Goal: Task Accomplishment & Management: Complete application form

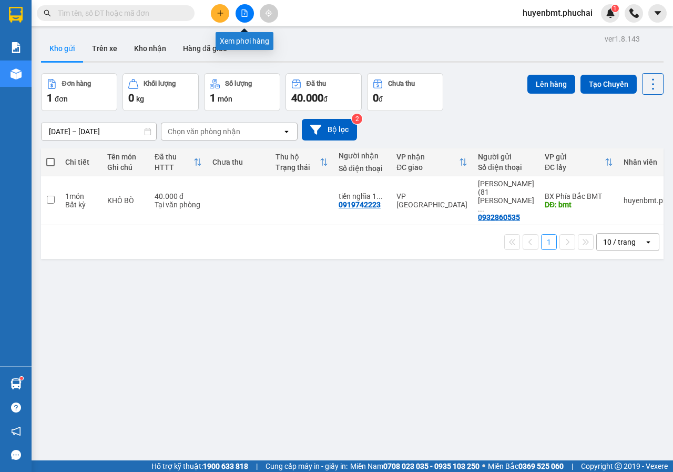
click at [240, 15] on button at bounding box center [245, 13] width 18 height 18
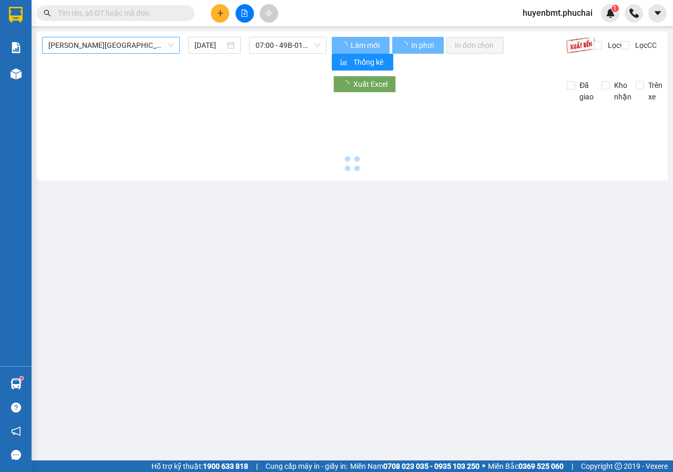
click at [113, 52] on span "[PERSON_NAME][GEOGRAPHIC_DATA]" at bounding box center [110, 45] width 125 height 16
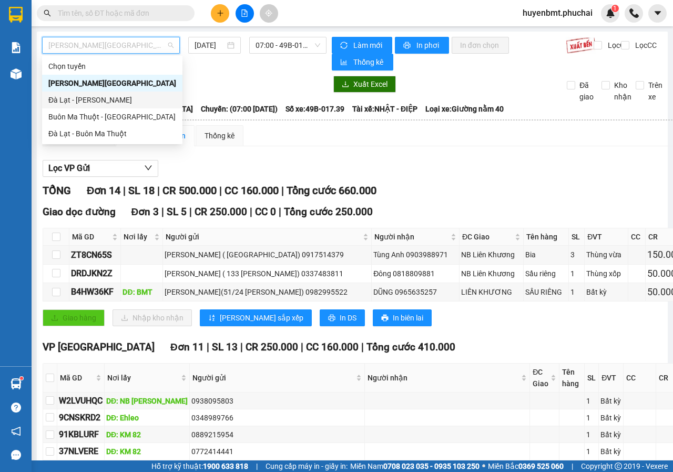
click at [80, 102] on div "Đà Lạt - [PERSON_NAME]" at bounding box center [112, 100] width 128 height 12
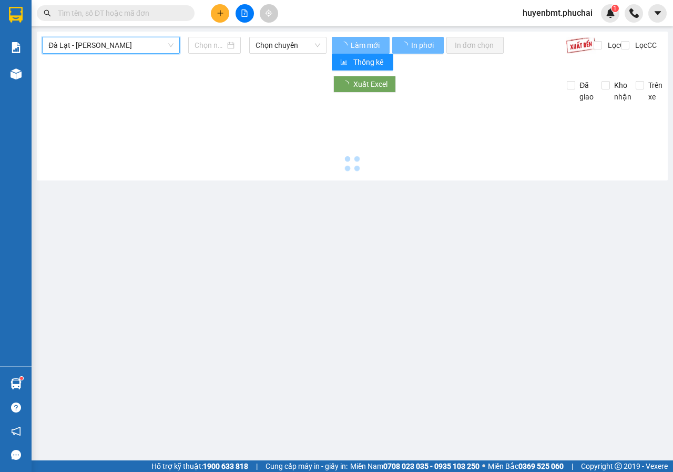
type input "[DATE]"
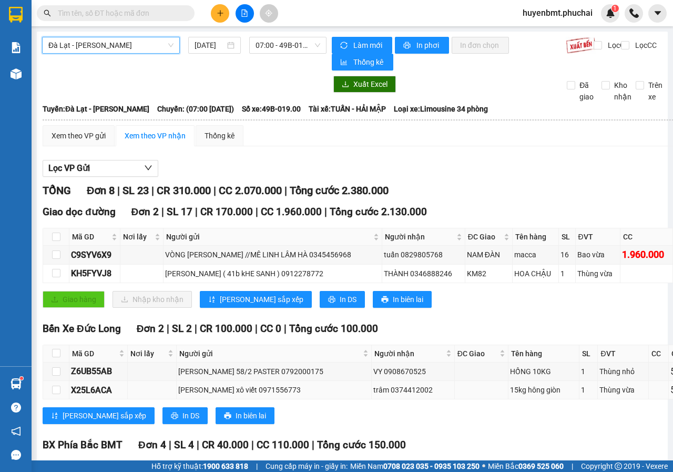
scroll to position [193, 0]
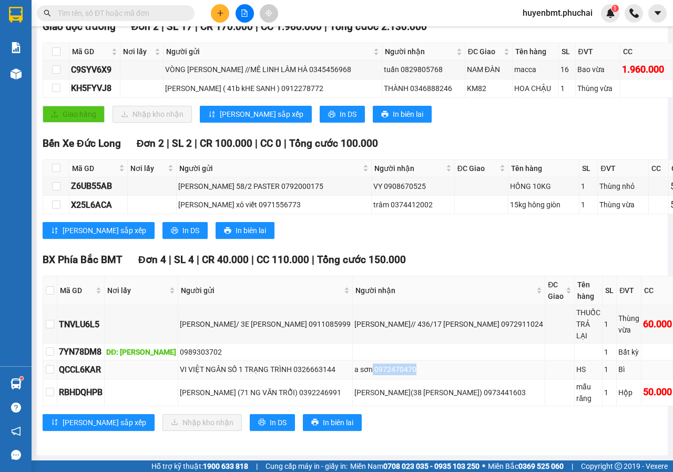
drag, startPoint x: 366, startPoint y: 359, endPoint x: 414, endPoint y: 364, distance: 48.1
click at [414, 364] on div "a sơn 0972470470" at bounding box center [448, 369] width 189 height 12
copy div "0972470470"
click at [224, 10] on button at bounding box center [220, 13] width 18 height 18
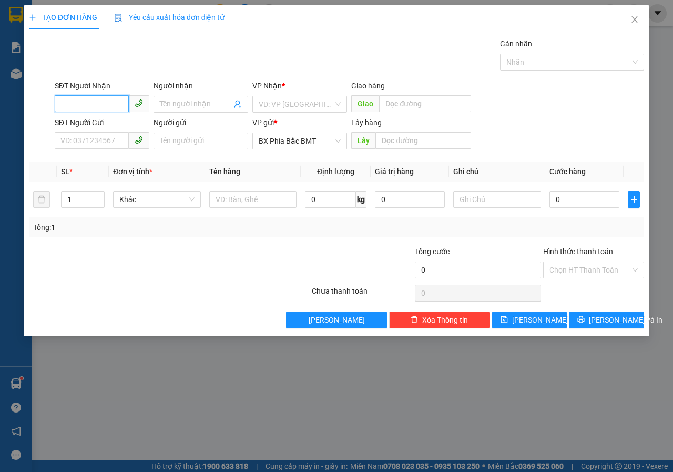
click at [85, 105] on input "SĐT Người Nhận" at bounding box center [92, 103] width 74 height 17
click at [94, 121] on div "0979110011 - bùi thanh vương" at bounding box center [113, 125] width 104 height 12
type input "0979110011"
type input "[PERSON_NAME]"
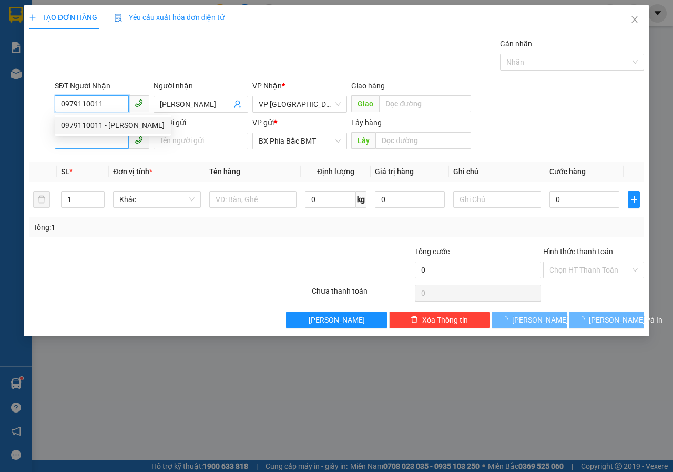
type input "50.000"
type input "0979110011"
click at [79, 138] on input "SĐT Người Gửi" at bounding box center [92, 140] width 74 height 17
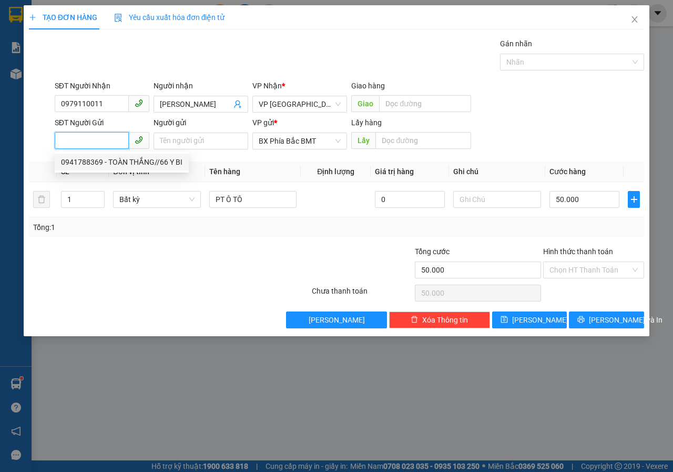
click at [85, 160] on div "0941788369 - TOÀN THẮNG//66 Y BI" at bounding box center [121, 162] width 121 height 12
type input "0941788369"
type input "TOÀN THẮNG//66 Y BI"
type input "bmt"
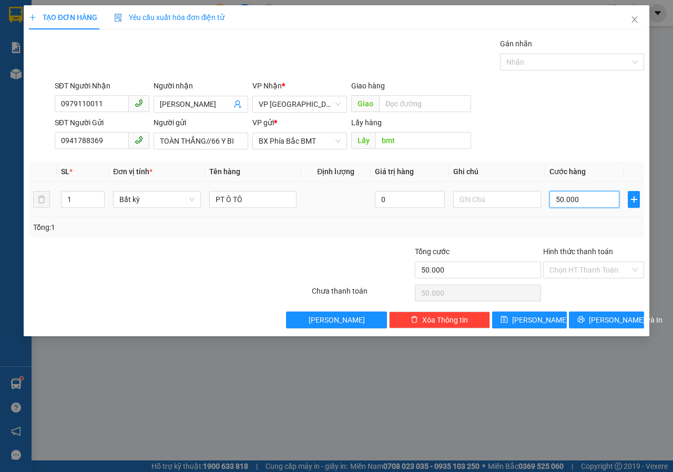
click at [587, 199] on input "50.000" at bounding box center [584, 199] width 70 height 17
type input "6"
type input "60"
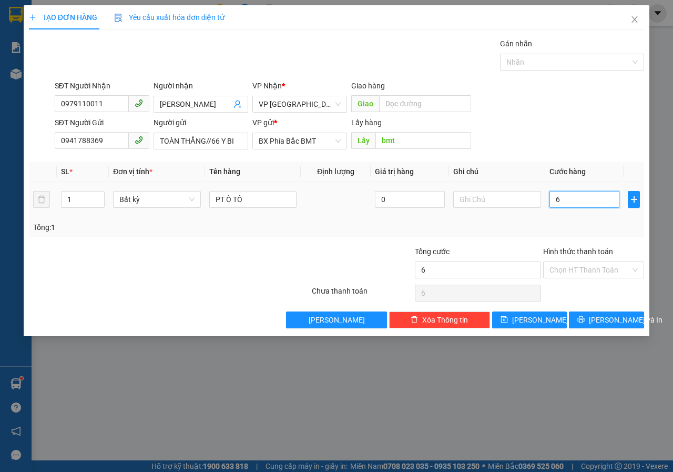
type input "60"
type input "600"
type input "6.000"
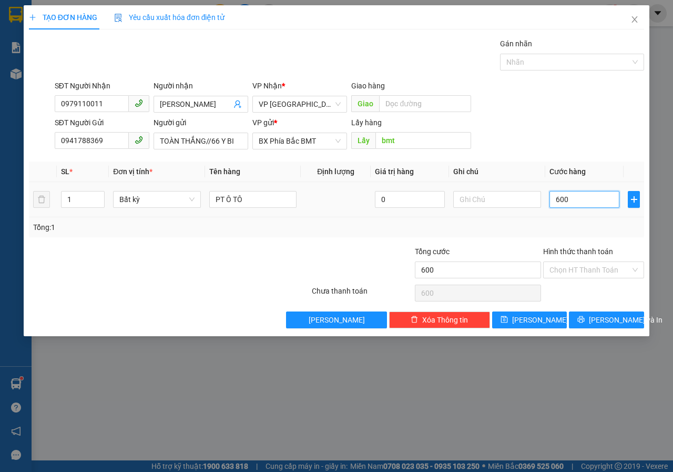
type input "6.000"
type input "60.000"
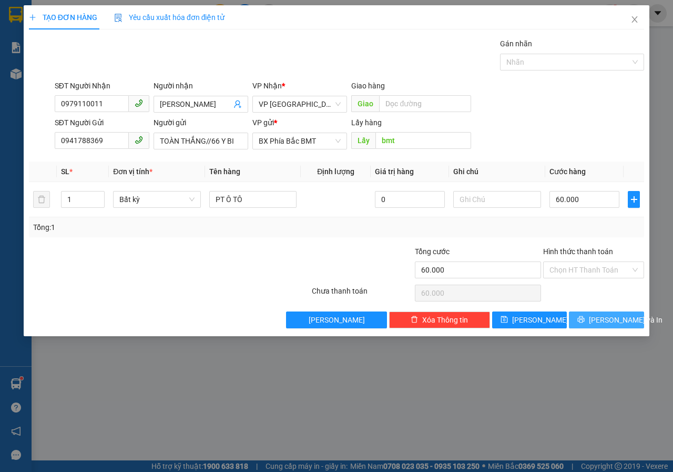
click at [597, 322] on span "[PERSON_NAME] và In" at bounding box center [626, 320] width 74 height 12
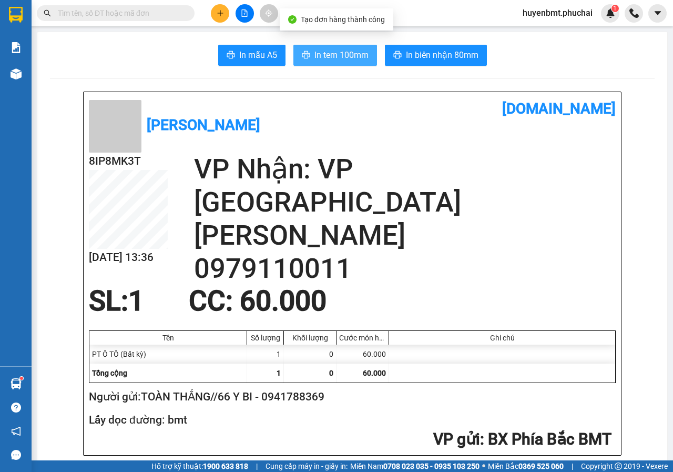
click at [318, 55] on span "In tem 100mm" at bounding box center [341, 54] width 54 height 13
drag, startPoint x: 560, startPoint y: 166, endPoint x: 525, endPoint y: 163, distance: 35.4
click at [560, 166] on h2 "VP Nhận: VP Đà Lạt" at bounding box center [405, 185] width 422 height 66
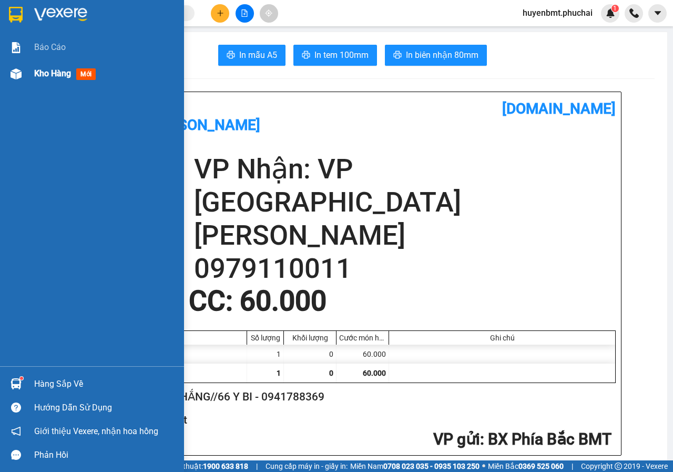
click at [26, 76] on div "Kho hàng mới" at bounding box center [92, 73] width 184 height 26
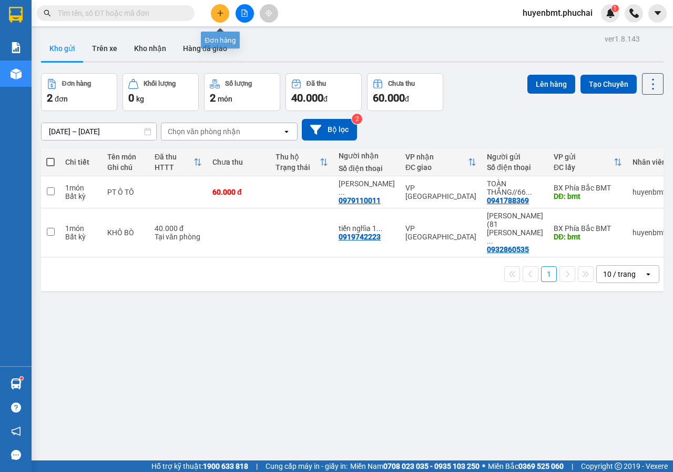
click at [219, 13] on icon "plus" at bounding box center [220, 12] width 7 height 7
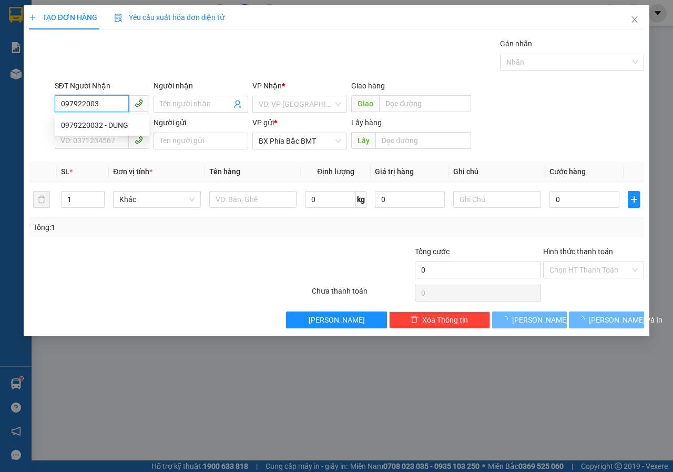
type input "0979220032"
click at [83, 127] on div "0979220032 - DUNG" at bounding box center [102, 125] width 82 height 12
type input "DUNG"
type input "40.000"
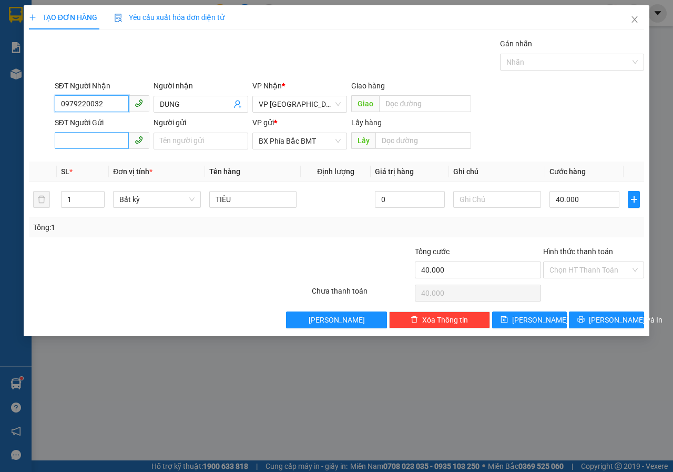
type input "0979220032"
click at [89, 138] on input "SĐT Người Gửi" at bounding box center [92, 140] width 74 height 17
click at [101, 163] on div "0905320082 - C NGA" at bounding box center [102, 162] width 82 height 12
type input "0905320082"
type input "C NGA"
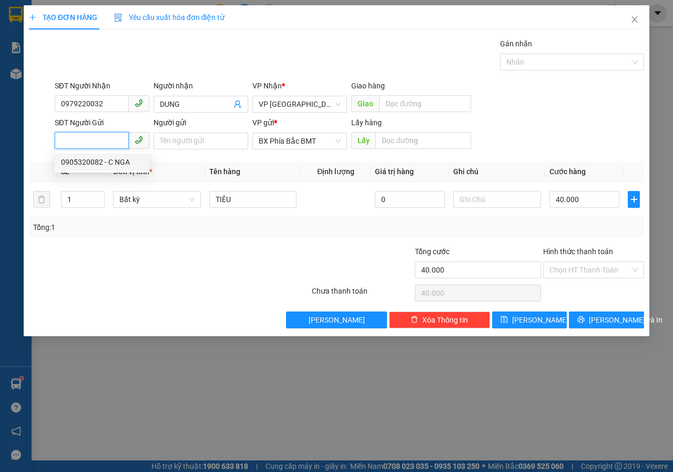
type input "BMT"
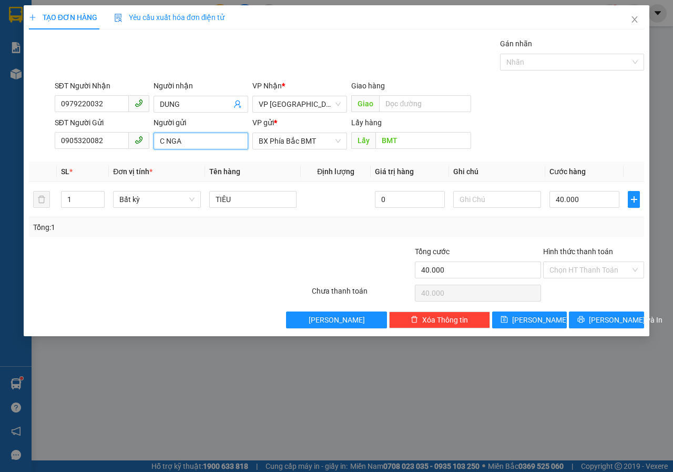
click at [195, 140] on input "C NGA" at bounding box center [201, 140] width 95 height 17
type input "C"
drag, startPoint x: 238, startPoint y: 144, endPoint x: 349, endPoint y: 133, distance: 111.4
click at [238, 144] on input "TRẦN THỊ THUÝ NGA(" at bounding box center [201, 140] width 95 height 17
click at [244, 139] on input "TRẦN THỊ THUÝ NGA(457 QUANG TR" at bounding box center [201, 140] width 95 height 17
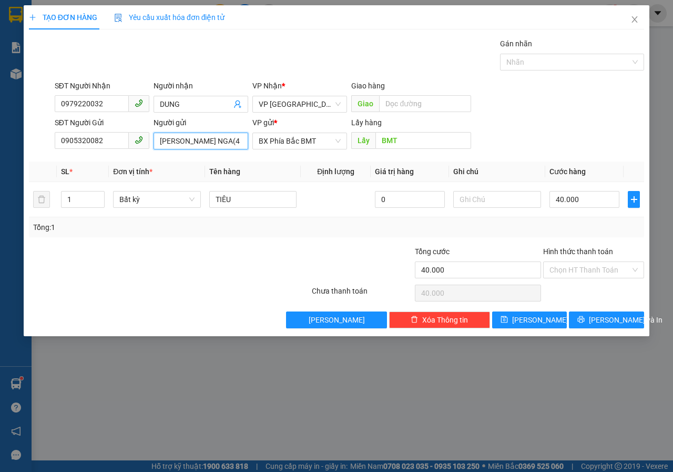
click at [241, 141] on input "TRẦN THỊ THUÝ NGA(457 QUANG TR" at bounding box center [201, 140] width 95 height 17
click at [241, 141] on input "TRẦN THỊ THUÝ NGA(457 QUA QUANG TR" at bounding box center [201, 140] width 95 height 17
click at [243, 141] on input "TRẦN THỊ THUÝ NGA(457 QUANG TR" at bounding box center [201, 140] width 95 height 17
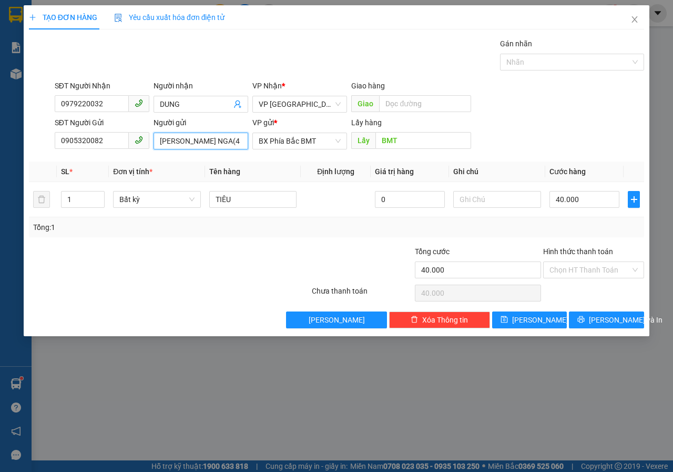
click at [241, 144] on input "TRẦN THỊ THUÝ NGA(4 QUANG TR" at bounding box center [201, 140] width 95 height 17
click at [244, 139] on input "TRẦN THỊ THUÝ NGA(4QUANG TR" at bounding box center [201, 140] width 95 height 17
click at [238, 135] on input "TRẦN THỊ THUÝ NGA(4ANG TR" at bounding box center [201, 140] width 95 height 17
click at [245, 142] on input "TRẦN THỊ THUÝ NGA(4ANG TR" at bounding box center [201, 140] width 95 height 17
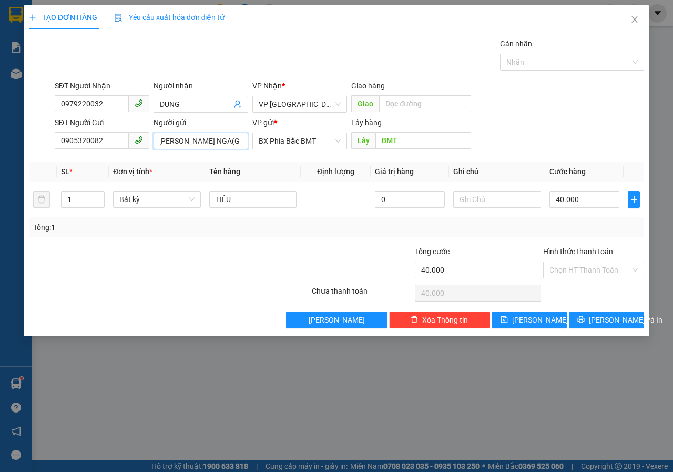
click at [246, 142] on input "TRẦN THỊ THUÝ NGA(G TR" at bounding box center [201, 140] width 95 height 17
click at [241, 144] on input "TRẦN THỊ THUÝ NGA(G TR" at bounding box center [201, 140] width 95 height 17
click at [241, 144] on input "TRẦN THỊ THUÝ NGA(GR" at bounding box center [201, 140] width 95 height 17
click at [242, 142] on input "TRẦN THỊ THUÝ NGA(" at bounding box center [201, 140] width 95 height 17
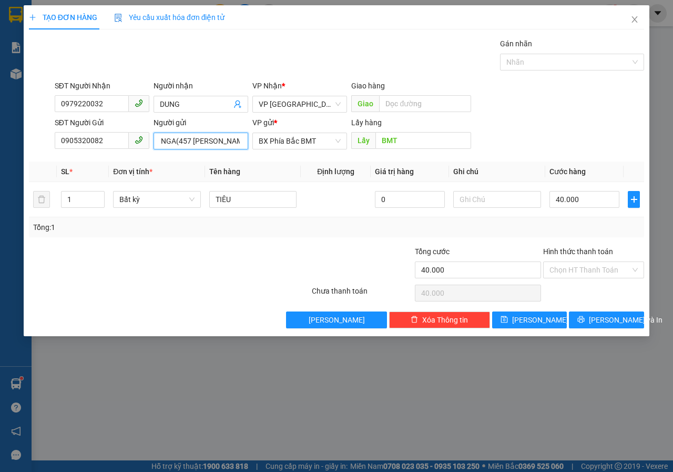
scroll to position [0, 59]
type input "[PERSON_NAME] NGA(457 [PERSON_NAME])"
click at [239, 206] on input "TIÊU" at bounding box center [253, 199] width 88 height 17
type input "T"
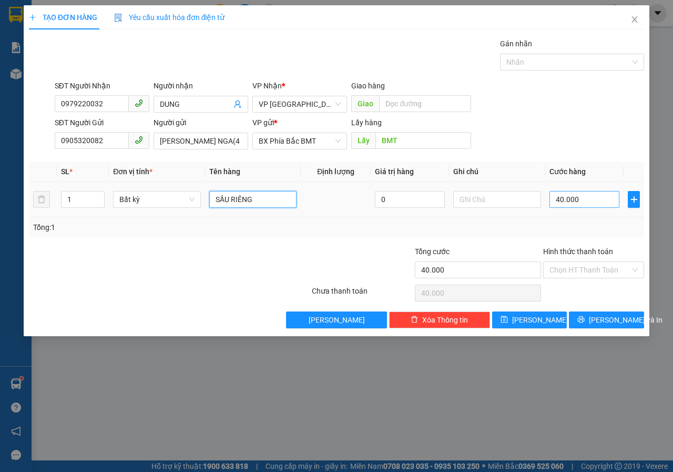
type input "SẦU RIÊNG"
click at [592, 205] on input "40.000" at bounding box center [584, 199] width 70 height 17
type input "5"
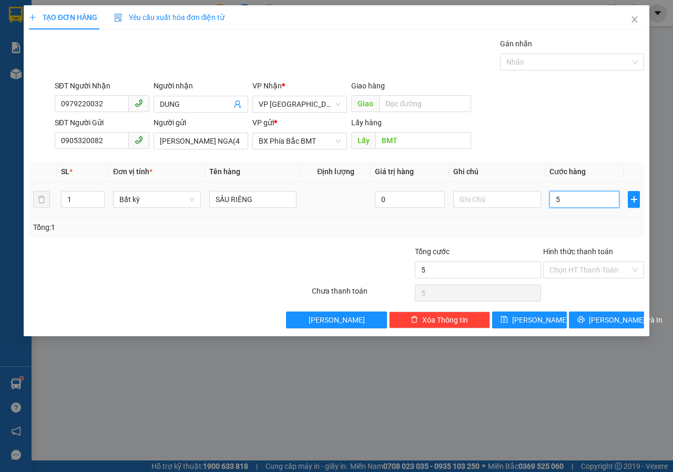
type input "50"
type input "500"
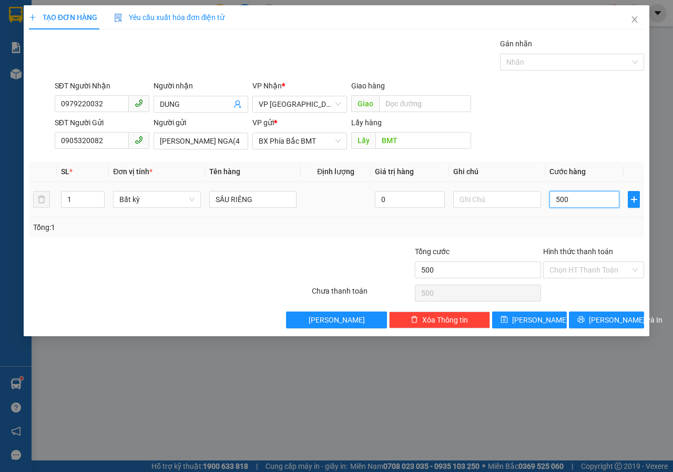
type input "5.000"
type input "50.000"
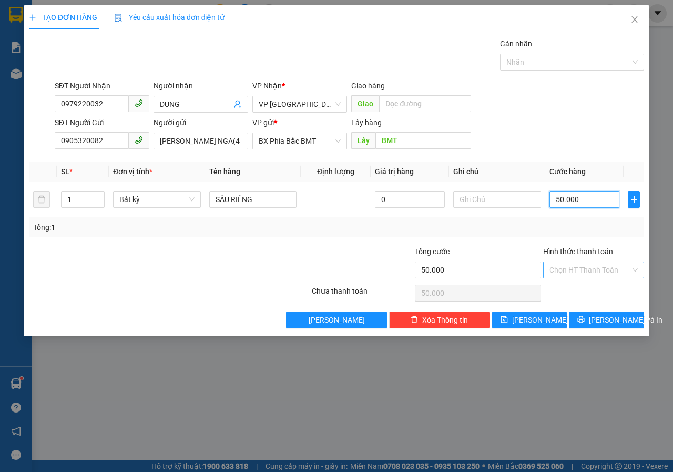
type input "50.000"
click at [566, 262] on input "Hình thức thanh toán" at bounding box center [589, 270] width 81 height 16
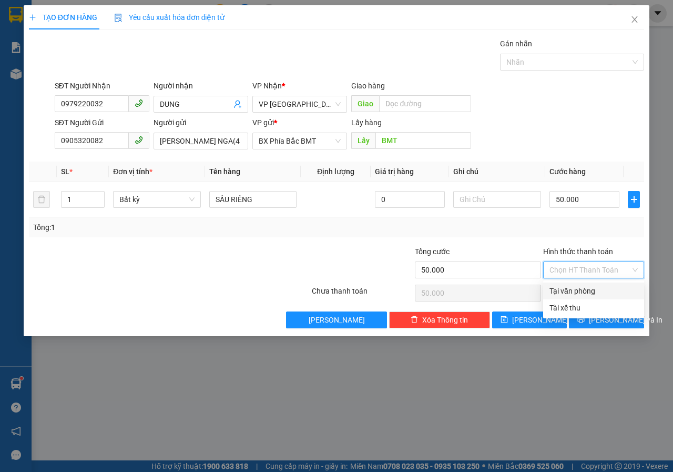
click at [580, 288] on div "Tại văn phòng" at bounding box center [593, 291] width 88 height 12
type input "0"
click at [585, 317] on icon "printer" at bounding box center [581, 319] width 7 height 7
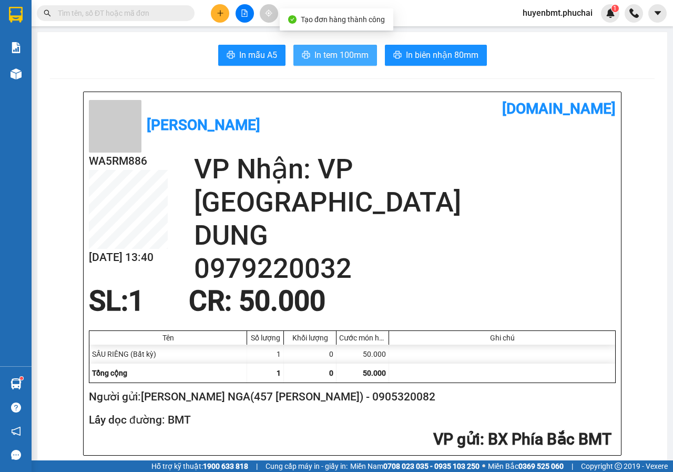
click at [347, 54] on span "In tem 100mm" at bounding box center [341, 54] width 54 height 13
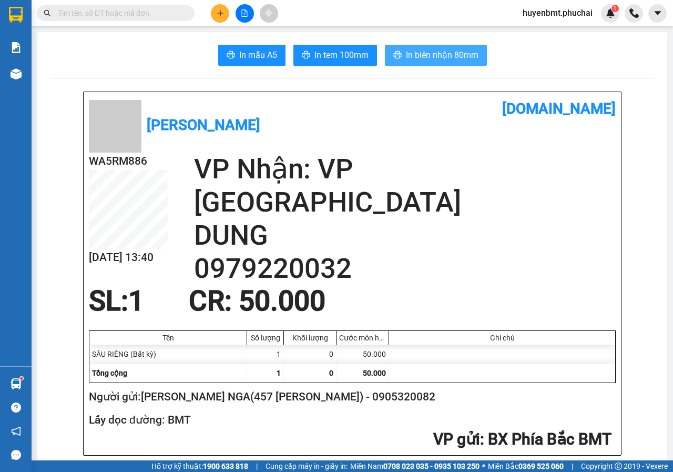
click at [422, 58] on span "In biên nhận 80mm" at bounding box center [442, 54] width 73 height 13
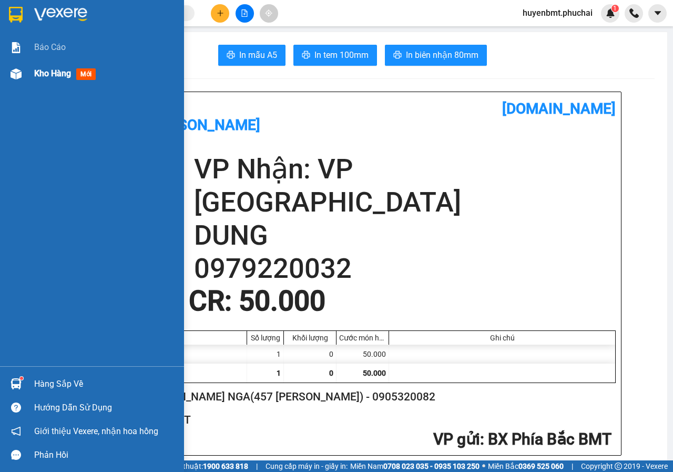
click at [13, 76] on img at bounding box center [16, 73] width 11 height 11
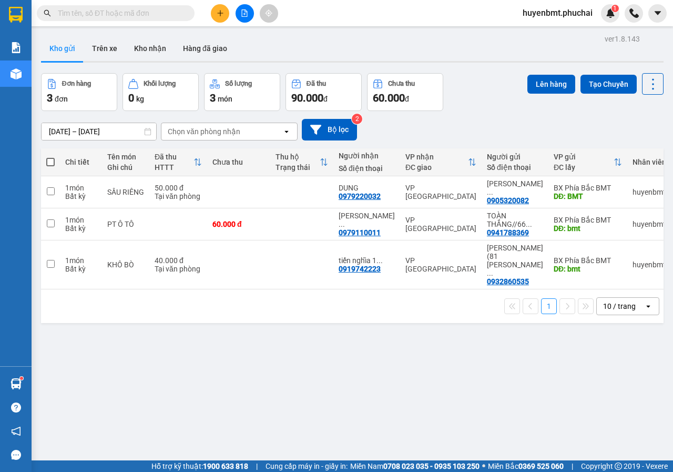
click at [575, 13] on span "huyenbmt.phuchai" at bounding box center [557, 12] width 87 height 13
click at [534, 26] on li "Đăng xuất" at bounding box center [557, 32] width 88 height 17
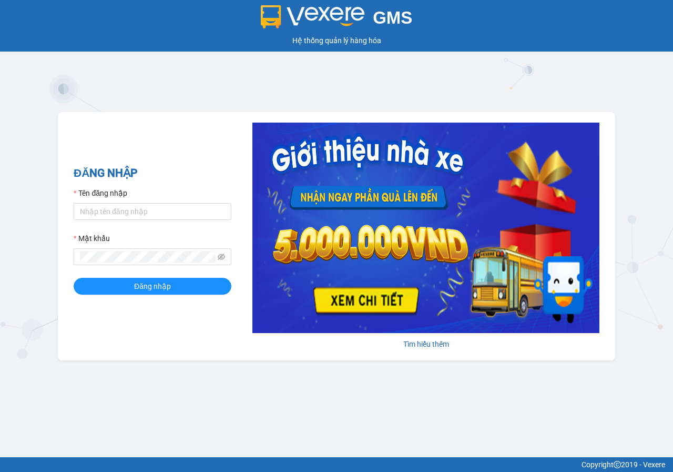
click at [672, 204] on div "GMS Hệ thống quản lý hàng hóa ĐĂNG NHẬP Tên đăng nhập Mật khẩu Đăng nhập Tìm hi…" at bounding box center [336, 228] width 673 height 457
click at [140, 215] on input "Tên đăng nhập" at bounding box center [153, 211] width 158 height 17
type input "le.phuchai"
click at [74, 278] on button "Đăng nhập" at bounding box center [153, 286] width 158 height 17
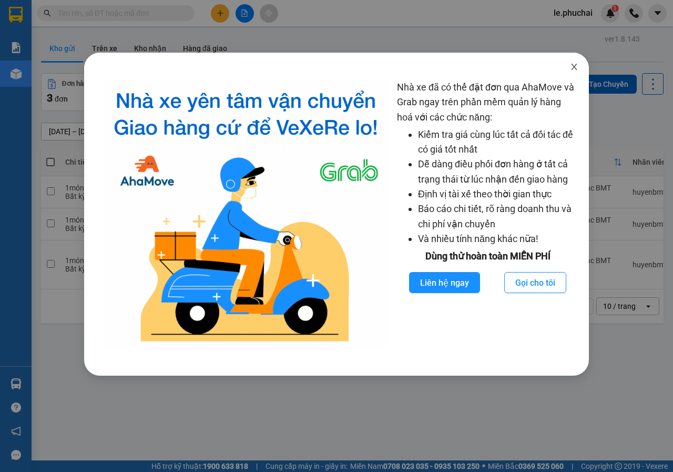
click at [572, 67] on icon "close" at bounding box center [574, 67] width 8 height 8
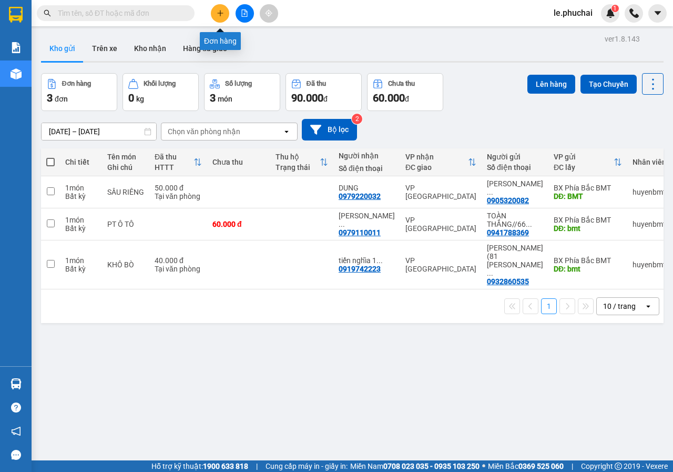
click at [220, 18] on button at bounding box center [220, 13] width 18 height 18
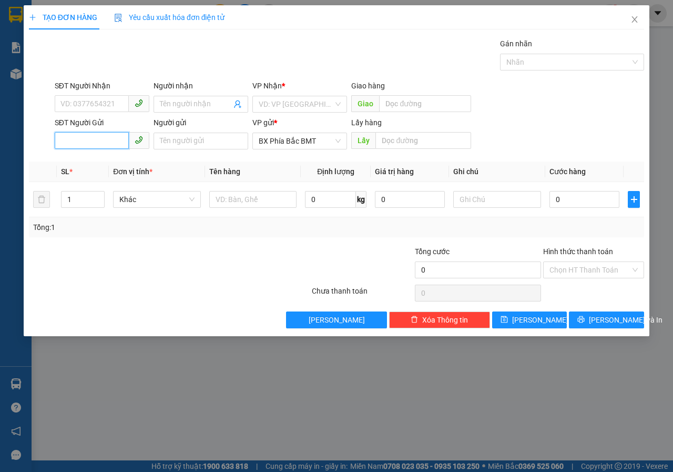
click at [111, 137] on input "SĐT Người Gửi" at bounding box center [92, 140] width 74 height 17
click at [178, 141] on input "Người gửi" at bounding box center [201, 140] width 95 height 17
click at [102, 145] on input "SĐT Người Gửi" at bounding box center [92, 140] width 74 height 17
click at [113, 107] on input "SĐT Người Nhận" at bounding box center [92, 103] width 74 height 17
type input "0986132381"
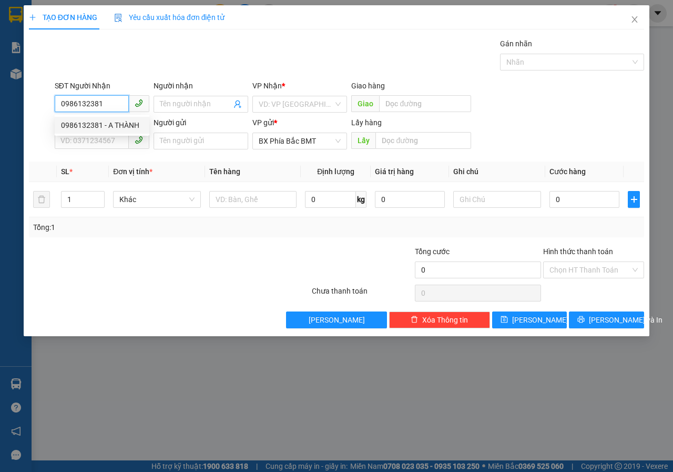
click at [99, 127] on div "0986132381 - A THÀNH" at bounding box center [102, 125] width 82 height 12
type input "A THÀNH"
type input "50.000"
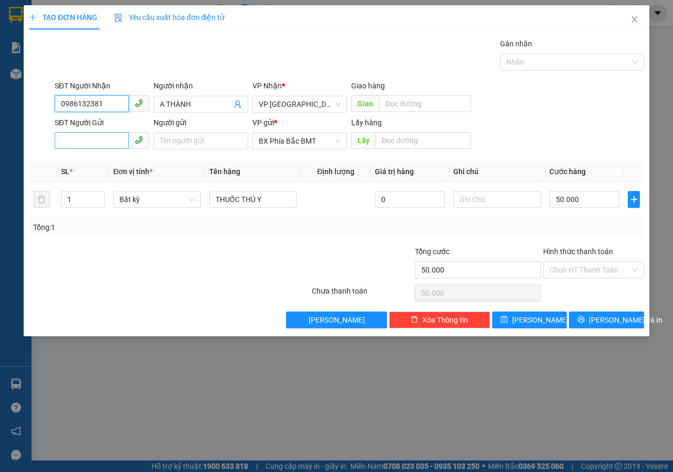
type input "0986132381"
click at [110, 138] on input "SĐT Người Gửi" at bounding box center [92, 140] width 74 height 17
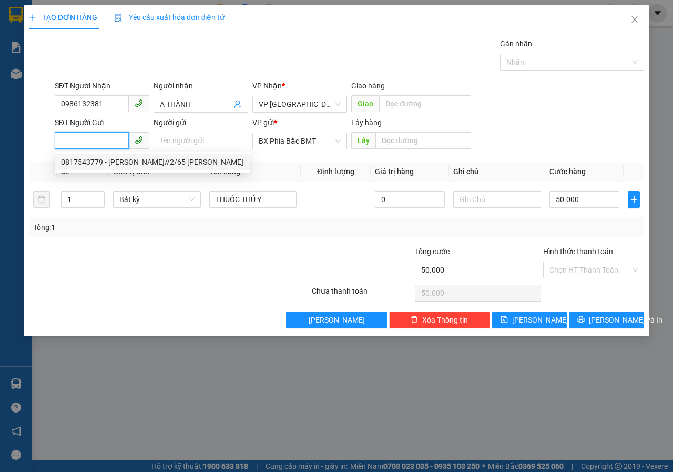
click at [132, 163] on div "0817543779 - [PERSON_NAME]//2/65 [PERSON_NAME]" at bounding box center [152, 162] width 182 height 12
type input "0817543779"
type input "[PERSON_NAME]//2/65 [PERSON_NAME]"
type input "BMT"
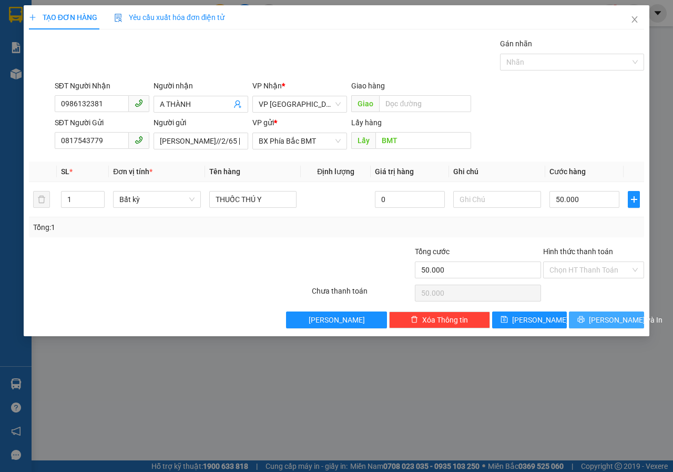
click at [585, 317] on icon "printer" at bounding box center [580, 318] width 7 height 7
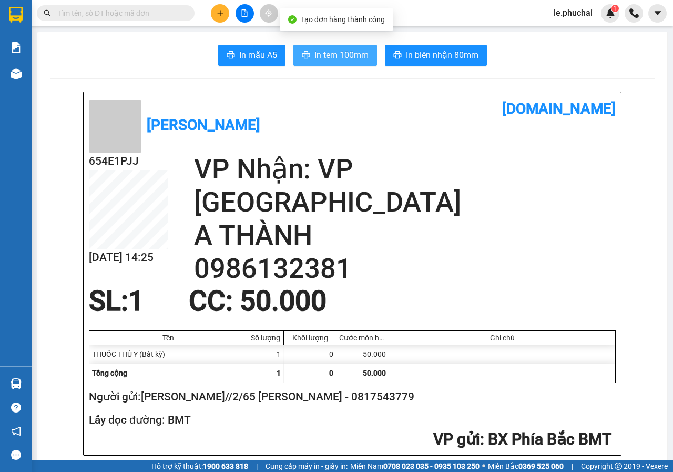
click at [321, 47] on button "In tem 100mm" at bounding box center [335, 55] width 84 height 21
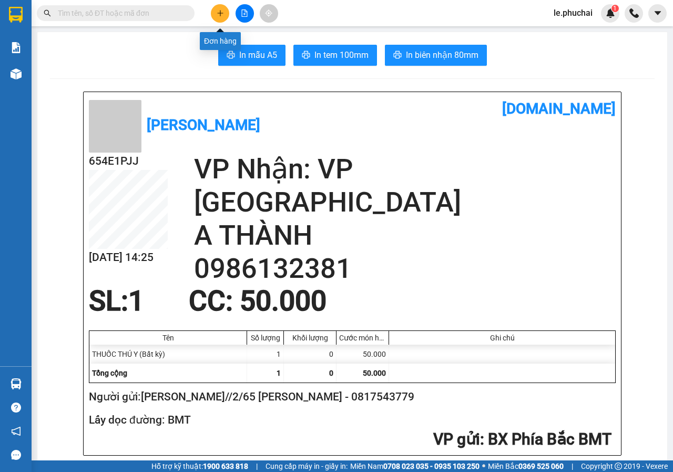
click at [218, 13] on icon "plus" at bounding box center [220, 13] width 6 height 1
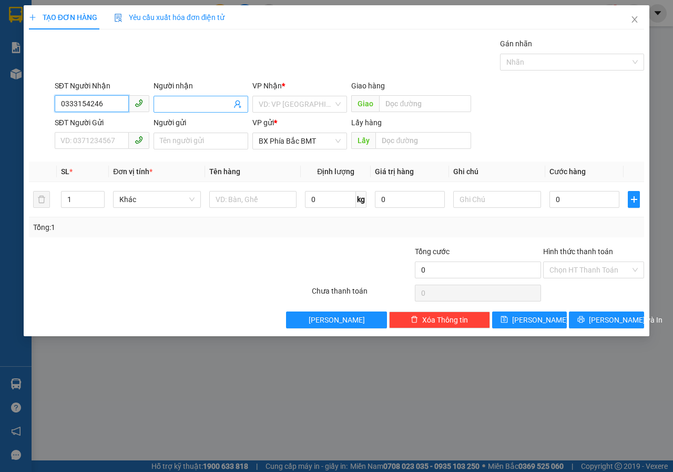
type input "0333154246"
click at [221, 104] on input "Người nhận" at bounding box center [195, 104] width 71 height 12
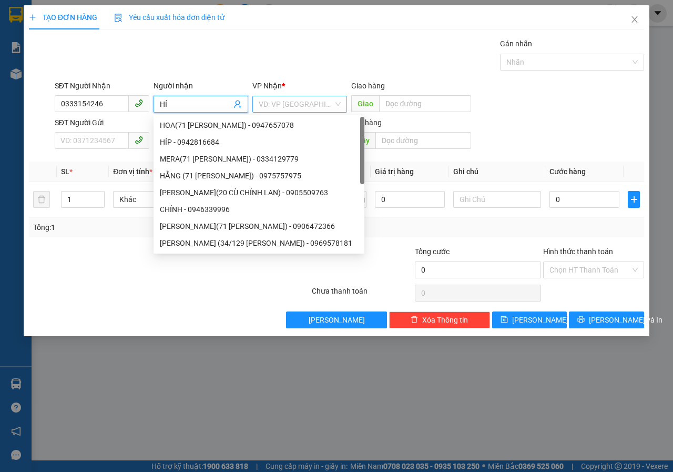
type input "HÍ"
click at [317, 103] on input "search" at bounding box center [296, 104] width 75 height 16
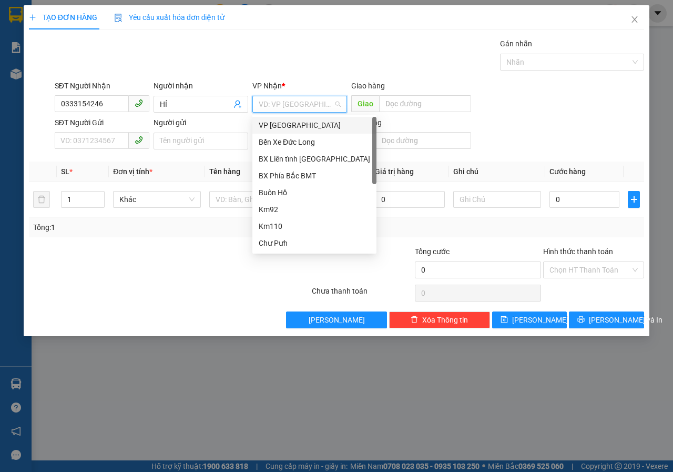
click at [275, 125] on div "VP [GEOGRAPHIC_DATA]" at bounding box center [314, 125] width 111 height 12
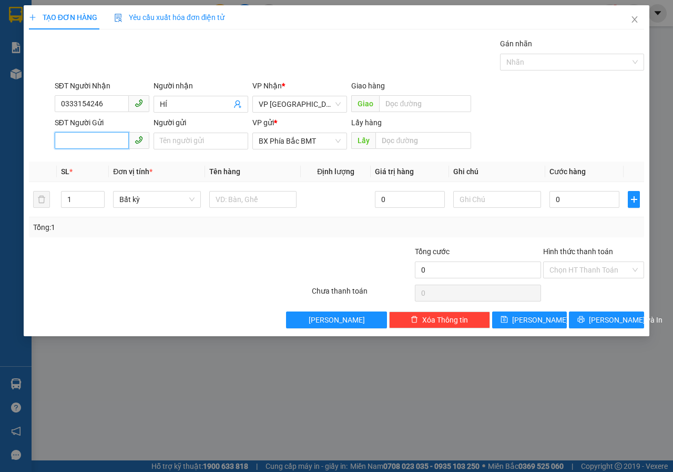
click at [105, 147] on input "SĐT Người Gửi" at bounding box center [92, 140] width 74 height 17
type input "03444349400"
click at [216, 142] on input "Người gửi" at bounding box center [201, 140] width 95 height 17
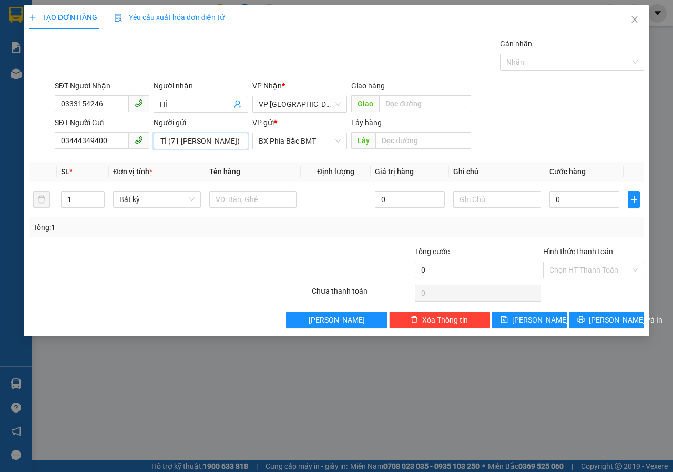
scroll to position [0, 29]
type input "ANH TÍ (71 [PERSON_NAME])"
click at [401, 142] on input "text" at bounding box center [422, 140] width 95 height 17
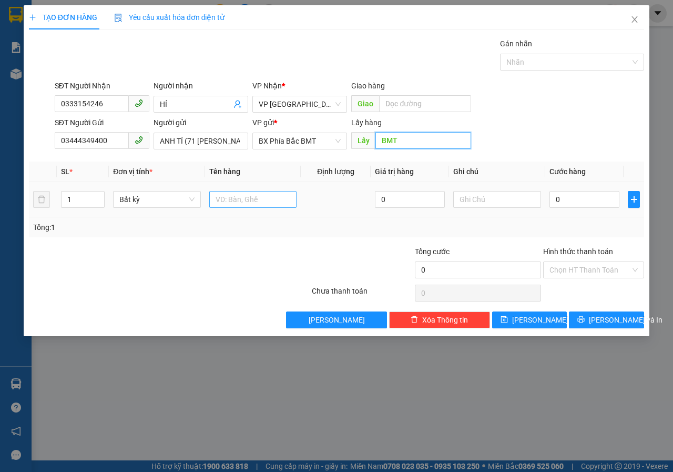
type input "BMT"
click at [248, 199] on input "text" at bounding box center [253, 199] width 88 height 17
click at [573, 201] on input "0" at bounding box center [584, 199] width 70 height 17
type input "5"
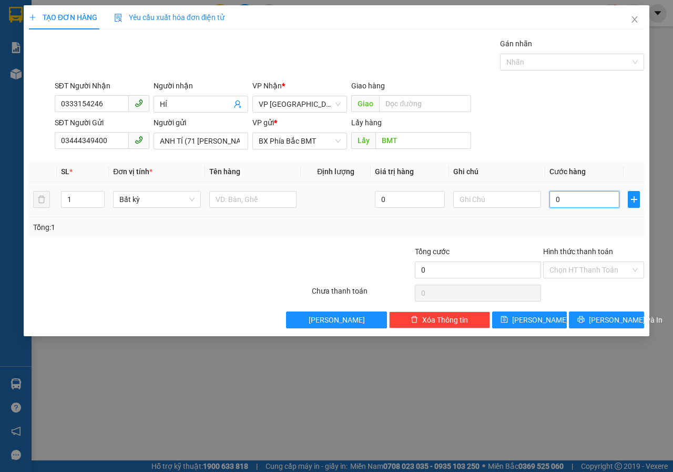
type input "5"
type input "50"
type input "500"
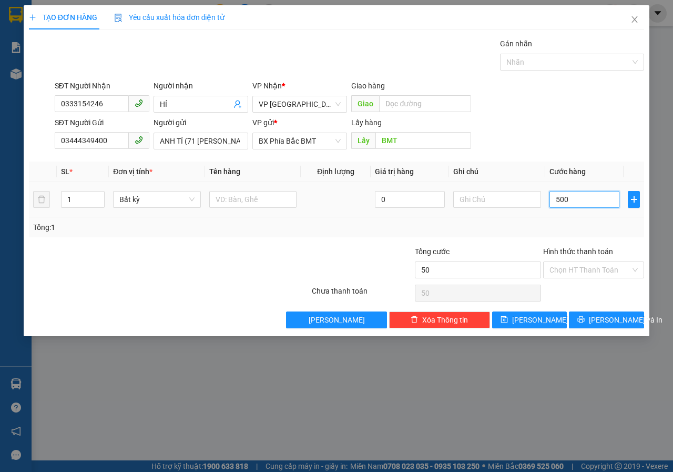
type input "500"
type input "5.000"
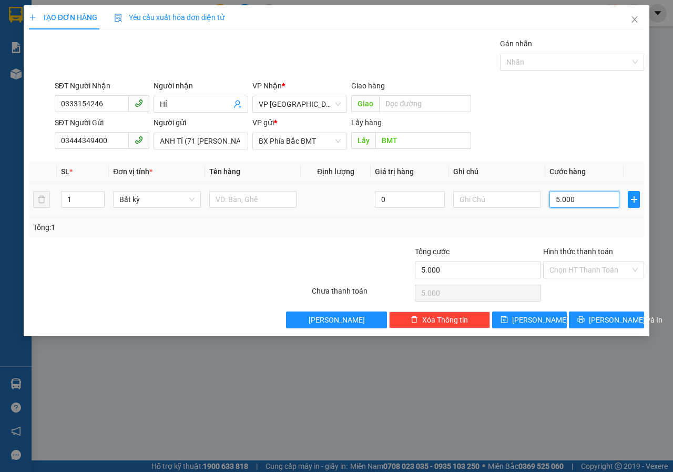
type input "500"
type input "50"
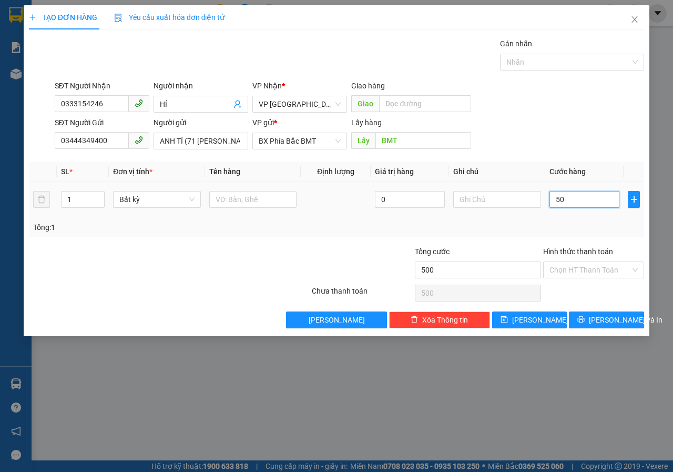
type input "50"
type input "5"
type input "0"
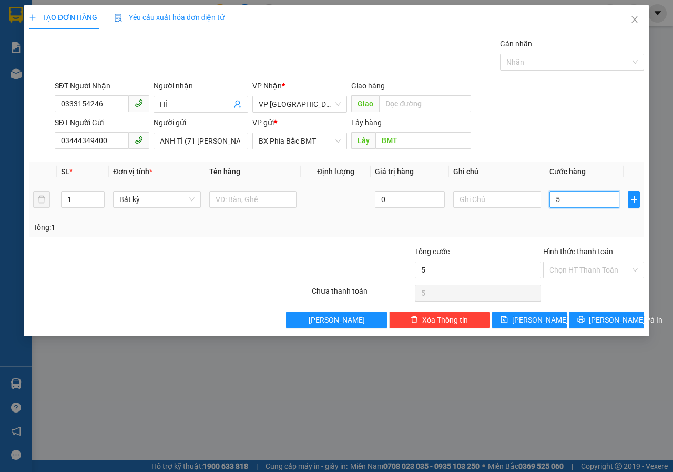
type input "0"
click at [568, 192] on input "0" at bounding box center [584, 199] width 70 height 17
drag, startPoint x: 568, startPoint y: 197, endPoint x: 550, endPoint y: 202, distance: 19.3
click at [550, 202] on input "0" at bounding box center [584, 199] width 70 height 17
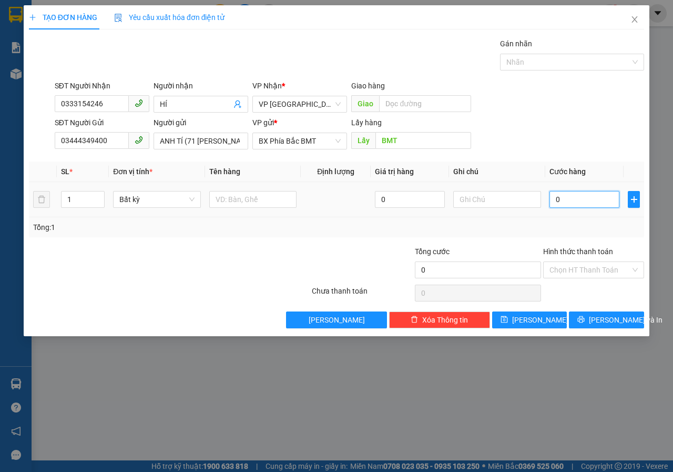
type input "1"
type input "10"
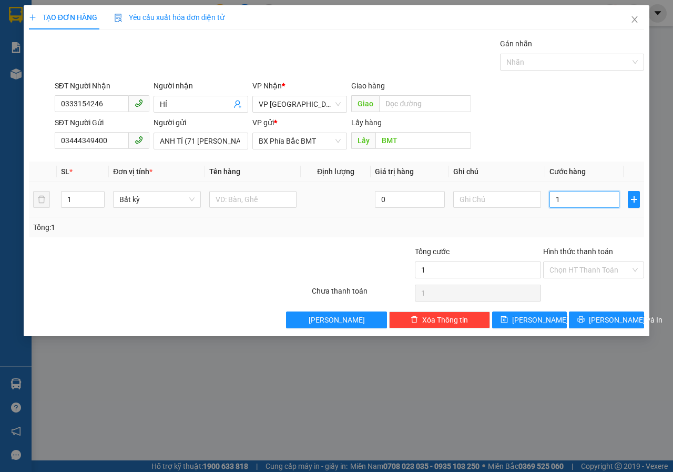
type input "10"
type input "100"
type input "1.000"
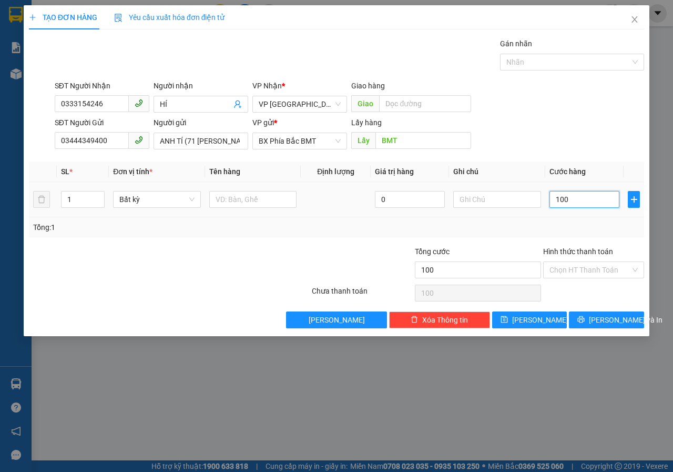
type input "1.000"
type input "10.000"
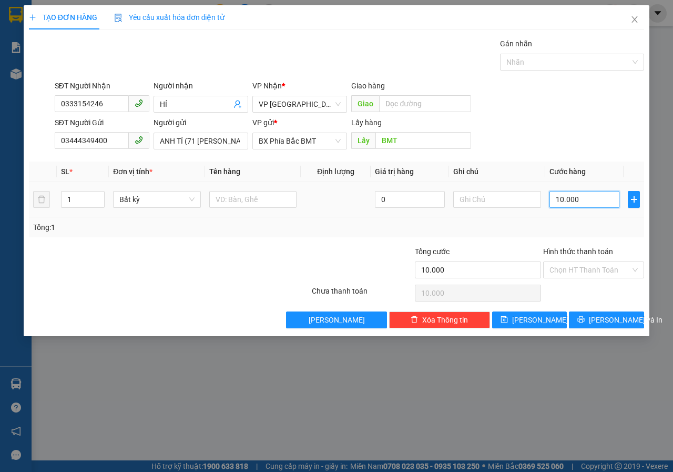
type input "100.000"
click at [584, 264] on input "Hình thức thanh toán" at bounding box center [589, 270] width 81 height 16
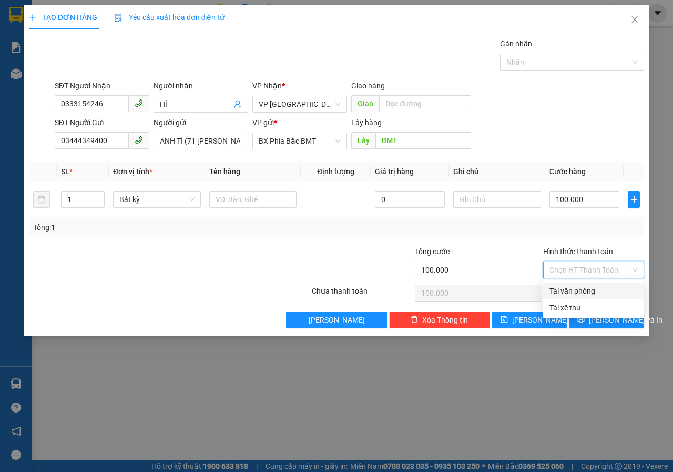
click at [577, 291] on div "Tại văn phòng" at bounding box center [593, 291] width 88 height 12
type input "0"
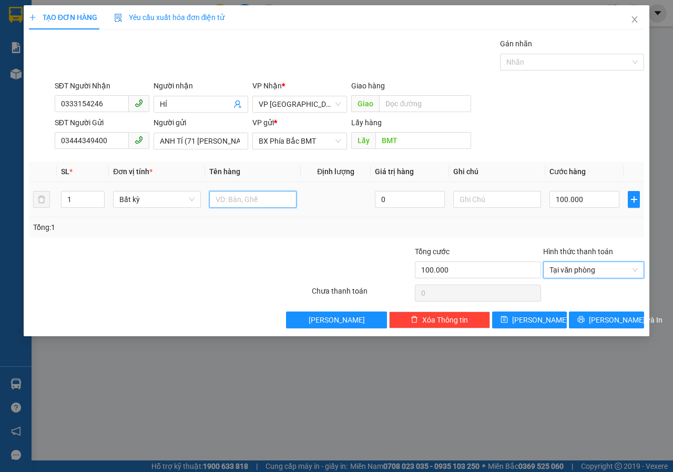
click at [260, 193] on input "text" at bounding box center [253, 199] width 88 height 17
type input "BIỂN SỐ"
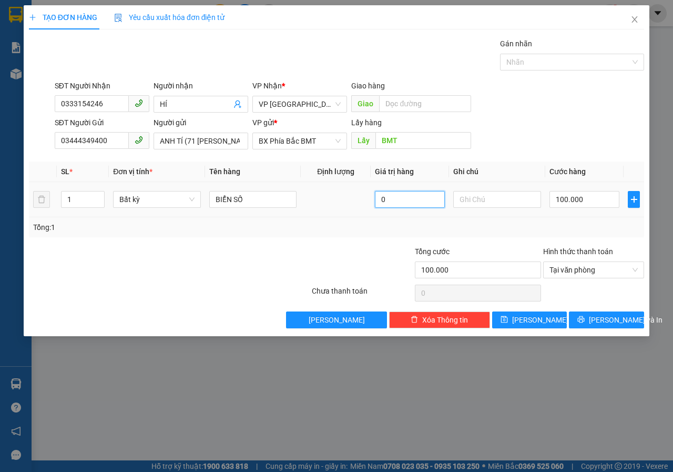
click at [418, 199] on input "0" at bounding box center [410, 199] width 70 height 17
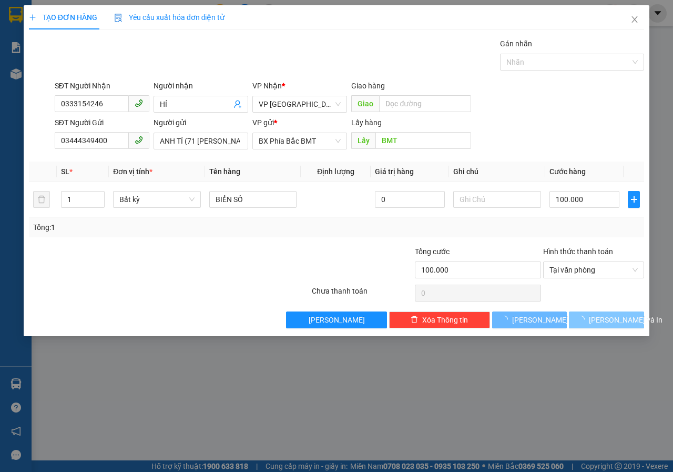
click at [598, 322] on span "[PERSON_NAME] và In" at bounding box center [626, 320] width 74 height 12
type input "0"
click at [556, 398] on div "TẠO ĐƠN HÀNG Yêu cầu xuất hóa đơn điện tử Transit Pickup Surcharge Ids Transit …" at bounding box center [336, 236] width 673 height 472
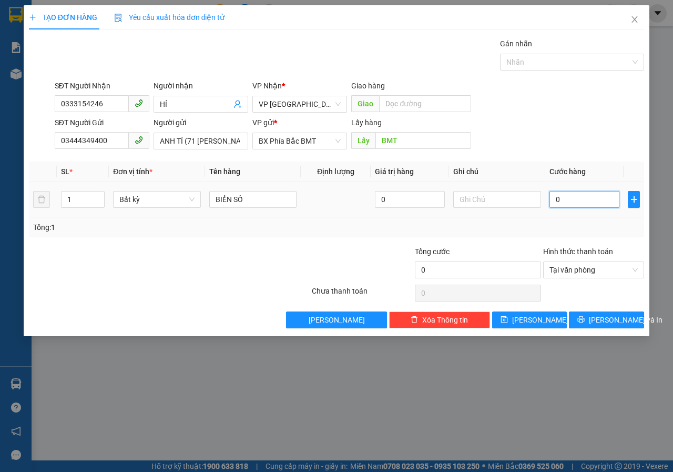
click at [591, 204] on input "0" at bounding box center [584, 199] width 70 height 17
type input "5"
type input "50"
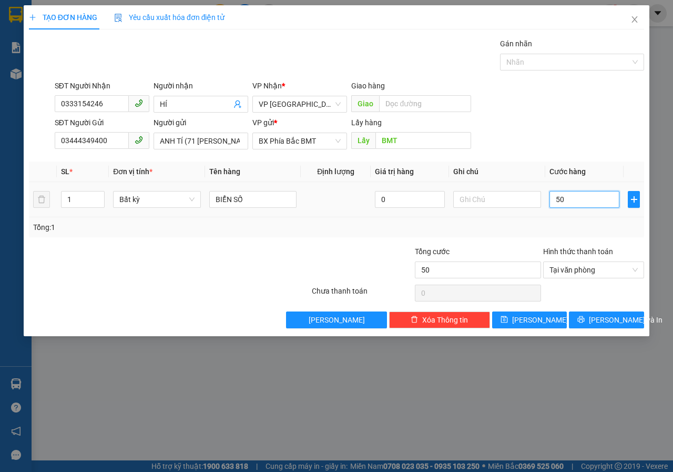
type input "500"
type input "5.000"
type input "50.000"
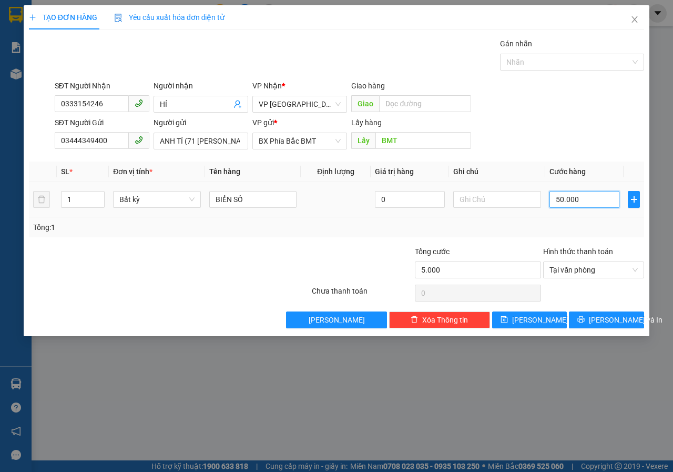
type input "50.000"
type input "5.000"
type input "500"
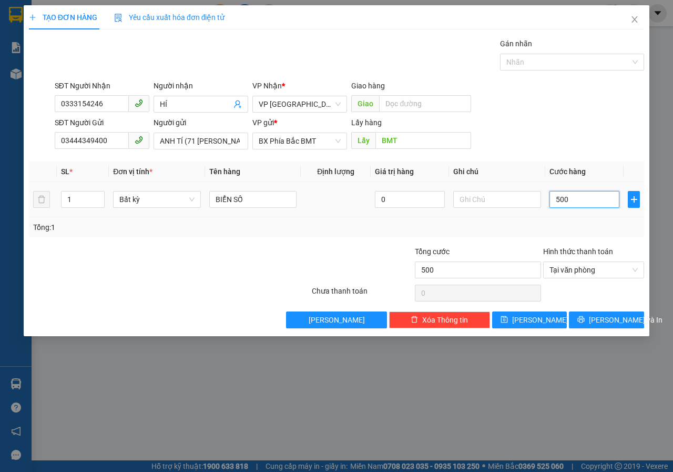
type input "50"
type input "5"
type input "0"
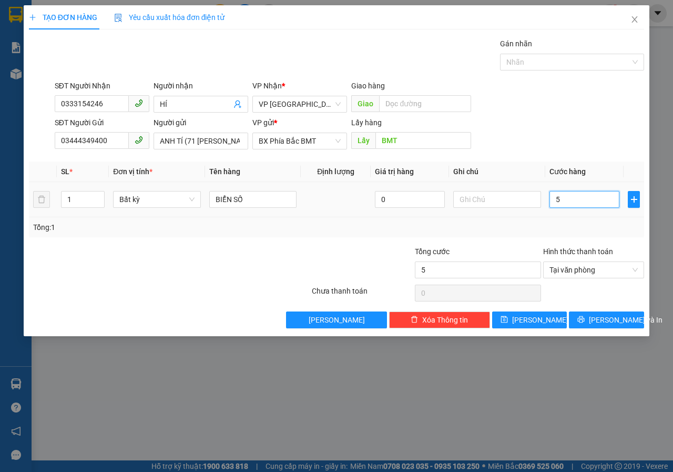
type input "0"
drag, startPoint x: 567, startPoint y: 206, endPoint x: 527, endPoint y: 207, distance: 40.5
click at [527, 207] on tr "1 Bất kỳ BIỂN SỐ 0 0" at bounding box center [336, 199] width 615 height 35
type input "1"
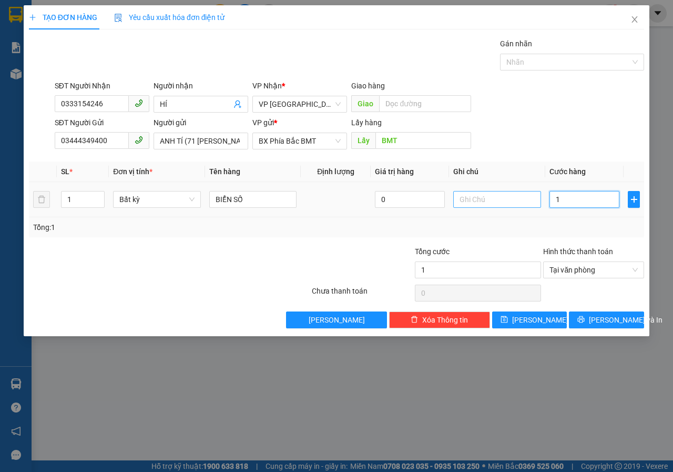
type input "10"
type input "100"
type input "1.000"
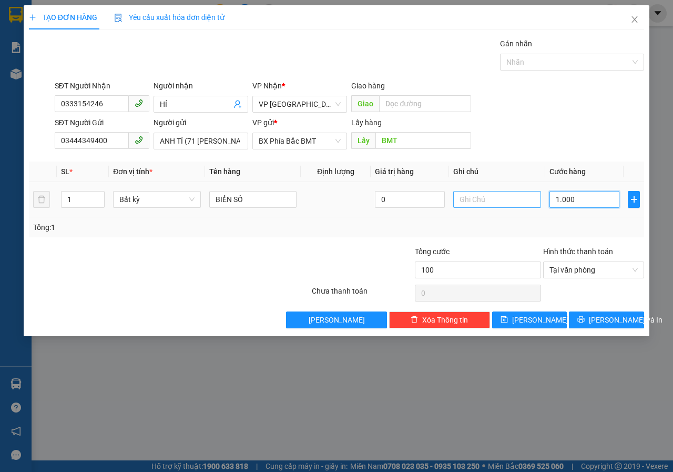
type input "1.000"
type input "10.000"
type input "100.000"
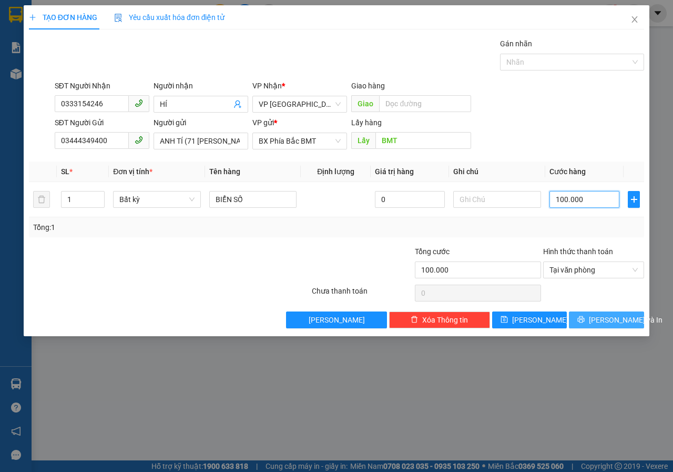
type input "100.000"
click at [613, 318] on span "[PERSON_NAME] và In" at bounding box center [626, 320] width 74 height 12
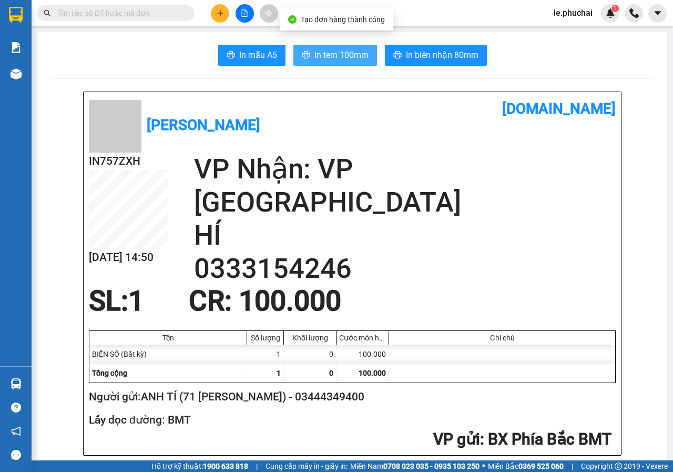
click at [331, 56] on span "In tem 100mm" at bounding box center [341, 54] width 54 height 13
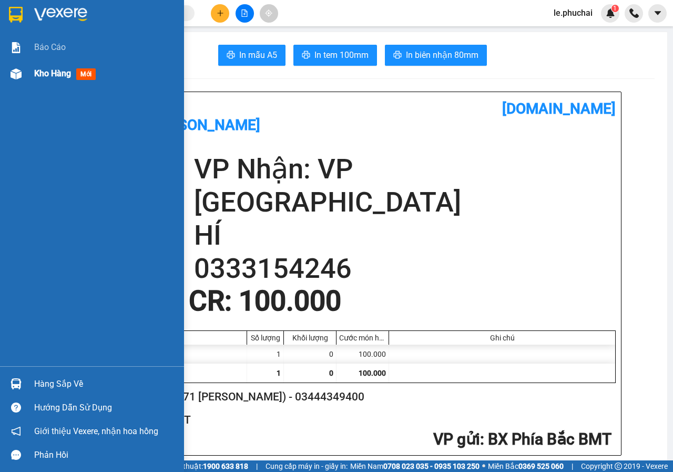
click at [49, 69] on span "Kho hàng" at bounding box center [52, 73] width 37 height 10
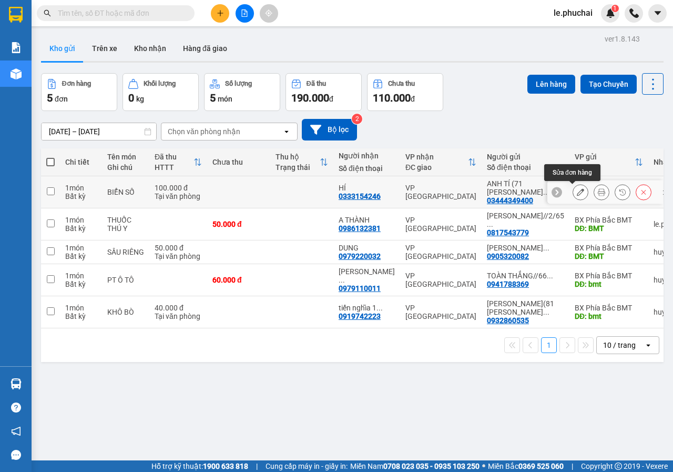
click at [577, 192] on icon at bounding box center [580, 191] width 7 height 7
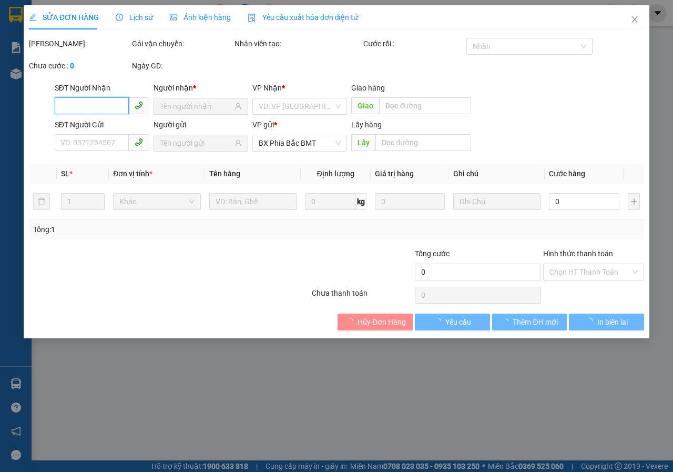
type input "0333154246"
type input "03444349400"
type input "BMT"
type input "100.000"
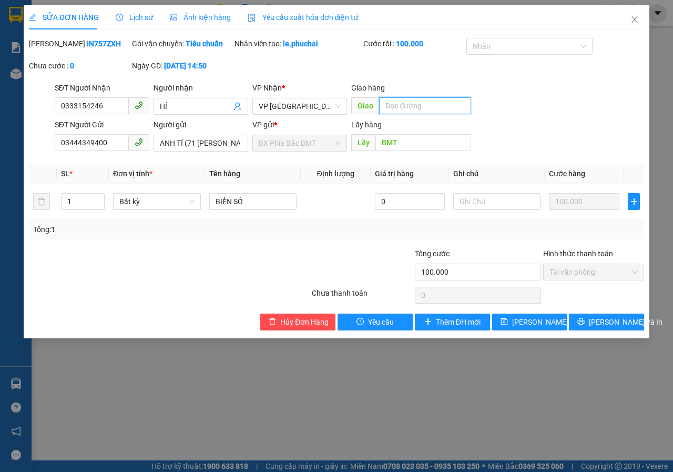
click at [419, 114] on input "text" at bounding box center [424, 105] width 91 height 17
type input "D"
type input "ĐAM RÔNG"
click at [585, 326] on span "printer" at bounding box center [580, 322] width 7 height 8
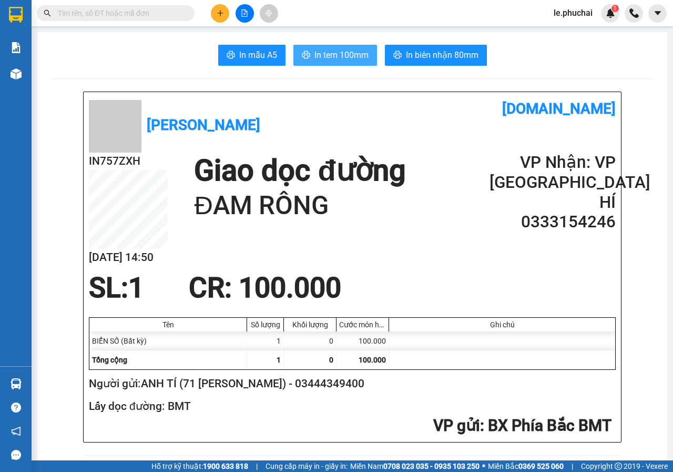
click at [322, 60] on span "In tem 100mm" at bounding box center [341, 54] width 54 height 13
click at [214, 17] on button at bounding box center [220, 13] width 18 height 18
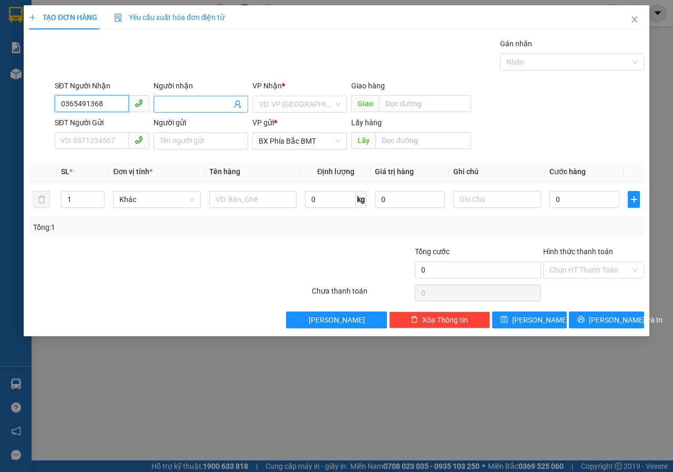
type input "0365491368"
click at [175, 101] on input "Người nhận" at bounding box center [195, 104] width 71 height 12
type input "[PERSON_NAME]"
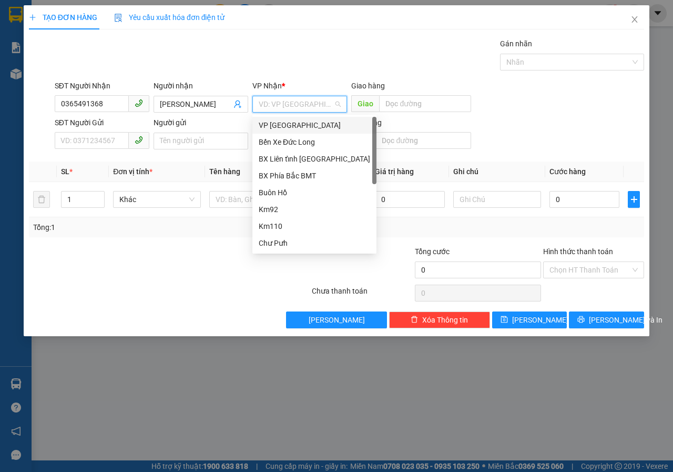
click at [277, 128] on div "VP [GEOGRAPHIC_DATA]" at bounding box center [314, 125] width 111 height 12
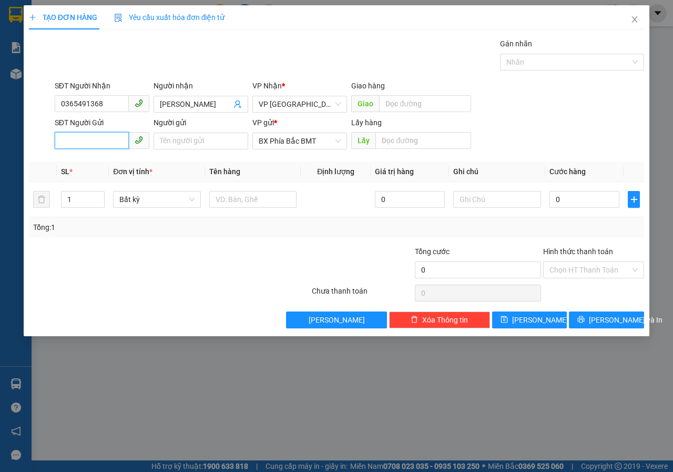
click at [116, 139] on input "SĐT Người Gửi" at bounding box center [92, 140] width 74 height 17
type input "0364688579"
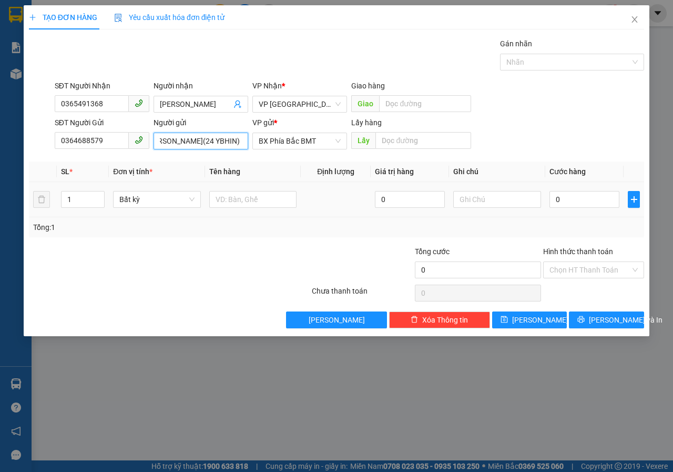
scroll to position [0, 19]
type input "[PERSON_NAME](24 YBHIN)"
click at [390, 138] on input "text" at bounding box center [422, 140] width 95 height 17
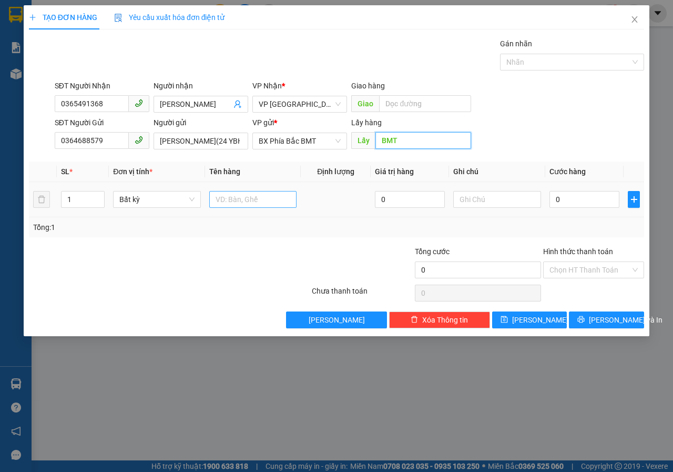
type input "BMT"
click at [243, 202] on input "text" at bounding box center [253, 199] width 88 height 17
type input "SẦU RIÊNG"
click at [419, 203] on input "0" at bounding box center [410, 199] width 70 height 17
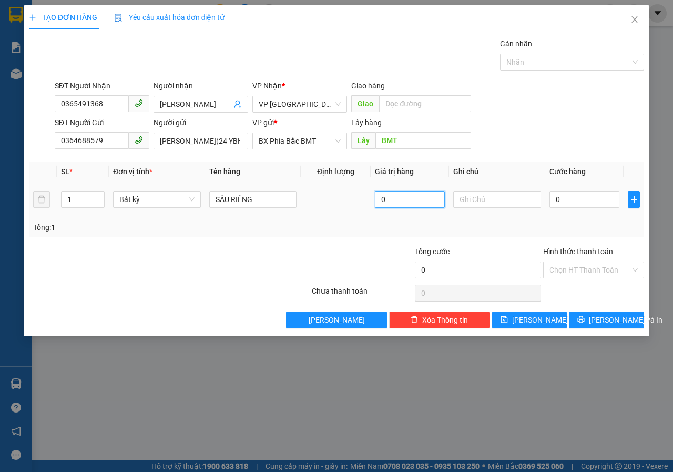
drag, startPoint x: 390, startPoint y: 203, endPoint x: 370, endPoint y: 205, distance: 20.0
click at [370, 205] on tr "1 Bất kỳ SẦU RIÊNG 0 0" at bounding box center [336, 199] width 615 height 35
type input "0"
click at [572, 203] on input "0" at bounding box center [584, 199] width 70 height 17
type input "7"
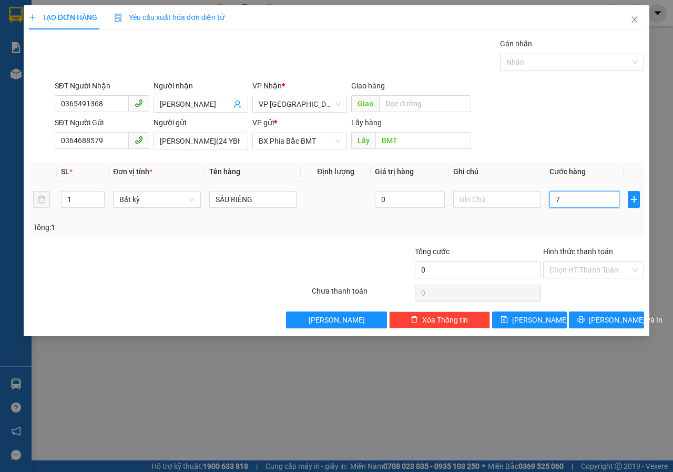
type input "7"
type input "70"
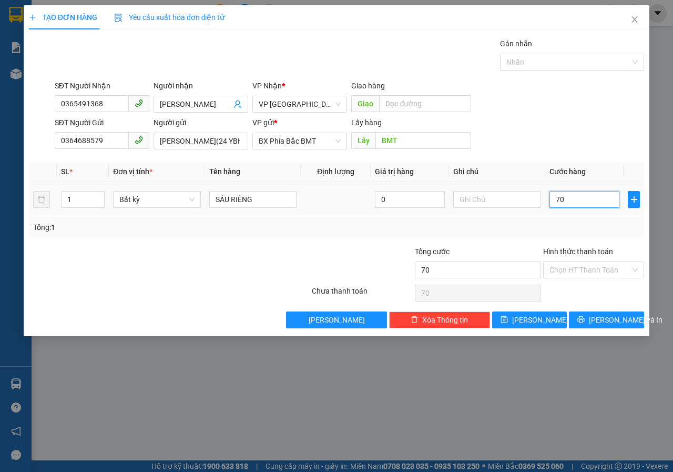
type input "700"
type input "7.000"
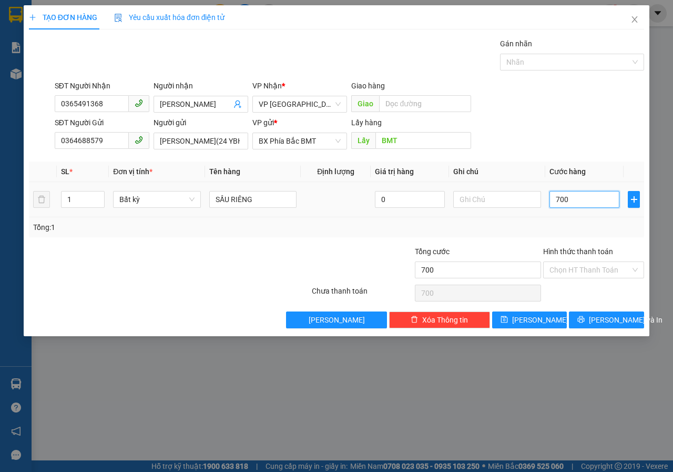
type input "7.000"
type input "70.000"
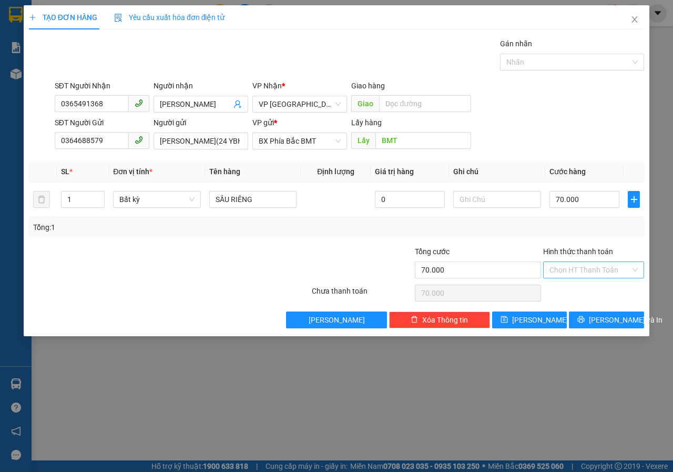
click at [582, 272] on input "Hình thức thanh toán" at bounding box center [589, 270] width 81 height 16
click at [580, 292] on div "Tại văn phòng" at bounding box center [593, 291] width 88 height 12
type input "0"
click at [599, 324] on span "[PERSON_NAME] và In" at bounding box center [626, 320] width 74 height 12
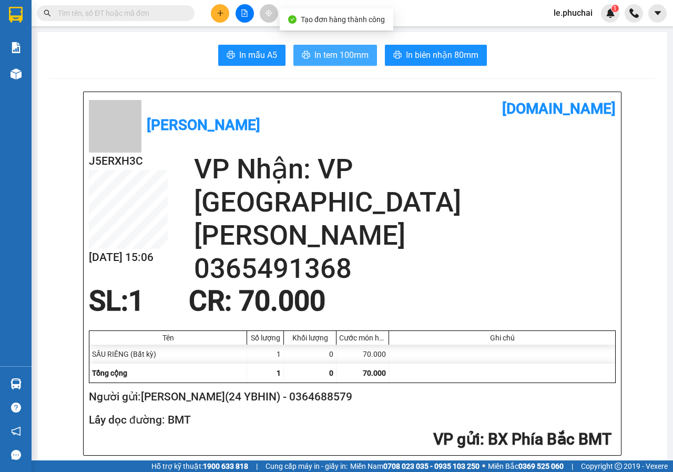
click at [332, 58] on span "In tem 100mm" at bounding box center [341, 54] width 54 height 13
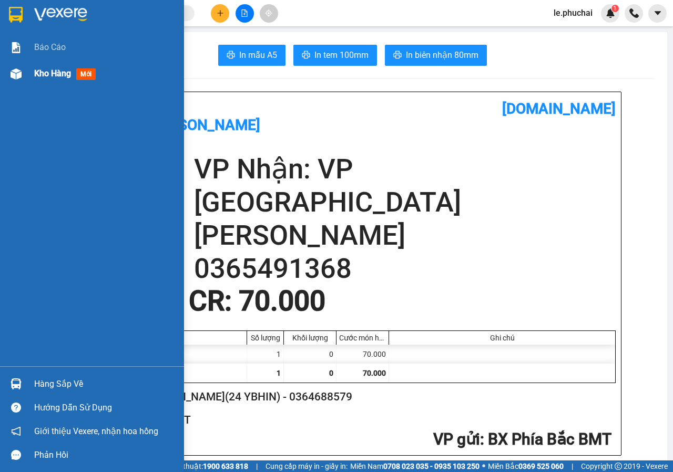
click at [52, 76] on span "Kho hàng" at bounding box center [52, 73] width 37 height 10
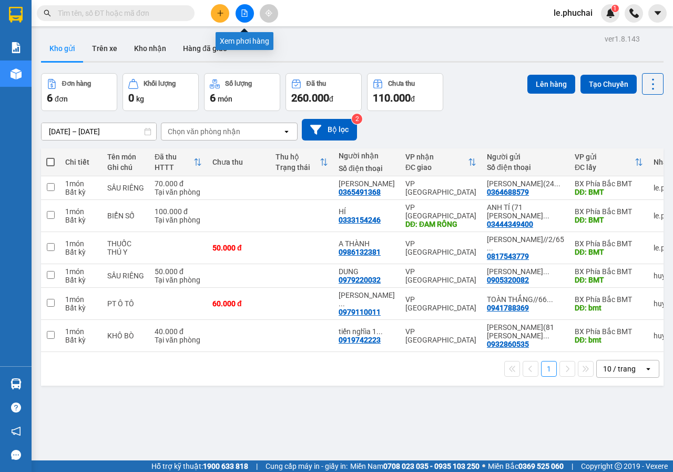
click at [246, 13] on icon "file-add" at bounding box center [244, 12] width 7 height 7
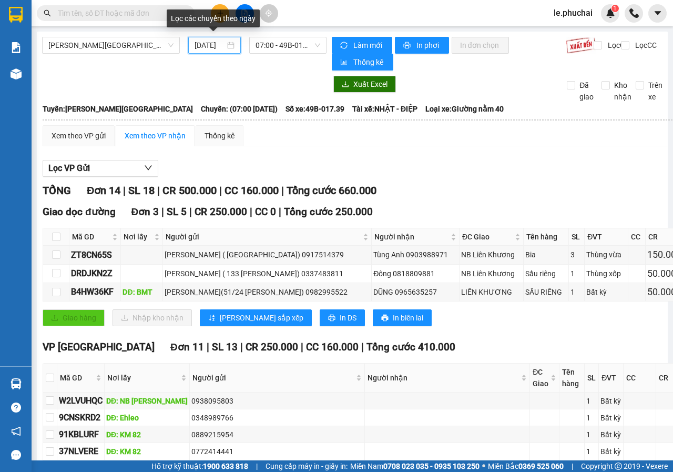
click at [203, 50] on input "[DATE]" at bounding box center [210, 45] width 30 height 12
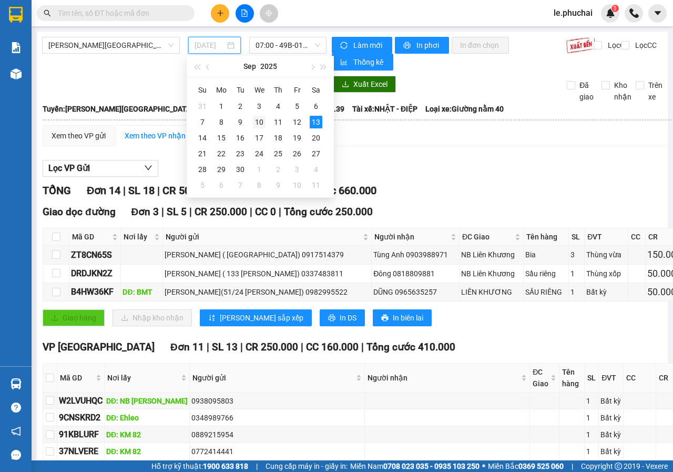
click at [262, 124] on div "10" at bounding box center [259, 122] width 13 height 13
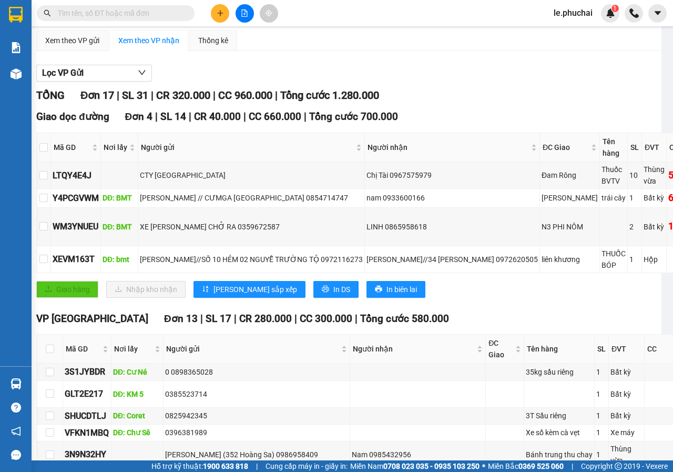
scroll to position [0, 6]
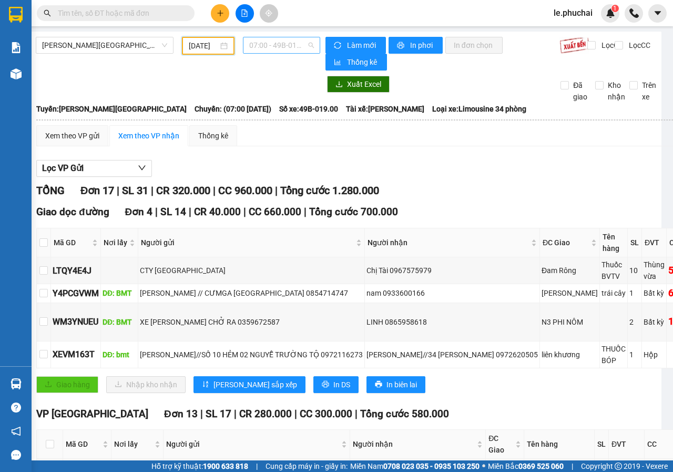
click at [267, 47] on span "07:00 - 49B-019.00" at bounding box center [281, 45] width 64 height 16
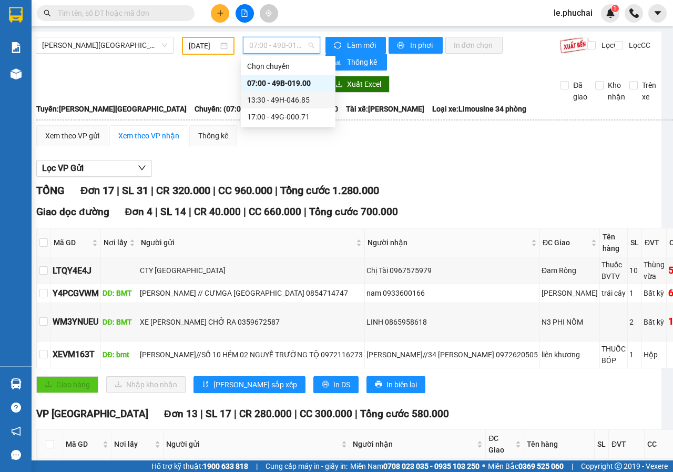
click at [279, 98] on div "13:30 - 49H-046.85" at bounding box center [288, 100] width 82 height 12
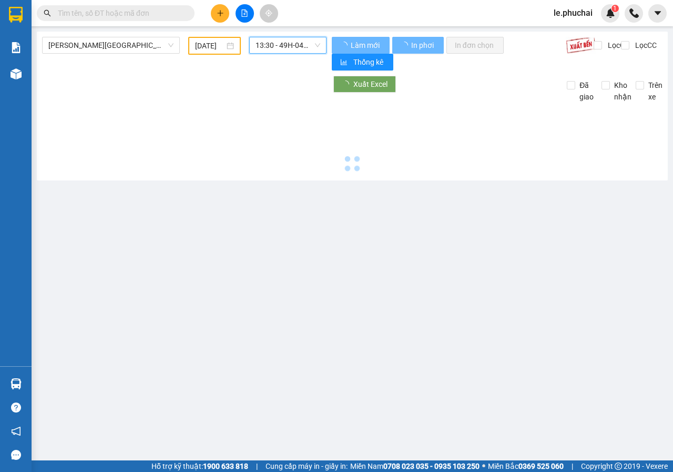
scroll to position [0, 0]
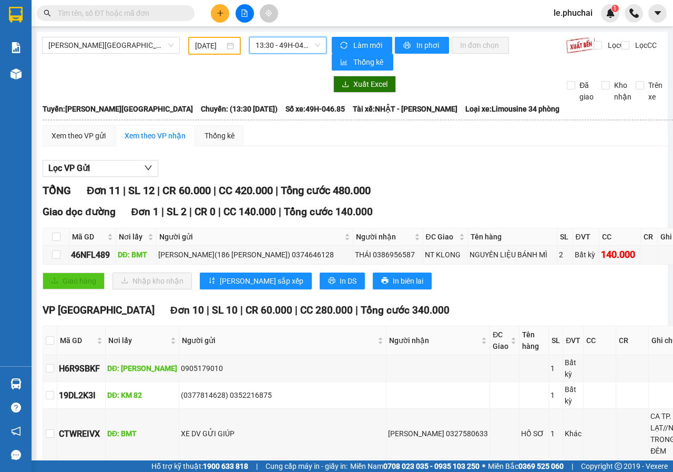
click at [274, 51] on span "13:30 - 49H-046.85" at bounding box center [287, 45] width 64 height 16
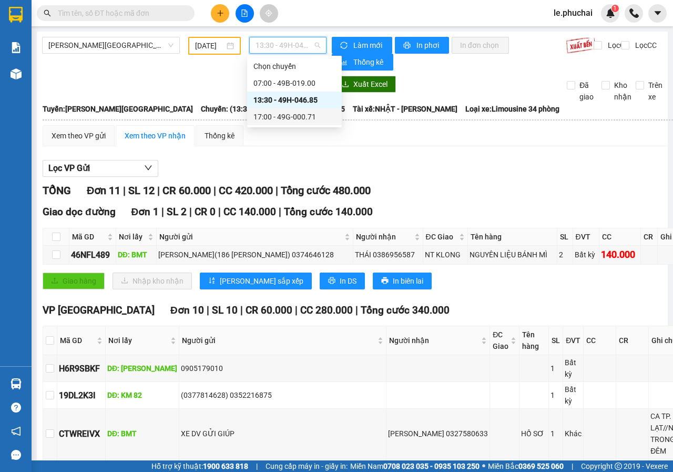
click at [286, 116] on div "17:00 - 49G-000.71" at bounding box center [294, 117] width 82 height 12
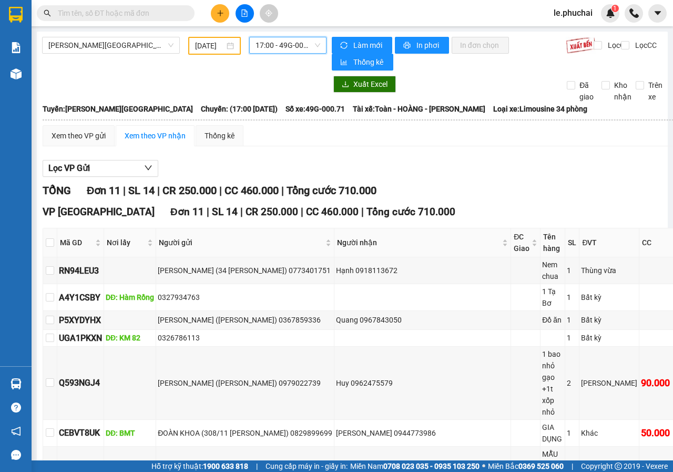
click at [210, 49] on input "[DATE]" at bounding box center [209, 46] width 29 height 12
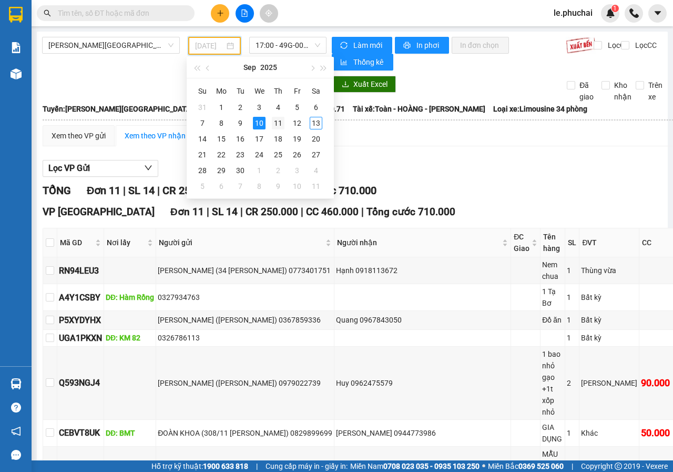
click at [279, 120] on div "11" at bounding box center [278, 123] width 13 height 13
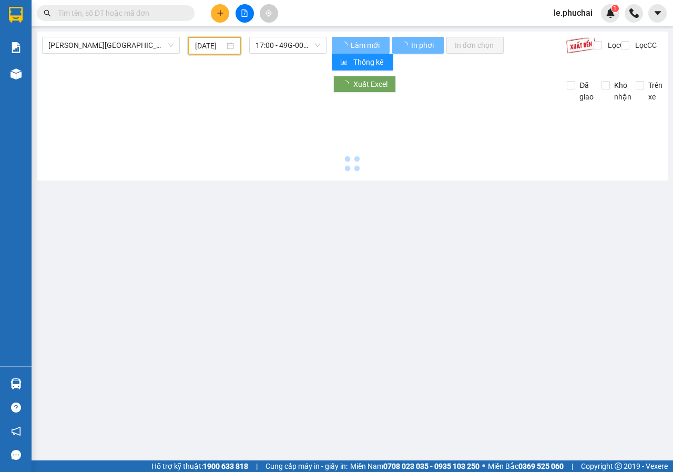
type input "[DATE]"
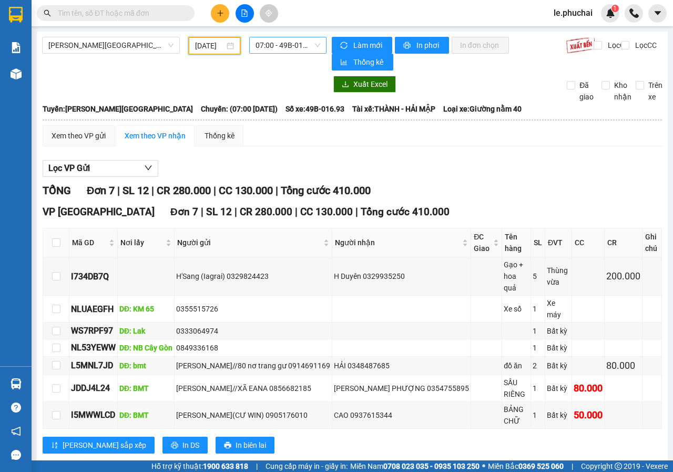
click at [267, 43] on span "07:00 - 49B-016.93" at bounding box center [287, 45] width 64 height 16
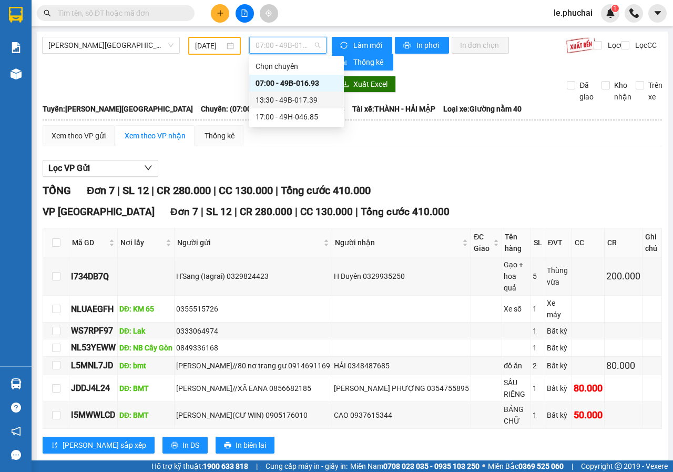
click at [278, 102] on div "13:30 - 49B-017.39" at bounding box center [296, 100] width 82 height 12
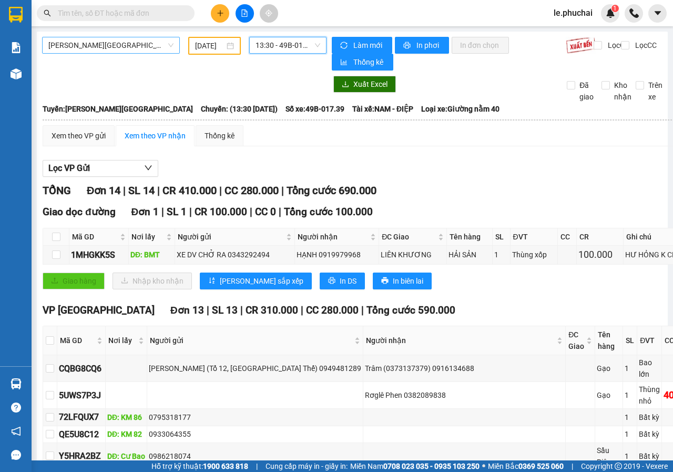
click at [132, 45] on span "[PERSON_NAME][GEOGRAPHIC_DATA]" at bounding box center [110, 45] width 125 height 16
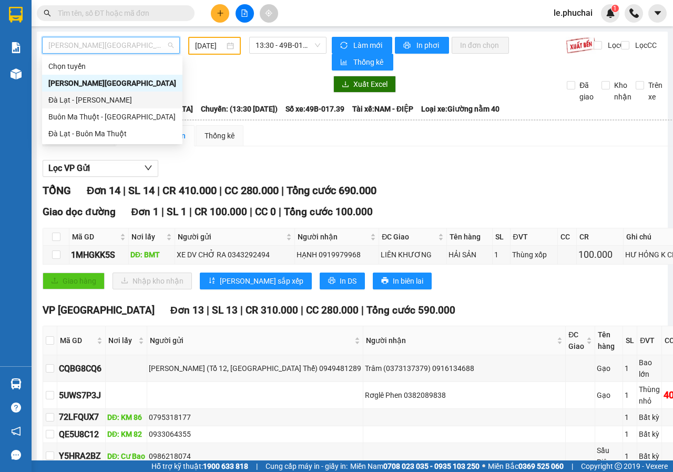
click at [98, 97] on div "Đà Lạt - [PERSON_NAME]" at bounding box center [112, 100] width 128 height 12
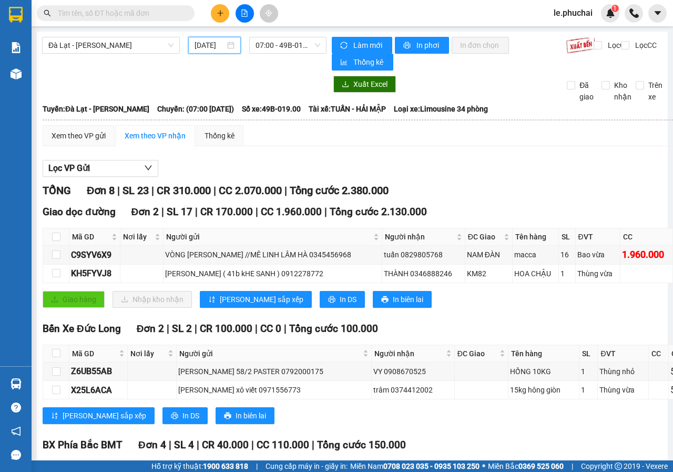
click at [211, 48] on input "[DATE]" at bounding box center [210, 45] width 30 height 12
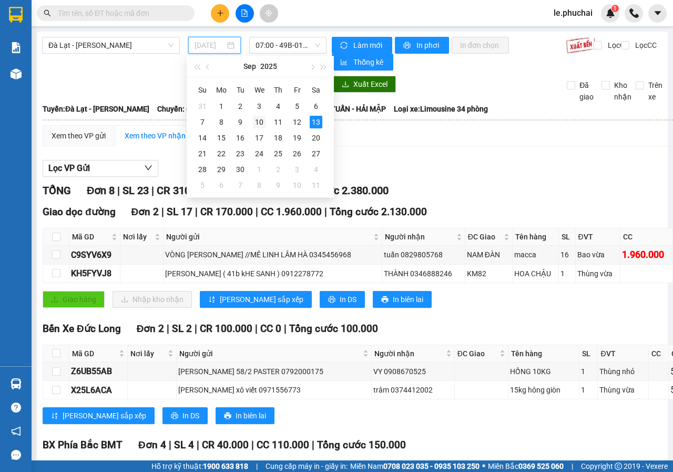
click at [263, 121] on div "10" at bounding box center [259, 122] width 13 height 13
type input "[DATE]"
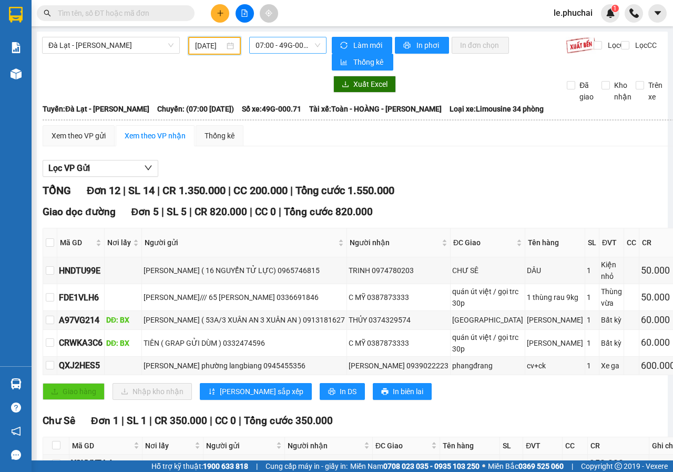
click at [291, 49] on span "07:00 - 49G-000.71" at bounding box center [287, 45] width 64 height 16
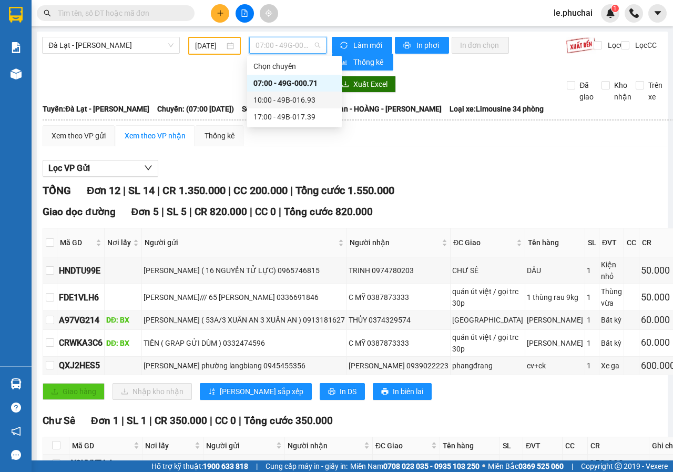
click at [297, 100] on div "10:00 - 49B-016.93" at bounding box center [294, 100] width 82 height 12
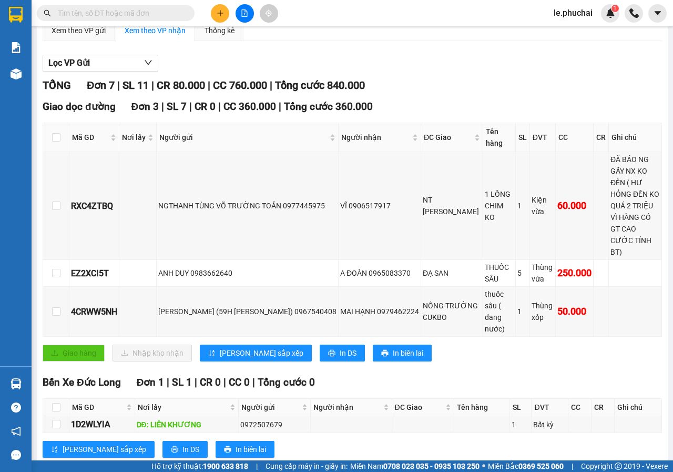
scroll to position [229, 0]
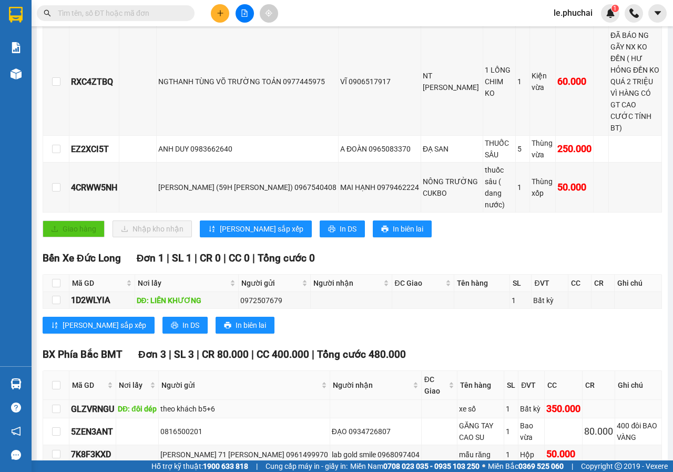
click at [299, 403] on div "theo khách b5+6" at bounding box center [244, 409] width 168 height 12
click at [459, 403] on div "xe số" at bounding box center [480, 409] width 43 height 12
click at [356, 435] on div "BX Phía Bắc BMT Đơn 3 | SL 3 | CR 80.000 | CC 400.000 | Tổng cước 480.000 Mã GD…" at bounding box center [352, 420] width 619 height 149
click at [223, 10] on icon "plus" at bounding box center [220, 12] width 7 height 7
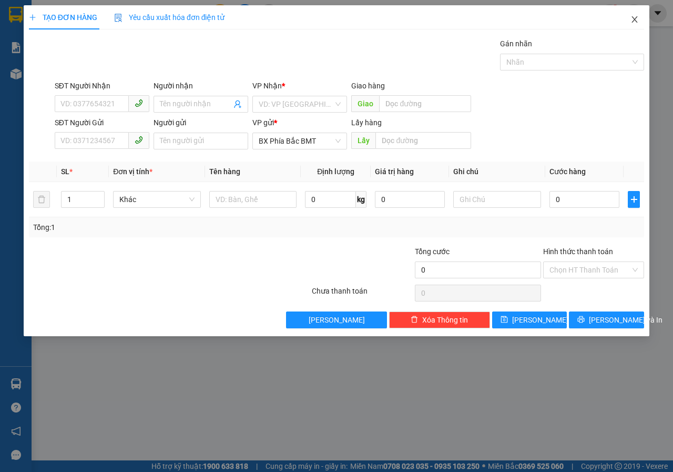
click at [633, 21] on icon "close" at bounding box center [634, 19] width 8 height 8
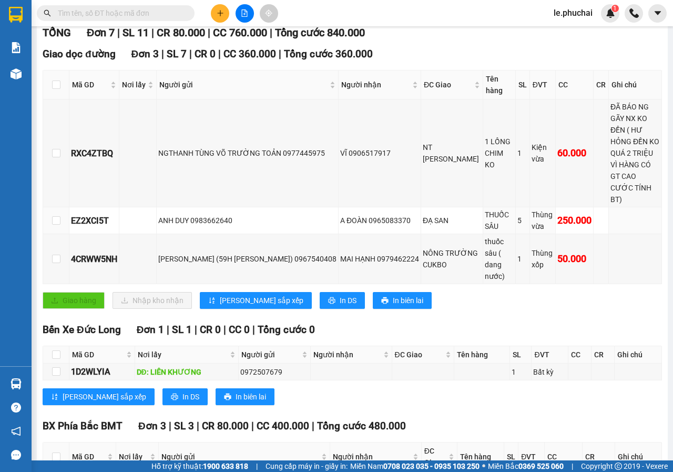
scroll to position [210, 0]
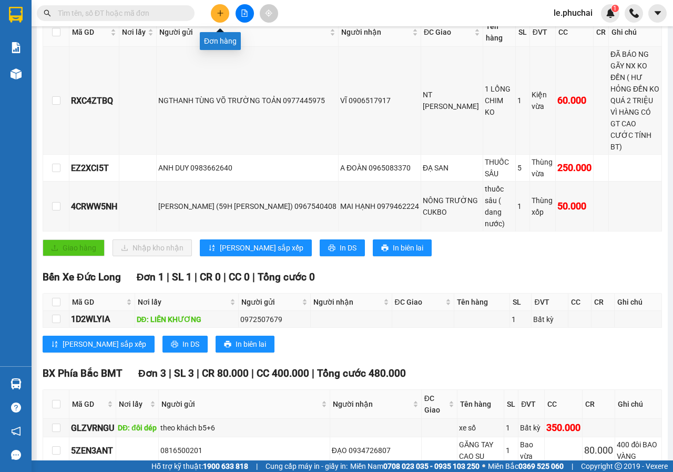
click at [214, 12] on button at bounding box center [220, 13] width 18 height 18
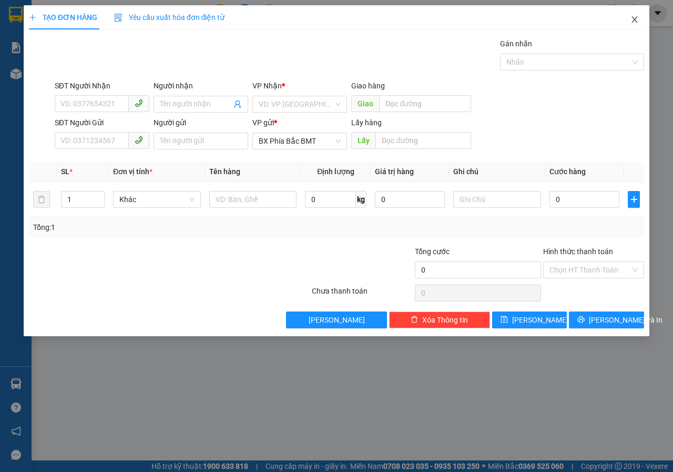
click at [631, 24] on icon "close" at bounding box center [634, 19] width 8 height 8
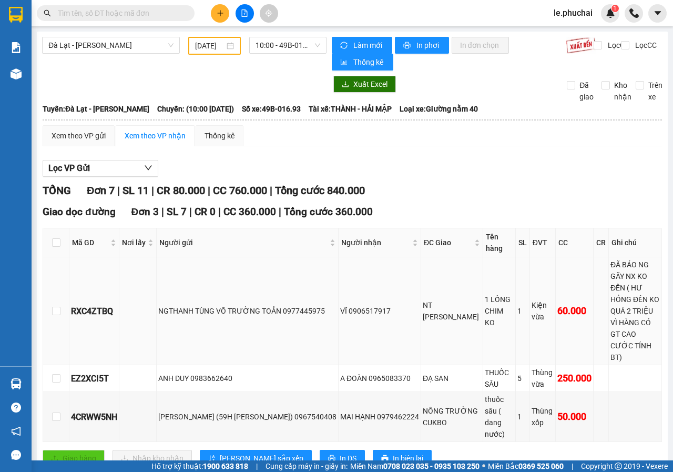
scroll to position [229, 0]
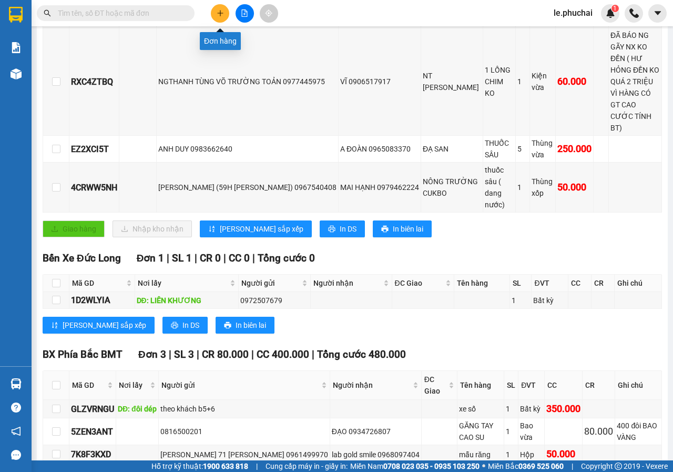
click at [216, 11] on button at bounding box center [220, 13] width 18 height 18
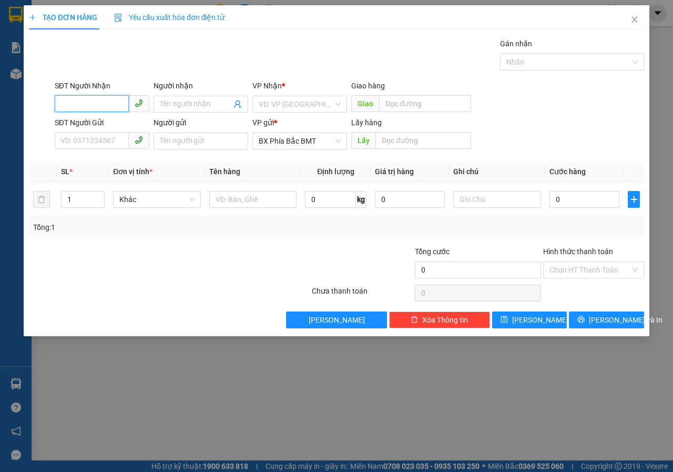
click at [106, 102] on input "SĐT Người Nhận" at bounding box center [92, 103] width 74 height 17
type input "0858408379"
click at [90, 122] on div "0858408379 - thìn" at bounding box center [102, 125] width 82 height 12
type input "thìn"
type input "70.000"
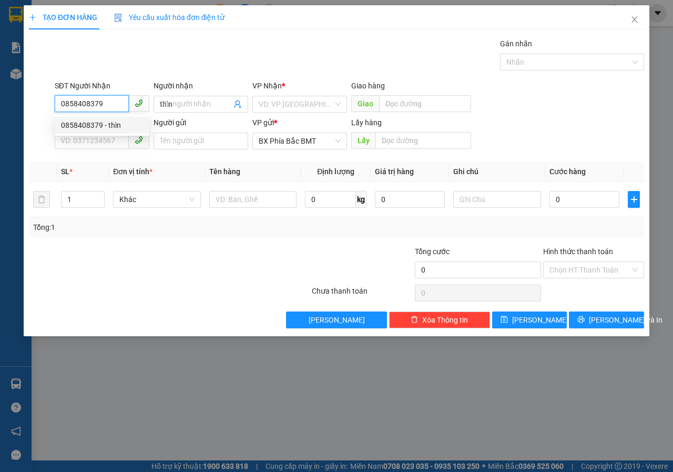
type input "70.000"
type input "0858408379"
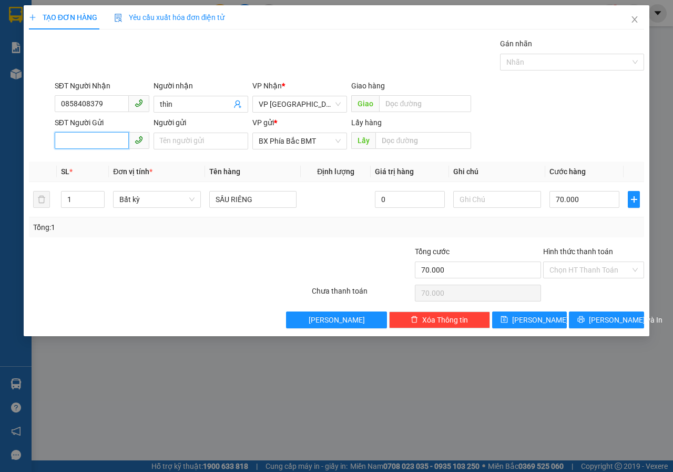
click at [92, 139] on input "SĐT Người Gửi" at bounding box center [92, 140] width 74 height 17
click at [97, 157] on div "0914068752 - [PERSON_NAME]//1G AMASA" at bounding box center [133, 162] width 145 height 12
type input "0914068752"
type input "[PERSON_NAME]//1G AMASA"
type input "bmt"
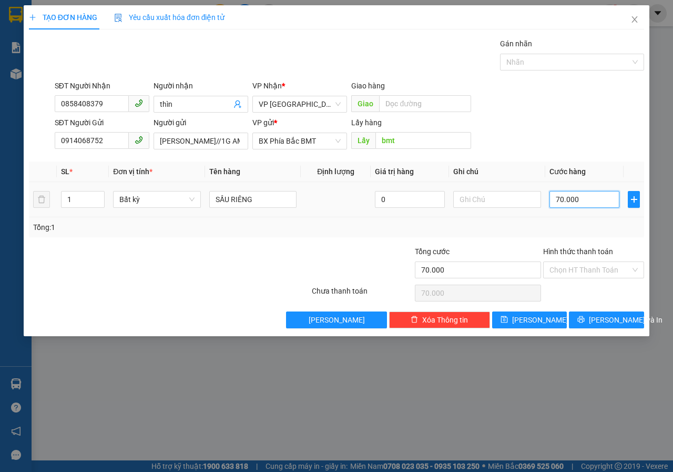
click at [597, 201] on input "70.000" at bounding box center [584, 199] width 70 height 17
type input "1"
type input "19"
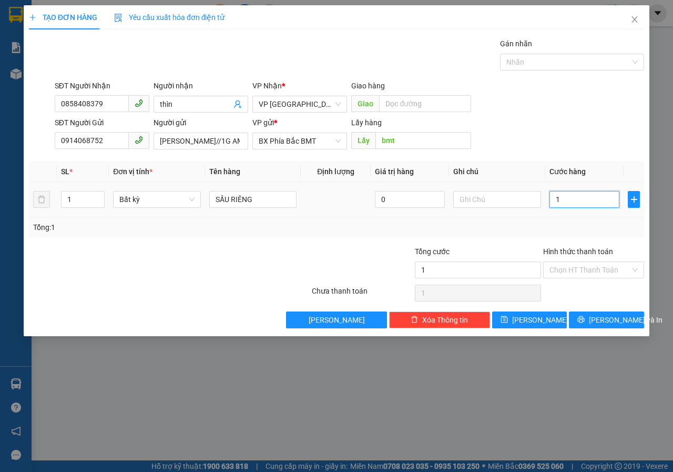
type input "19"
type input "190"
type input "1.900"
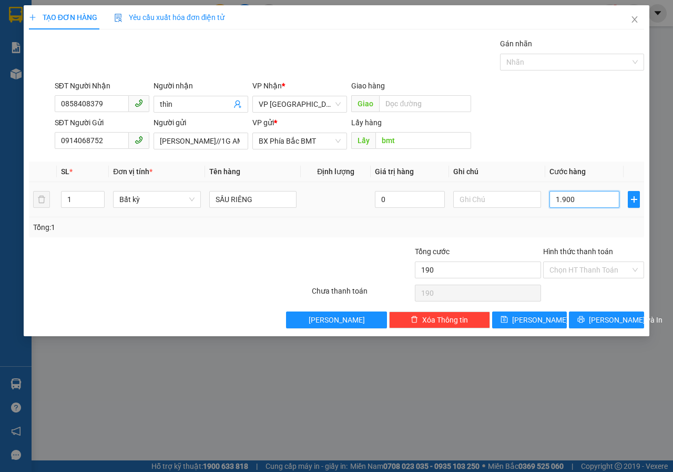
type input "1.900"
type input "19.000"
type input "190.000"
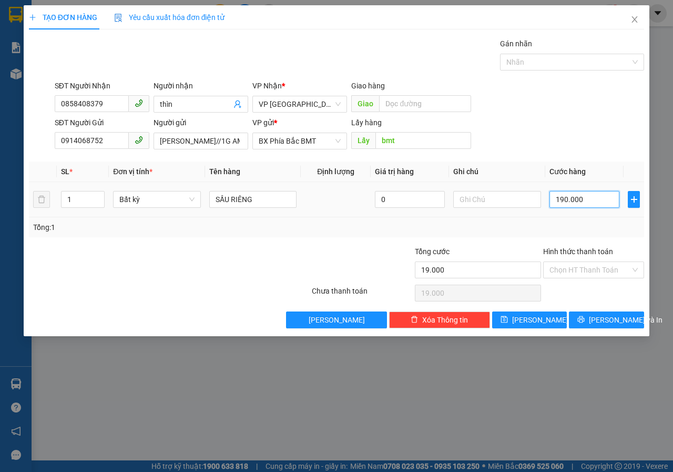
type input "190.000"
click at [598, 271] on input "Hình thức thanh toán" at bounding box center [589, 270] width 81 height 16
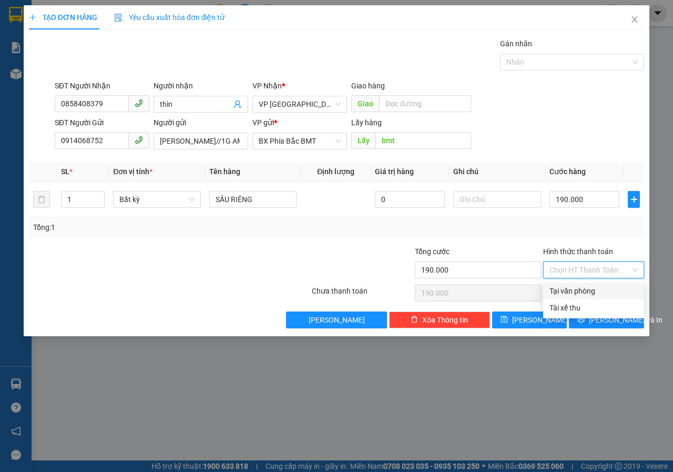
click at [570, 293] on div "Tại văn phòng" at bounding box center [593, 291] width 88 height 12
type input "0"
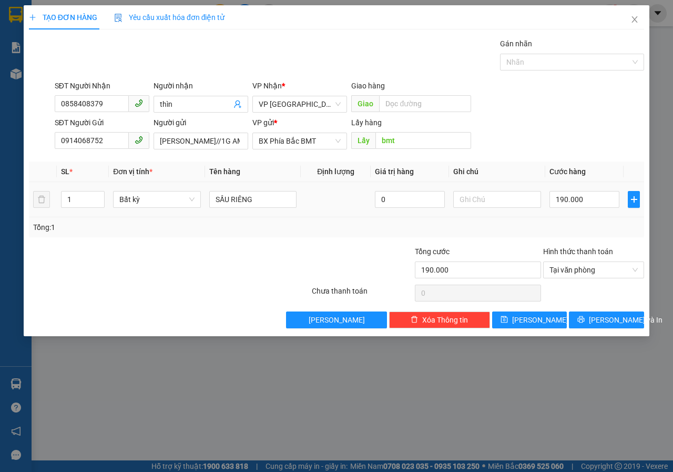
click at [423, 210] on td "0" at bounding box center [410, 199] width 78 height 35
click at [423, 195] on input "0" at bounding box center [410, 199] width 70 height 17
drag, startPoint x: 423, startPoint y: 195, endPoint x: 376, endPoint y: 202, distance: 46.8
click at [376, 202] on input "0" at bounding box center [410, 199] width 70 height 17
type input "0"
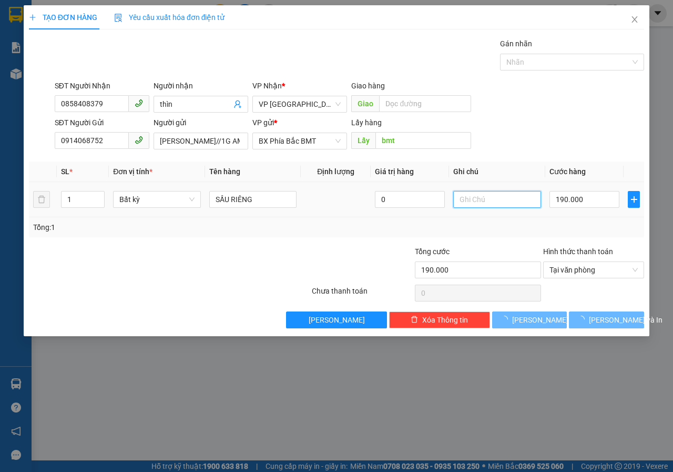
click at [482, 201] on input "text" at bounding box center [497, 199] width 88 height 17
type input "0"
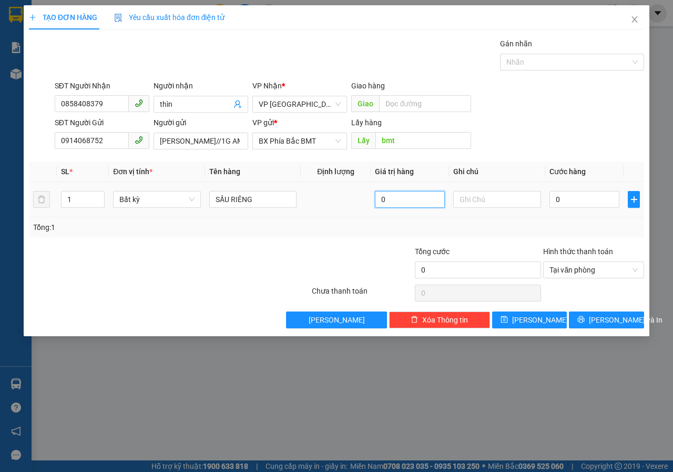
click at [409, 204] on input "0" at bounding box center [410, 199] width 70 height 17
drag, startPoint x: 409, startPoint y: 204, endPoint x: 373, endPoint y: 202, distance: 36.3
click at [373, 202] on td "0" at bounding box center [410, 199] width 78 height 35
type input "0"
click at [506, 207] on input "text" at bounding box center [497, 199] width 88 height 17
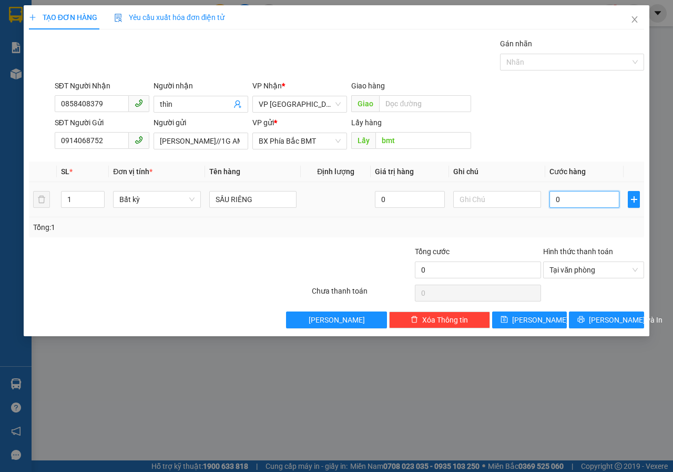
click at [571, 202] on input "0" at bounding box center [584, 199] width 70 height 17
type input "1"
type input "19"
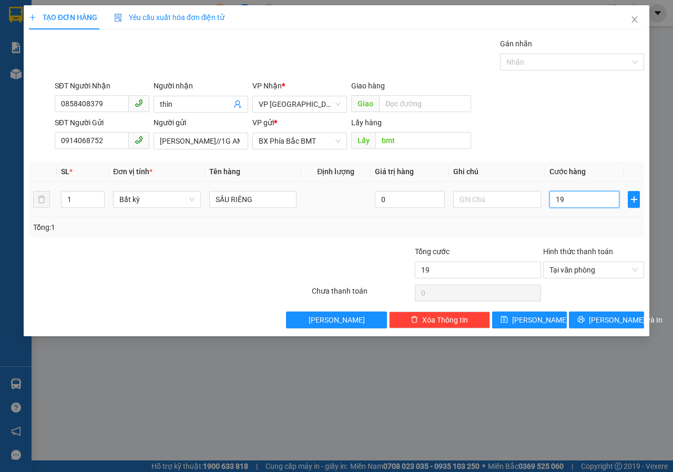
type input "190"
type input "1.900"
type input "19.000"
type input "190.000"
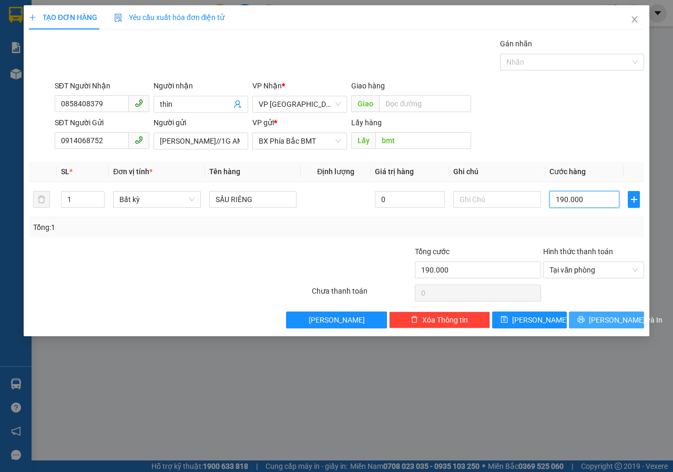
type input "190.000"
click at [607, 322] on span "[PERSON_NAME] và In" at bounding box center [626, 320] width 74 height 12
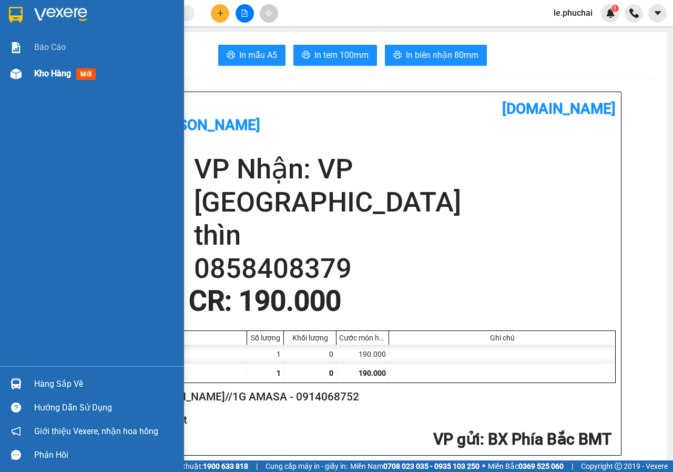
click at [62, 70] on span "Kho hàng" at bounding box center [52, 73] width 37 height 10
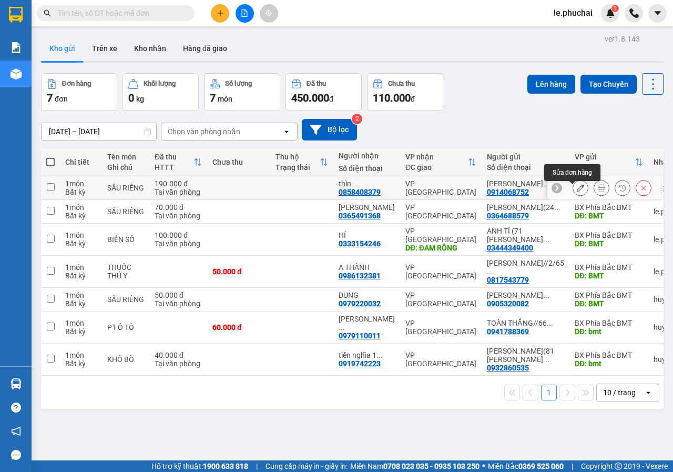
click at [573, 190] on button at bounding box center [580, 188] width 15 height 18
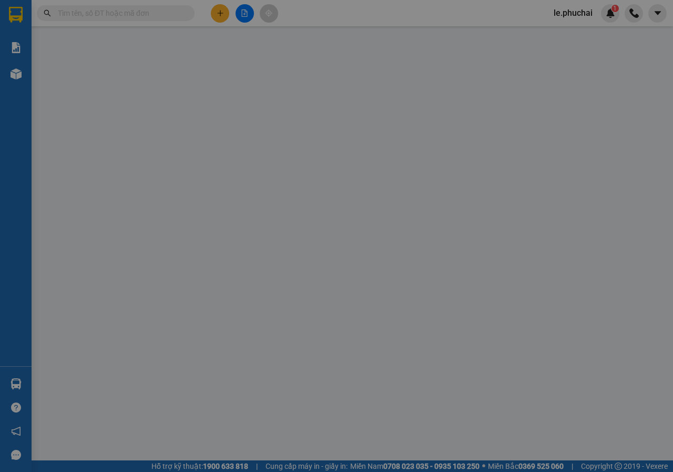
type input "0858408379"
type input "0914068752"
type input "bmt"
type input "190.000"
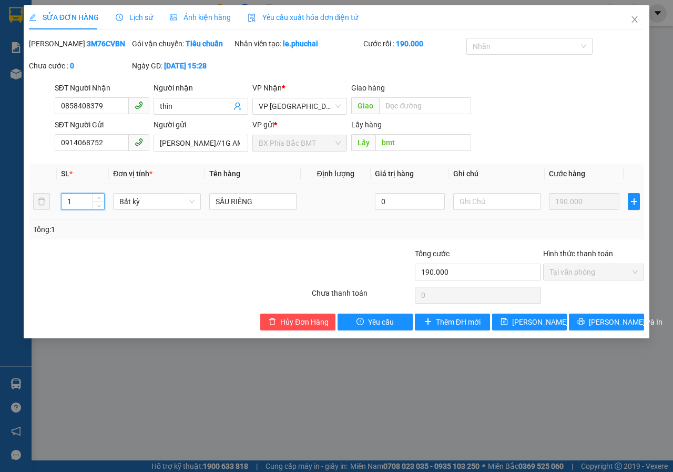
click at [75, 209] on input "1" at bounding box center [83, 201] width 43 height 16
type input "2"
click at [514, 210] on input "text" at bounding box center [496, 201] width 87 height 17
click at [613, 328] on span "[PERSON_NAME] và In" at bounding box center [626, 322] width 74 height 12
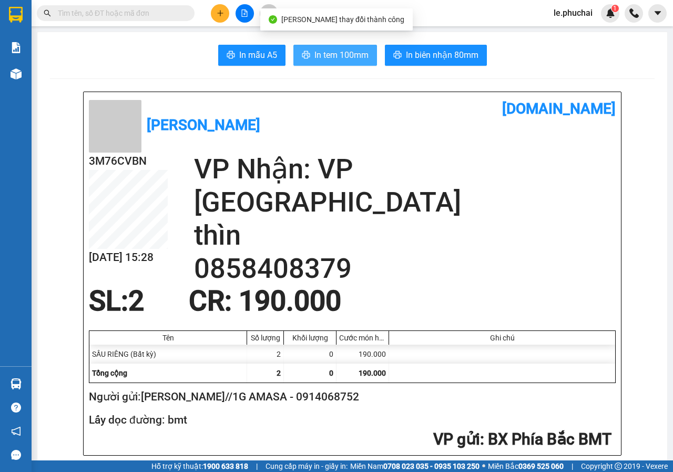
click at [314, 55] on span "In tem 100mm" at bounding box center [341, 54] width 54 height 13
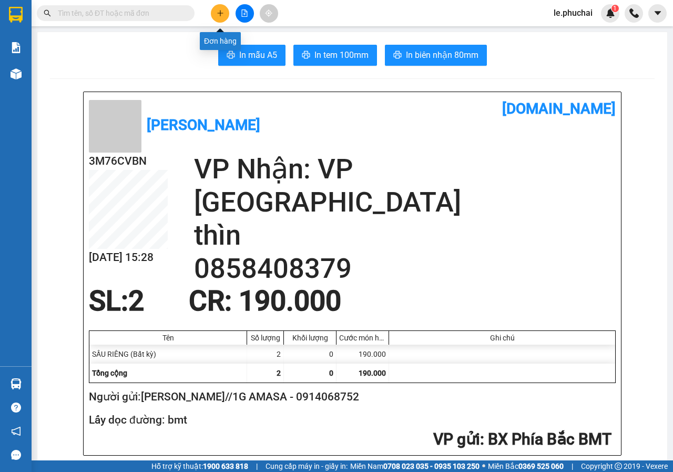
click at [218, 13] on icon "plus" at bounding box center [220, 13] width 6 height 1
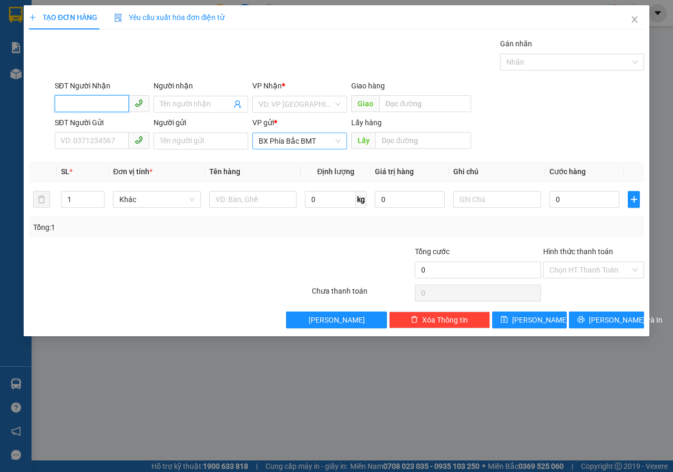
click at [335, 138] on span "BX Phía Bắc BMT" at bounding box center [300, 141] width 82 height 16
click at [263, 236] on div "Tổng: 1" at bounding box center [336, 227] width 615 height 20
click at [199, 141] on input "Người gửi" at bounding box center [201, 140] width 95 height 17
click at [338, 145] on span "BX Phía Bắc BMT" at bounding box center [300, 141] width 82 height 16
click at [298, 265] on div at bounding box center [259, 264] width 103 height 37
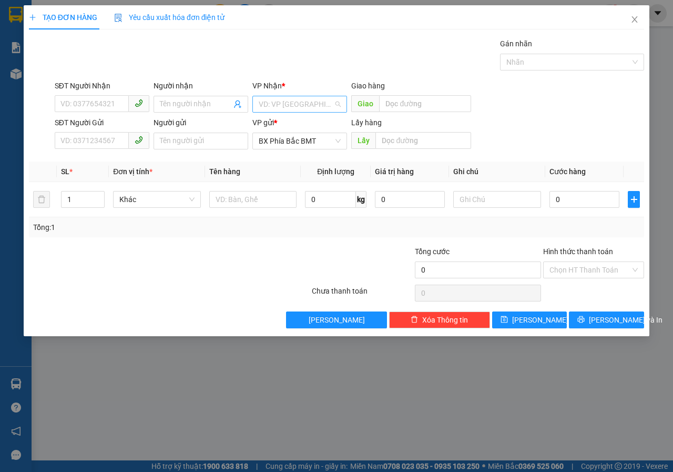
click at [327, 105] on input "search" at bounding box center [296, 104] width 75 height 16
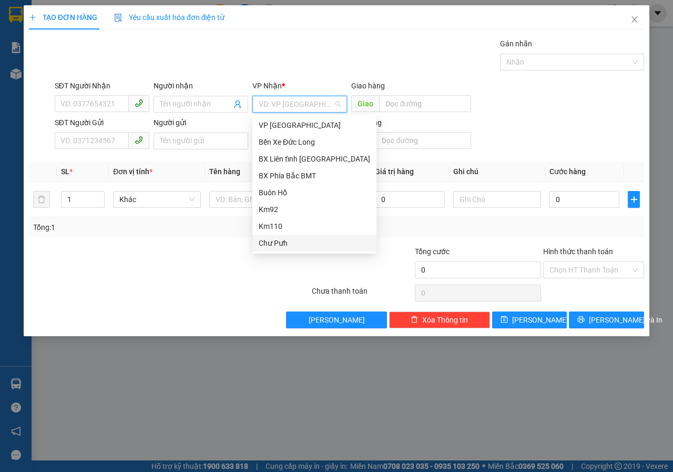
click at [211, 313] on div "Lưu nháp Xóa Thông tin [PERSON_NAME] và In" at bounding box center [336, 319] width 617 height 17
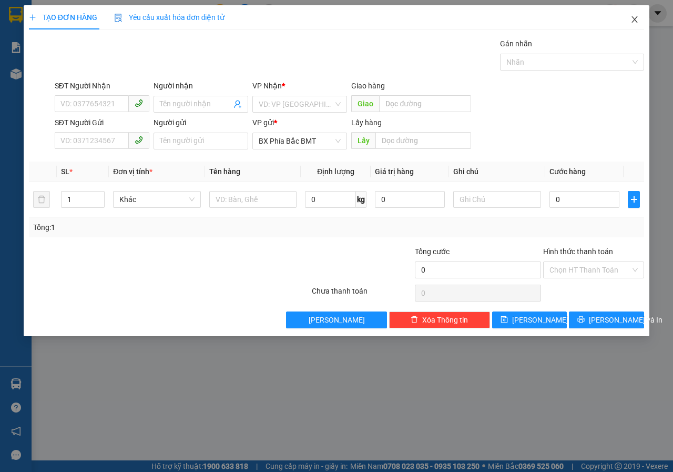
click at [633, 21] on icon "close" at bounding box center [634, 19] width 8 height 8
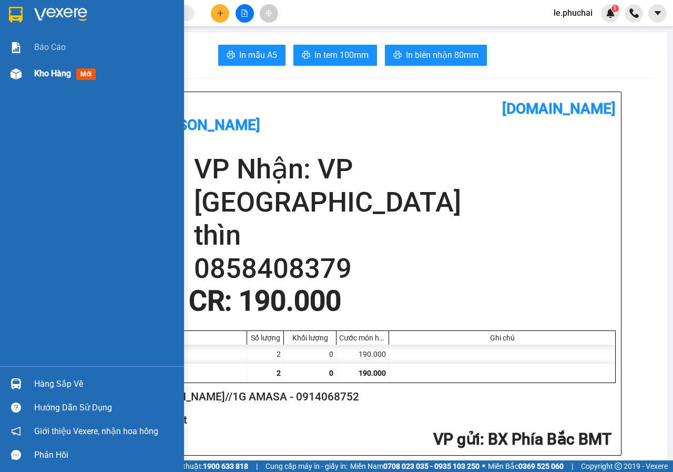
click at [32, 74] on div "Kho hàng mới" at bounding box center [92, 73] width 184 height 26
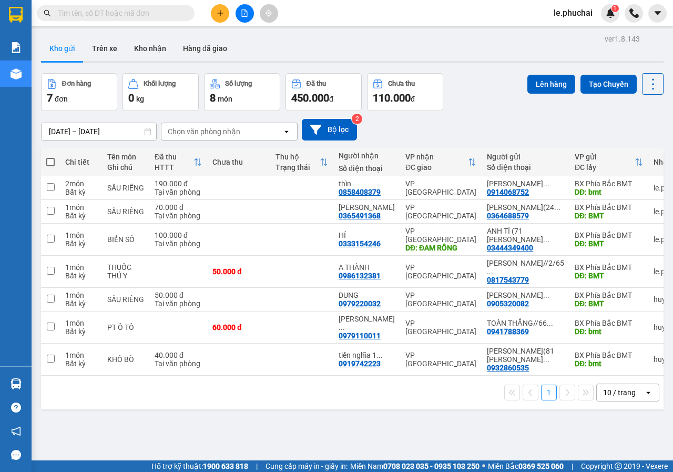
click at [222, 13] on icon "plus" at bounding box center [220, 13] width 6 height 1
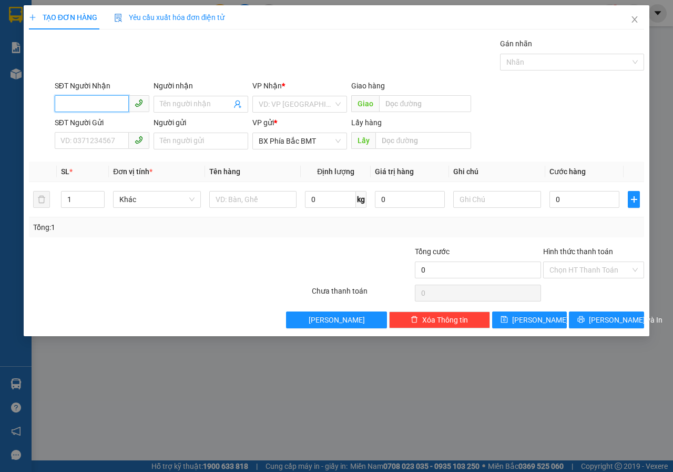
click at [88, 109] on input "SĐT Người Nhận" at bounding box center [92, 103] width 74 height 17
click at [105, 140] on div "0965825632 - RAU SẠCH NHÀ CAM" at bounding box center [119, 142] width 116 height 12
type input "0965825632"
type input "RAU SẠCH NHÀ CAM"
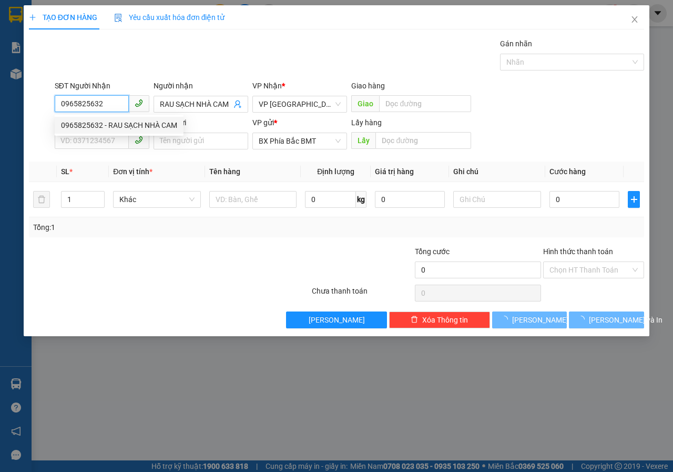
type input "70.000"
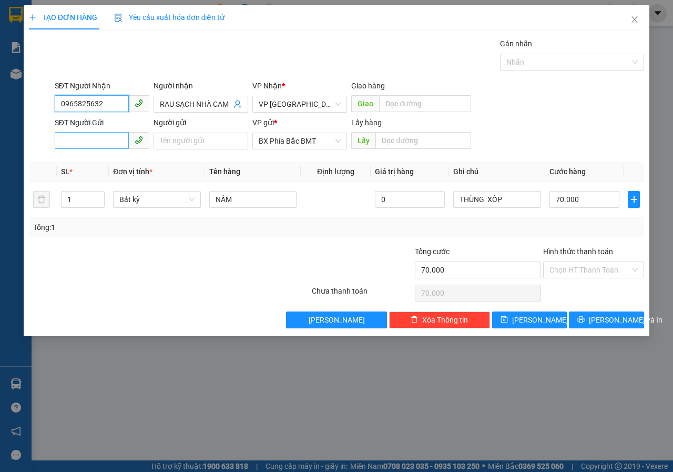
type input "0965825632"
click at [106, 142] on input "SĐT Người Gửi" at bounding box center [92, 140] width 74 height 17
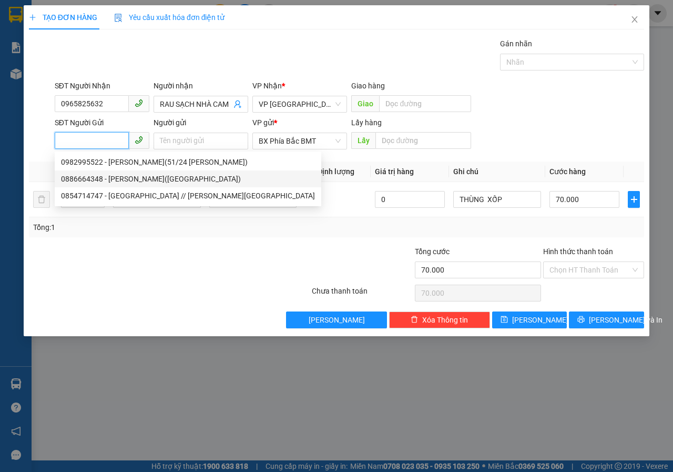
click at [145, 180] on div "0886664348 - [PERSON_NAME]([GEOGRAPHIC_DATA])" at bounding box center [188, 179] width 254 height 12
type input "0886664348"
type input "[PERSON_NAME]([PERSON_NAME])"
type input "BMT"
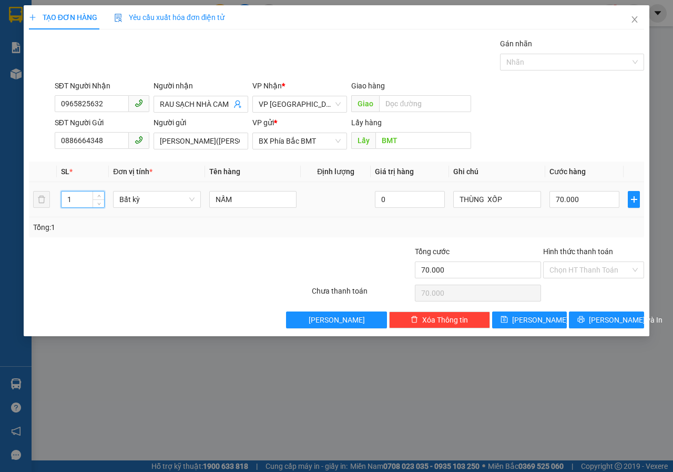
click at [90, 196] on input "1" at bounding box center [83, 199] width 43 height 16
type input "2"
click at [100, 197] on icon "up" at bounding box center [99, 197] width 4 height 4
click at [179, 198] on span "Bất kỳ" at bounding box center [156, 199] width 75 height 16
type input "0"
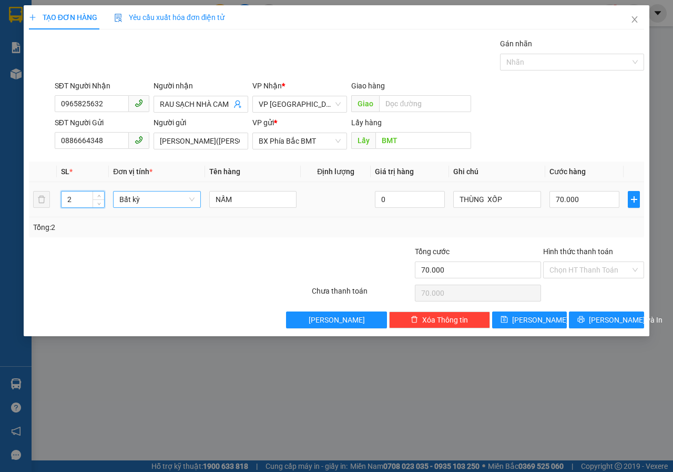
type input "0"
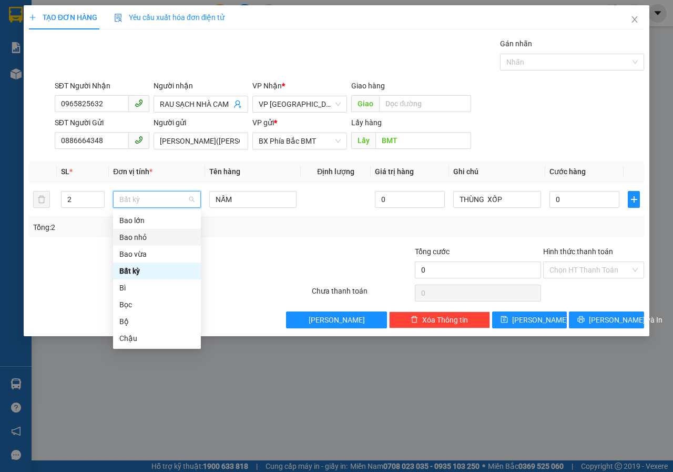
click at [50, 286] on div at bounding box center [169, 292] width 283 height 21
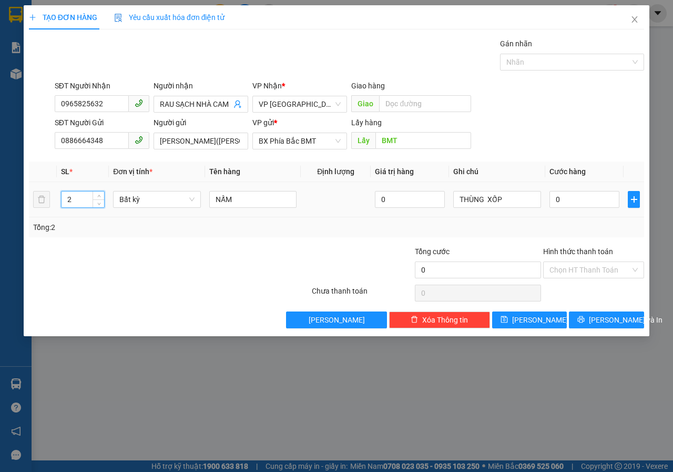
click at [85, 202] on input "2" at bounding box center [83, 199] width 43 height 16
type input "1"
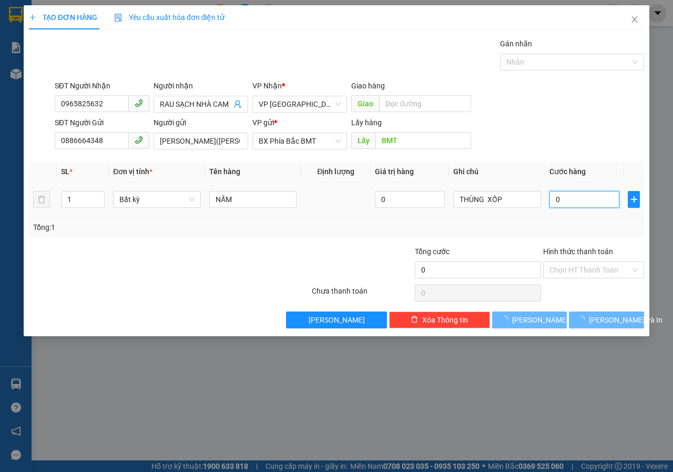
click at [598, 200] on input "0" at bounding box center [584, 199] width 70 height 17
type input "7"
type input "70"
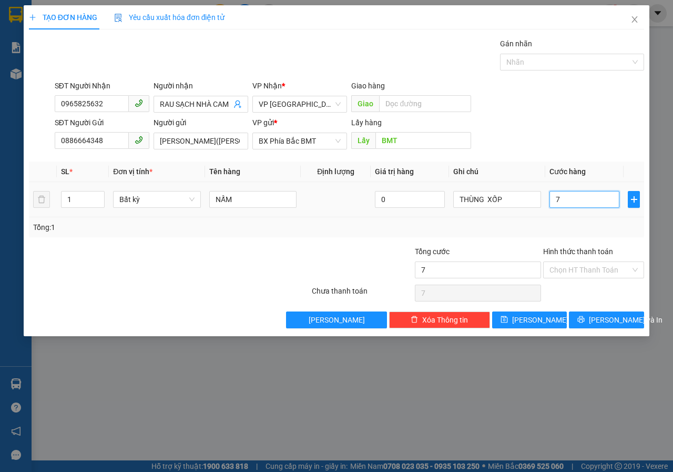
type input "70"
type input "700"
type input "7.000"
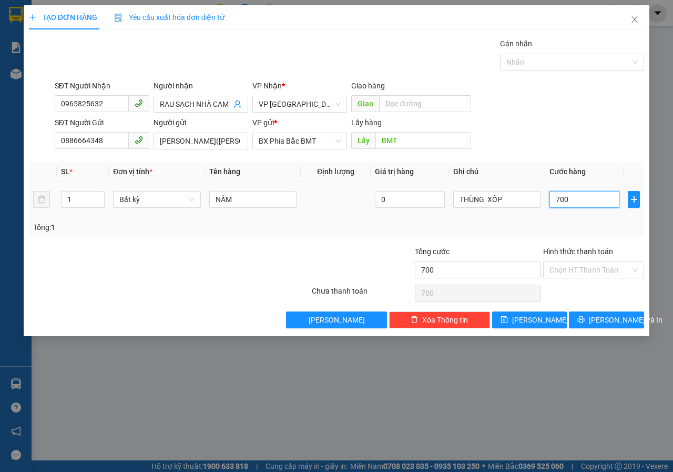
type input "7.000"
type input "70.000"
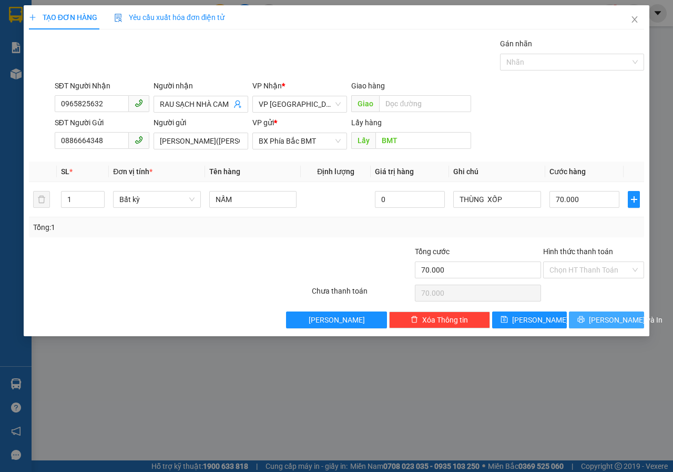
click at [595, 320] on button "[PERSON_NAME] và In" at bounding box center [606, 319] width 75 height 17
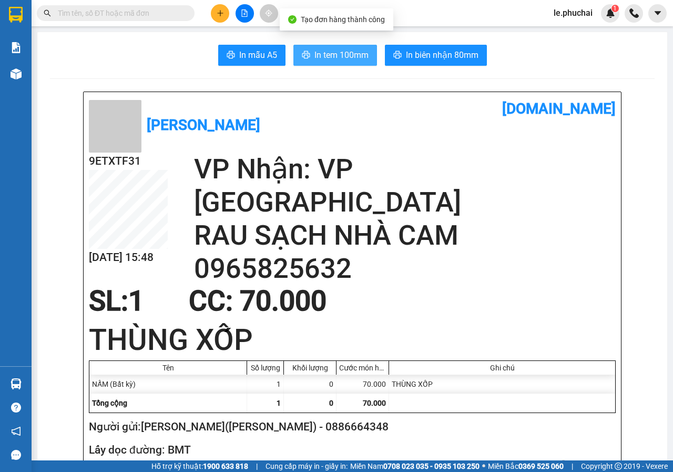
click at [344, 57] on span "In tem 100mm" at bounding box center [341, 54] width 54 height 13
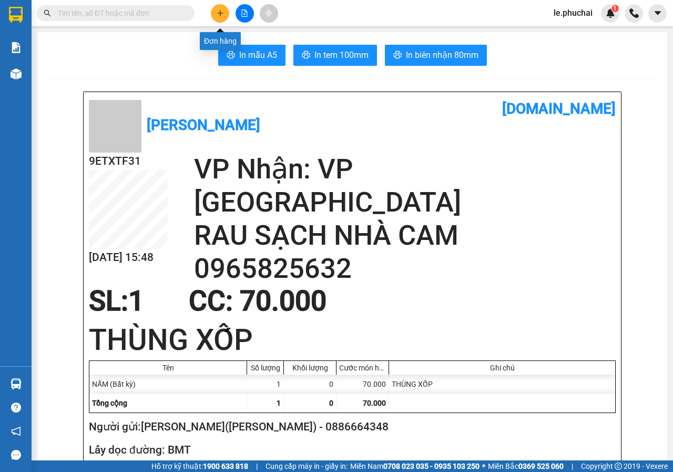
click at [225, 14] on button at bounding box center [220, 13] width 18 height 18
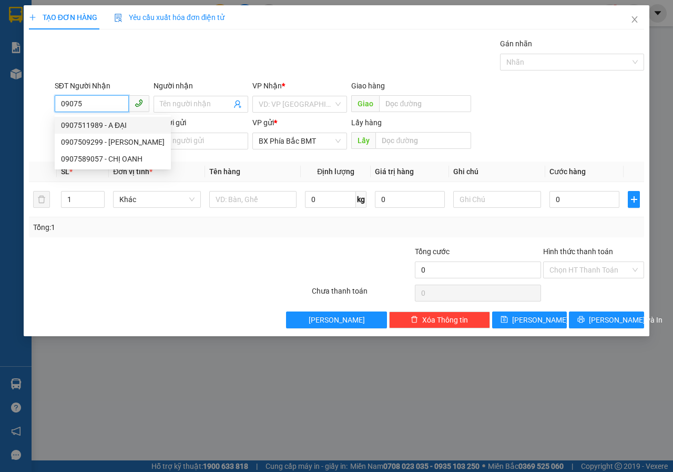
click at [118, 130] on div "0907511989 - A ĐẠI" at bounding box center [113, 125] width 104 height 12
type input "0907511989"
type input "A ĐẠI"
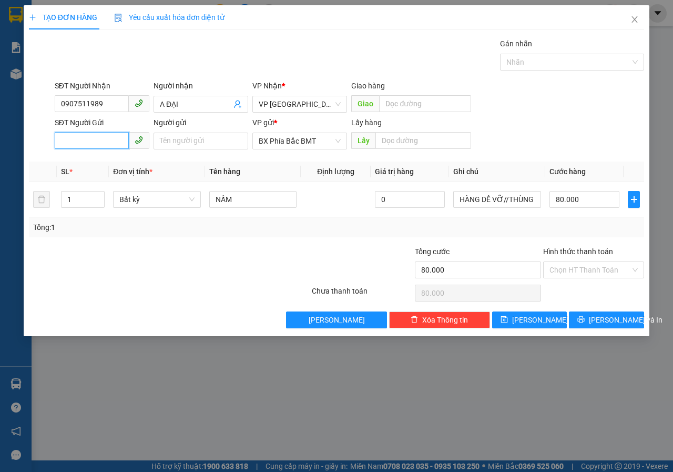
click at [110, 137] on input "SĐT Người Gửi" at bounding box center [92, 140] width 74 height 17
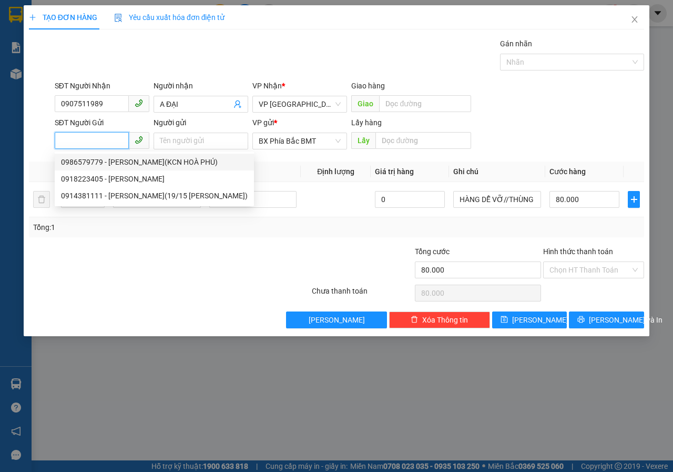
click at [125, 160] on div "0986579779 - [PERSON_NAME](KCN HOÀ PHÚ)" at bounding box center [154, 162] width 187 height 12
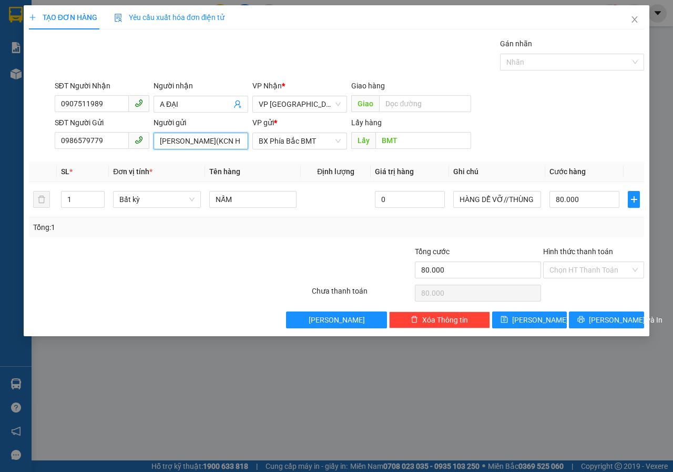
click at [243, 142] on input "[PERSON_NAME](KCN HOÀ PHÚ)" at bounding box center [201, 140] width 95 height 17
click at [600, 320] on span "[PERSON_NAME] và In" at bounding box center [626, 320] width 74 height 12
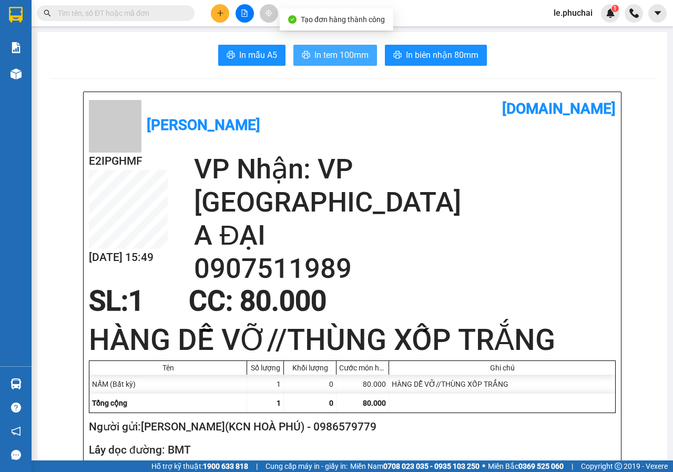
click at [324, 53] on span "In tem 100mm" at bounding box center [341, 54] width 54 height 13
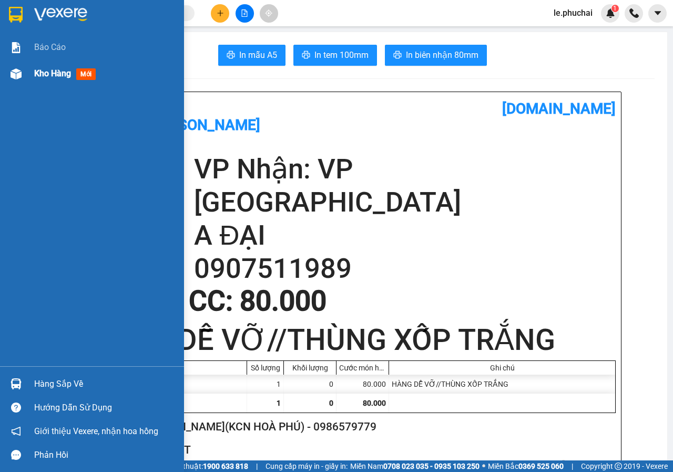
click at [53, 69] on span "Kho hàng" at bounding box center [52, 73] width 37 height 10
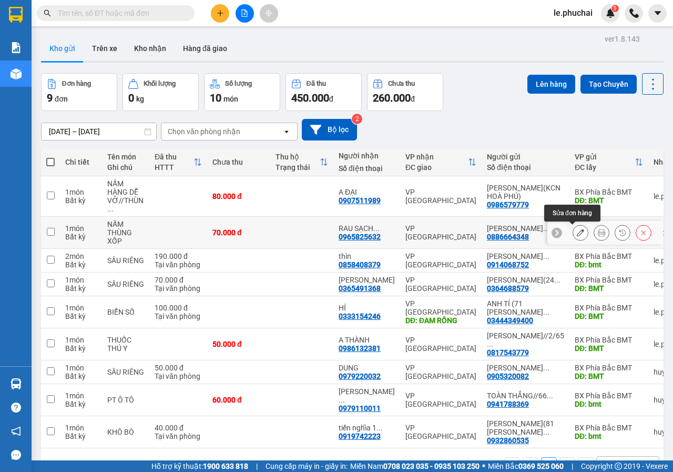
click at [577, 230] on icon at bounding box center [580, 232] width 7 height 7
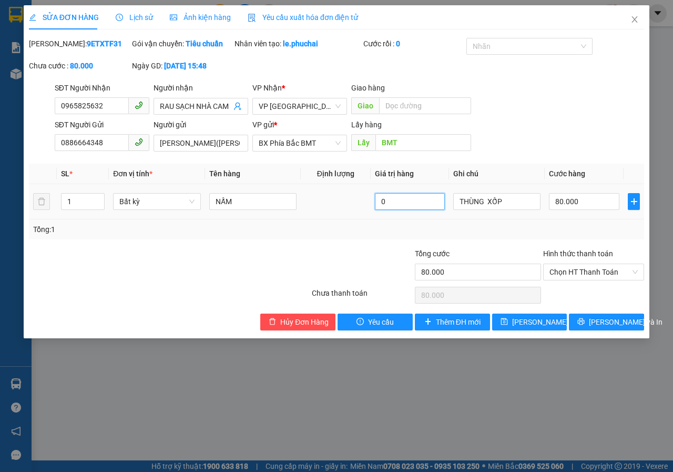
click at [424, 210] on input "0" at bounding box center [410, 201] width 70 height 17
click at [601, 328] on span "[PERSON_NAME] và In" at bounding box center [626, 322] width 74 height 12
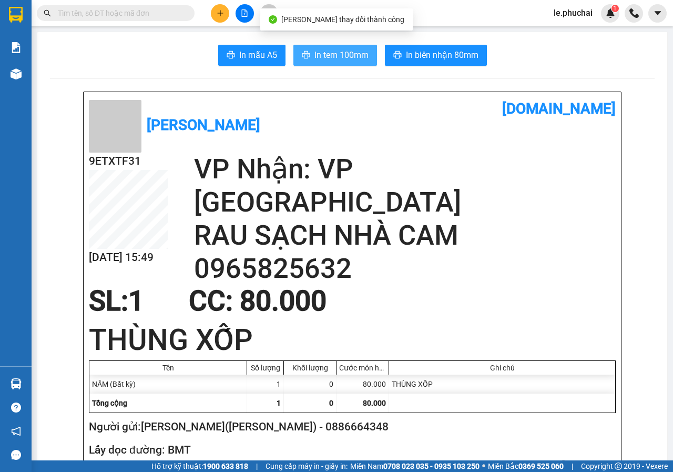
click at [332, 53] on span "In tem 100mm" at bounding box center [341, 54] width 54 height 13
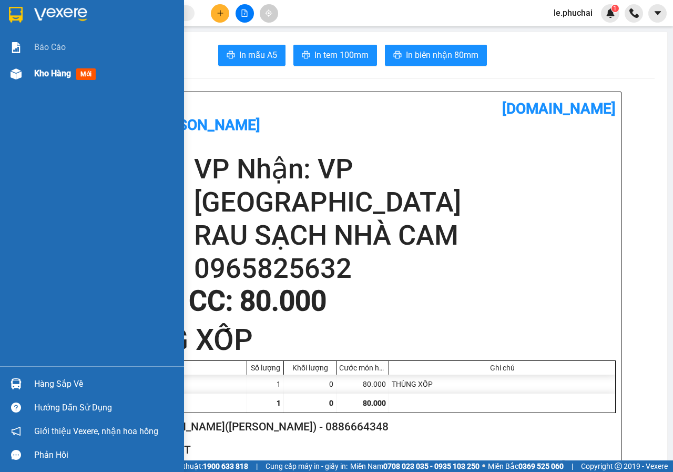
click at [47, 72] on span "Kho hàng" at bounding box center [52, 73] width 37 height 10
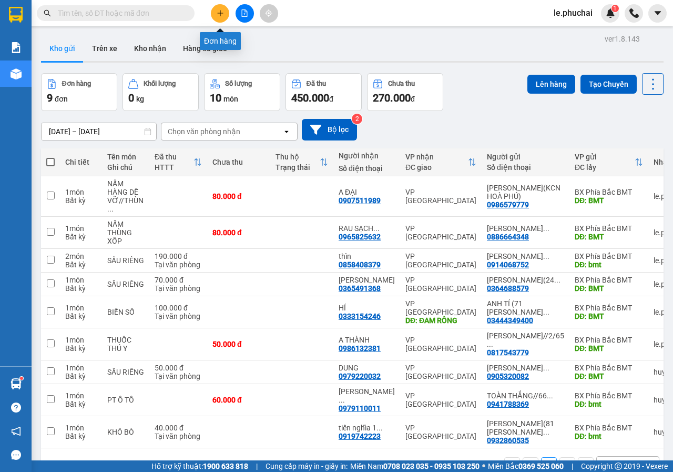
click at [221, 14] on icon "plus" at bounding box center [220, 12] width 7 height 7
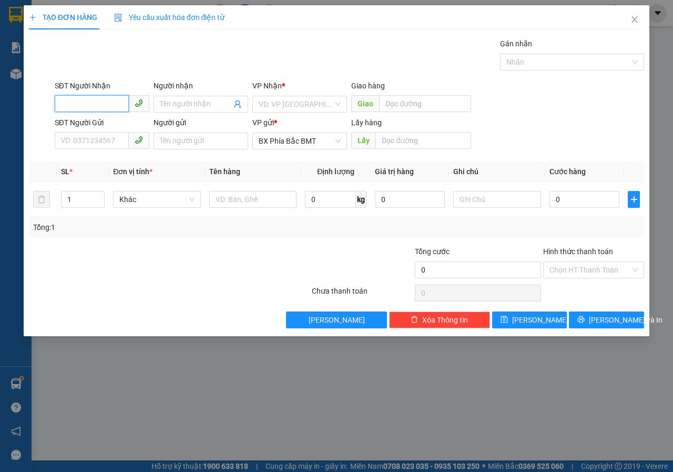
click at [111, 103] on input "SĐT Người Nhận" at bounding box center [92, 103] width 74 height 17
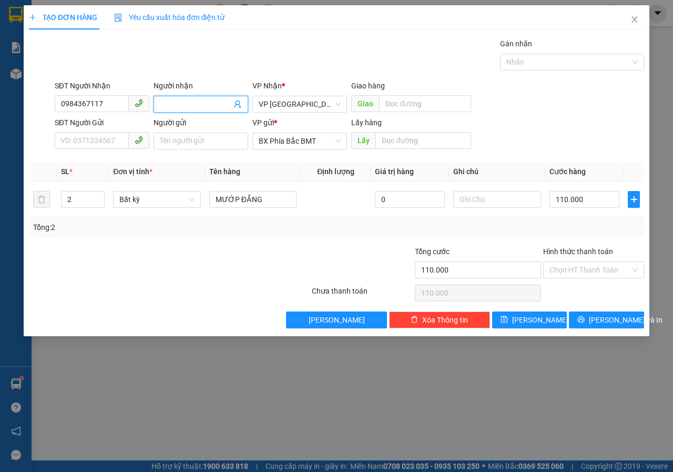
click at [210, 103] on input "Người nhận" at bounding box center [195, 104] width 71 height 12
click at [107, 140] on input "SĐT Người Gửi" at bounding box center [92, 140] width 74 height 17
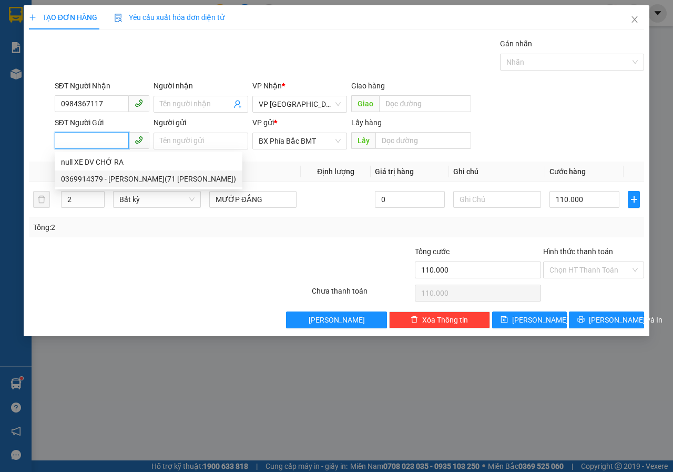
click at [136, 182] on div "0369914379 - [PERSON_NAME](71 [PERSON_NAME])" at bounding box center [148, 179] width 175 height 12
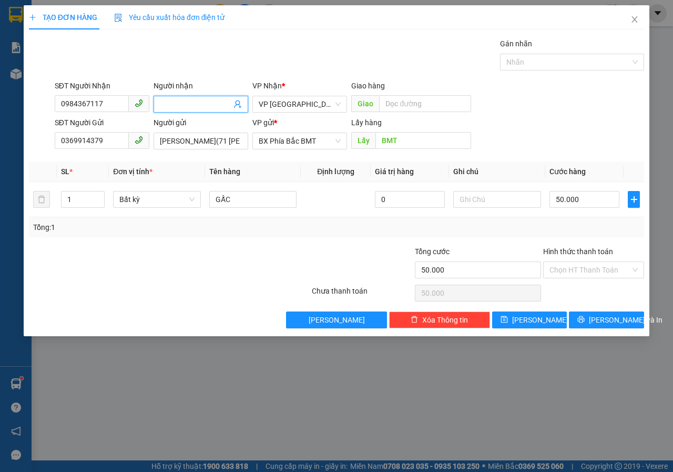
click at [182, 108] on input "Người nhận" at bounding box center [195, 104] width 71 height 12
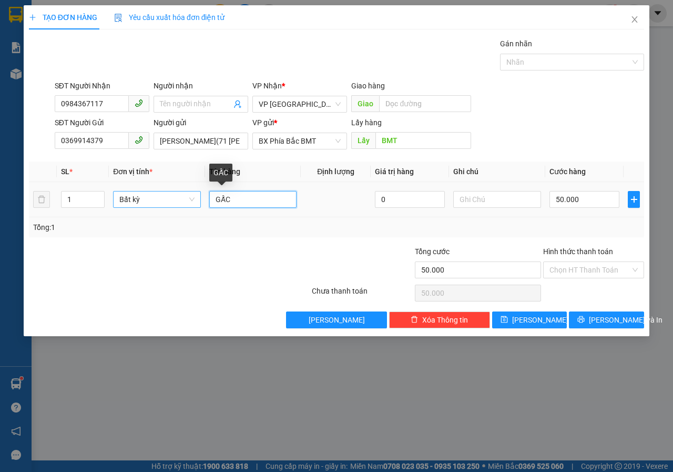
drag, startPoint x: 246, startPoint y: 202, endPoint x: 190, endPoint y: 200, distance: 55.8
click at [190, 200] on tr "1 Bất kỳ GẤC 0 50.000" at bounding box center [336, 199] width 615 height 35
click at [591, 195] on input "50.000" at bounding box center [584, 199] width 70 height 17
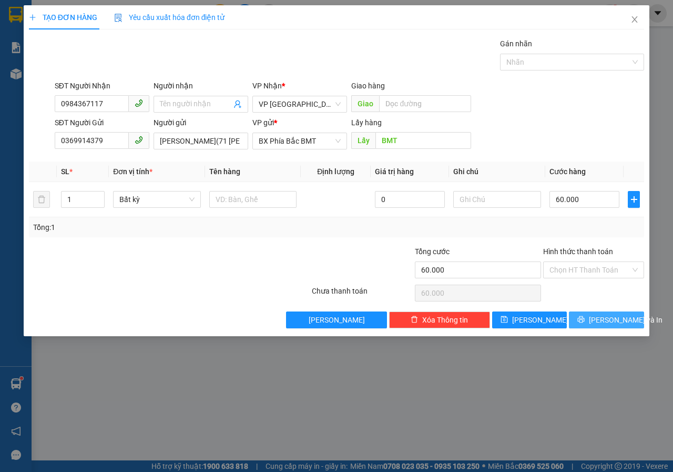
click at [610, 318] on span "[PERSON_NAME] và In" at bounding box center [626, 320] width 74 height 12
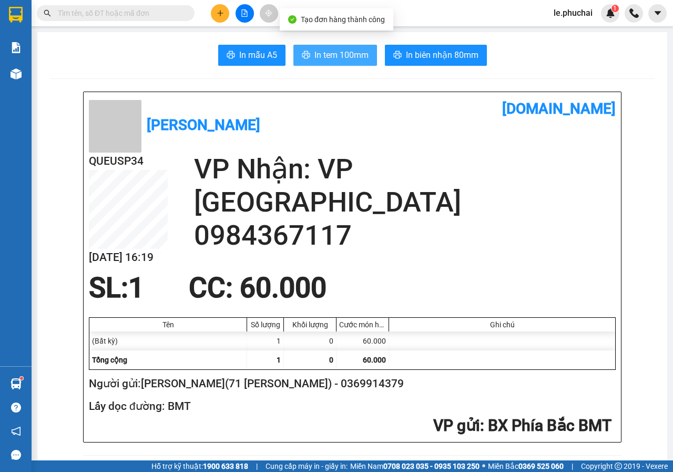
click at [332, 60] on span "In tem 100mm" at bounding box center [341, 54] width 54 height 13
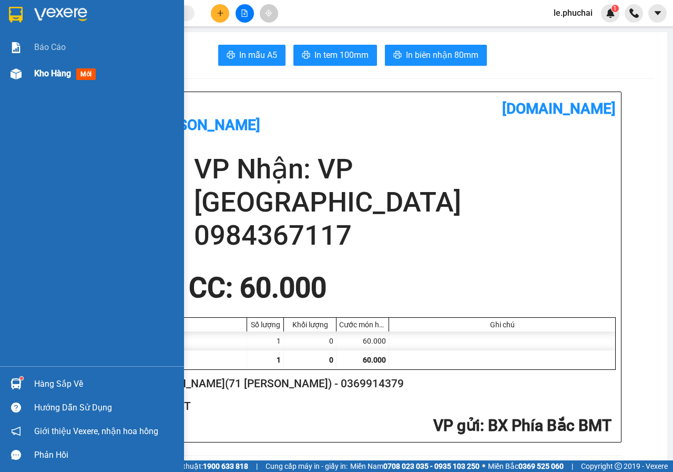
click at [47, 71] on span "Kho hàng" at bounding box center [52, 73] width 37 height 10
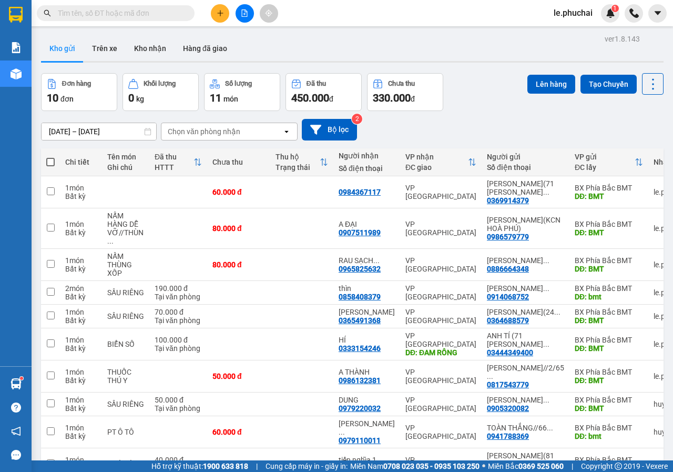
click at [48, 159] on span at bounding box center [50, 162] width 8 height 8
click at [50, 157] on input "checkbox" at bounding box center [50, 157] width 0 height 0
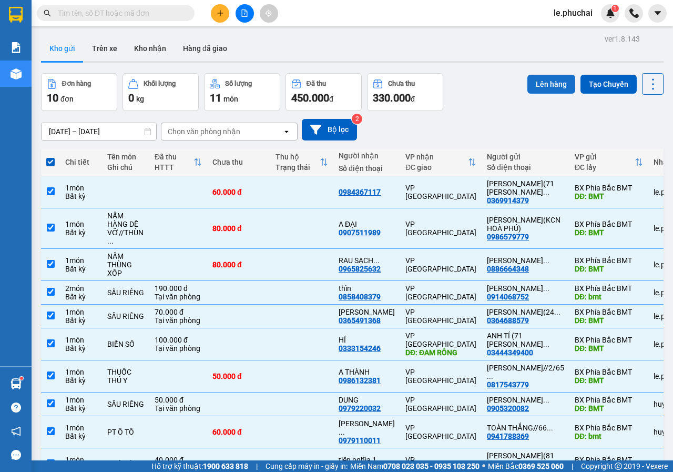
click at [550, 81] on button "Lên hàng" at bounding box center [551, 84] width 48 height 19
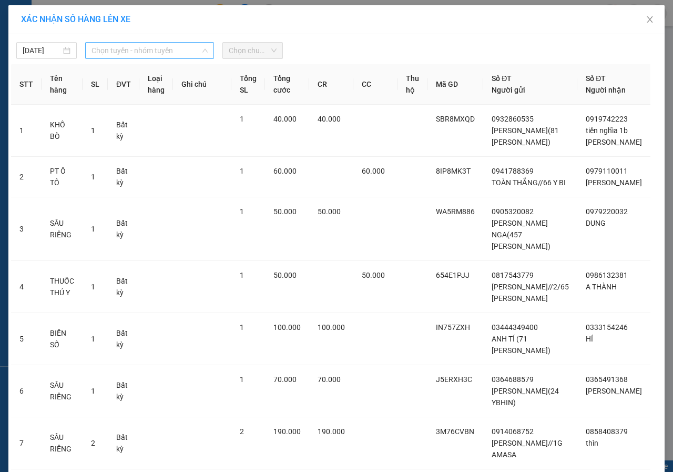
click at [135, 48] on span "Chọn tuyến - nhóm tuyến" at bounding box center [149, 51] width 116 height 16
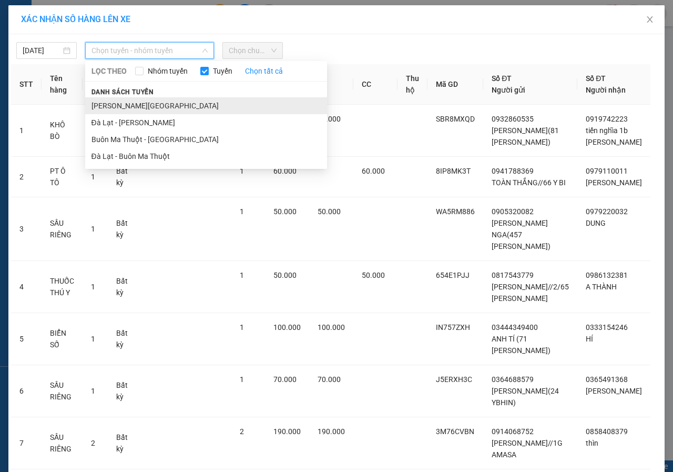
click at [123, 104] on li "[PERSON_NAME][GEOGRAPHIC_DATA]" at bounding box center [206, 105] width 242 height 17
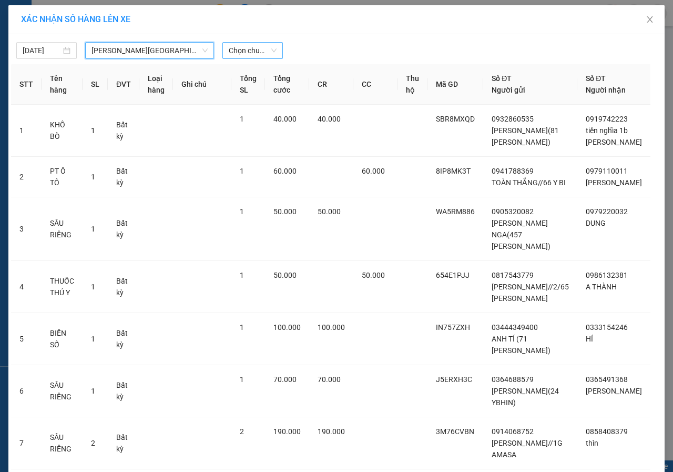
click at [247, 44] on span "Chọn chuyến" at bounding box center [253, 51] width 48 height 16
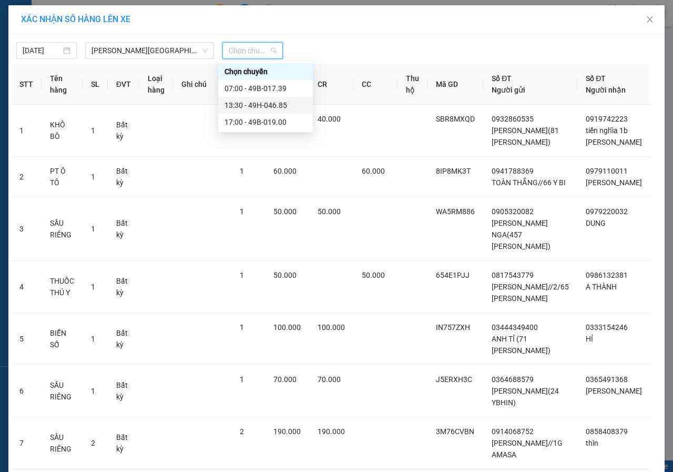
click at [248, 103] on div "13:30 - 49H-046.85" at bounding box center [265, 105] width 82 height 12
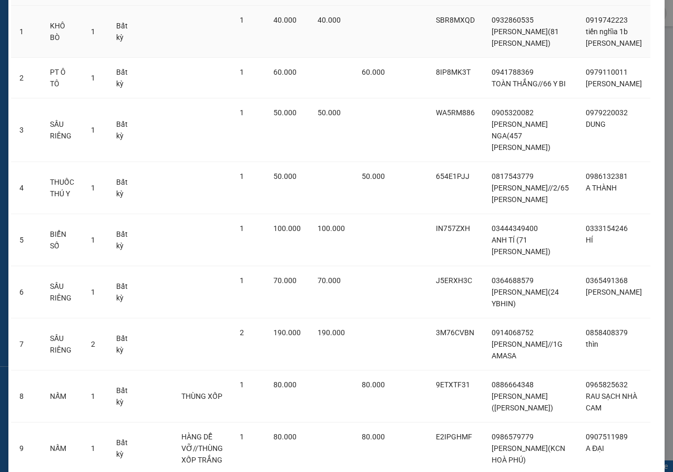
scroll to position [318, 0]
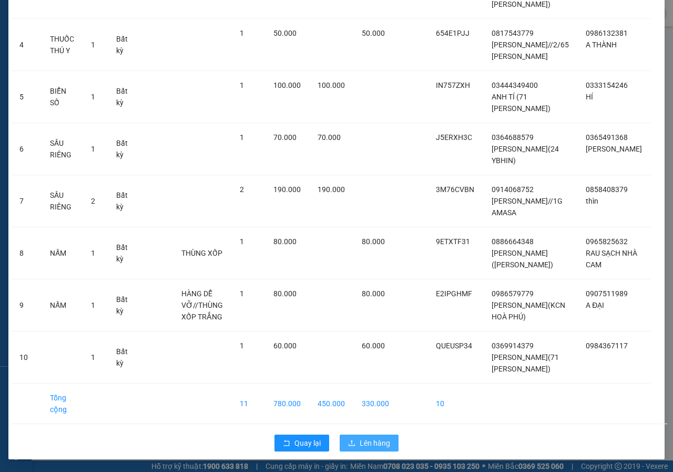
click at [351, 442] on icon "upload" at bounding box center [351, 442] width 7 height 7
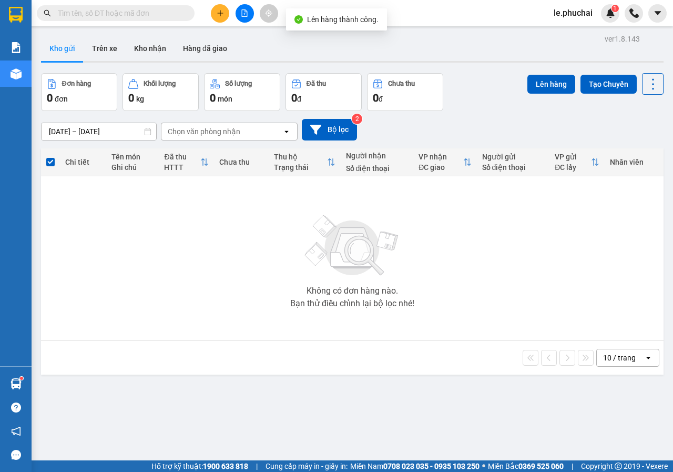
click at [245, 16] on icon "file-add" at bounding box center [244, 12] width 7 height 7
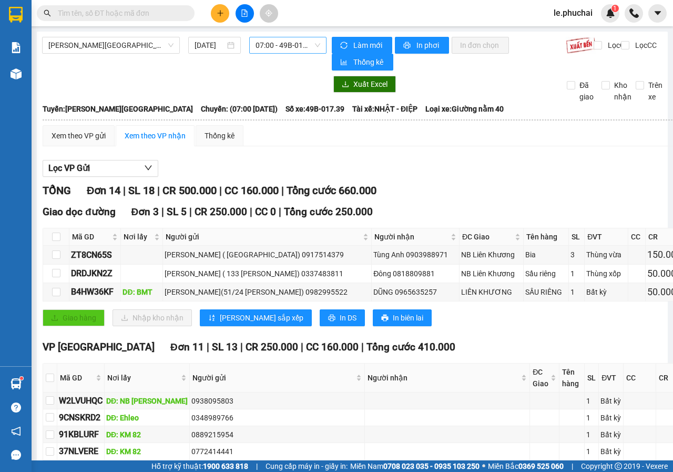
click at [265, 46] on span "07:00 - 49B-017.39" at bounding box center [287, 45] width 64 height 16
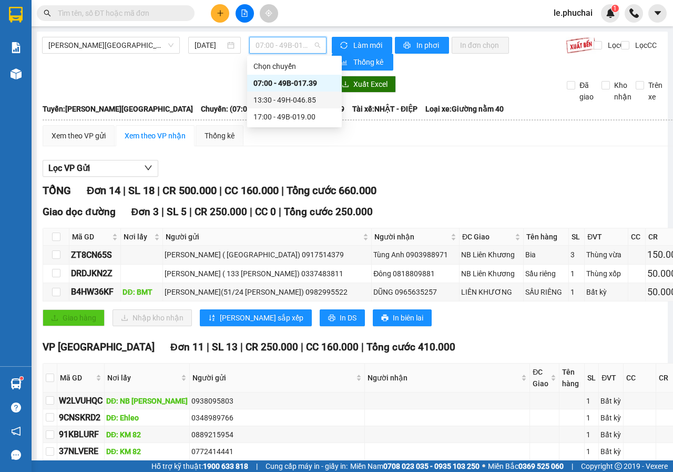
click at [276, 103] on div "13:30 - 49H-046.85" at bounding box center [294, 100] width 82 height 12
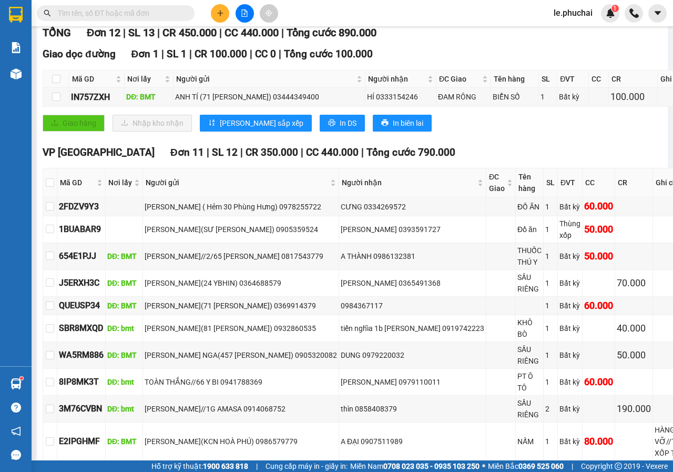
scroll to position [210, 0]
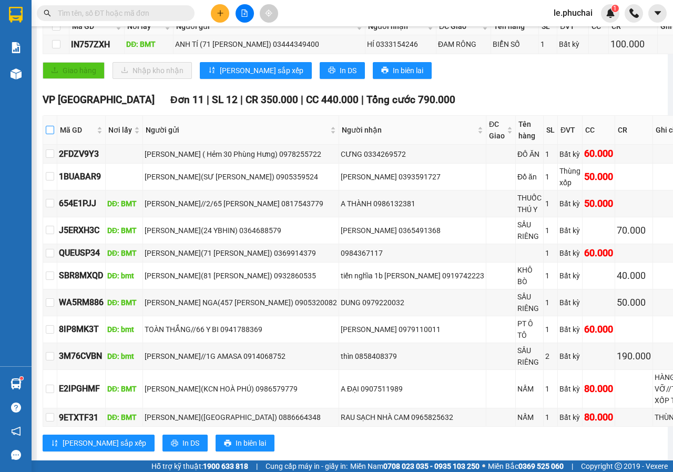
click at [50, 128] on input "checkbox" at bounding box center [50, 130] width 8 height 8
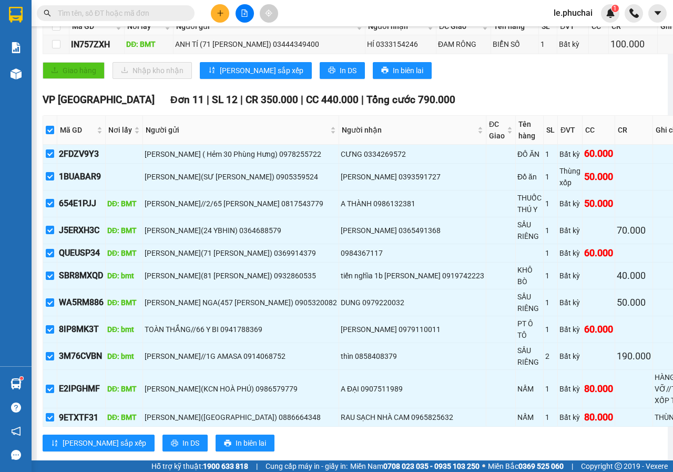
scroll to position [0, 0]
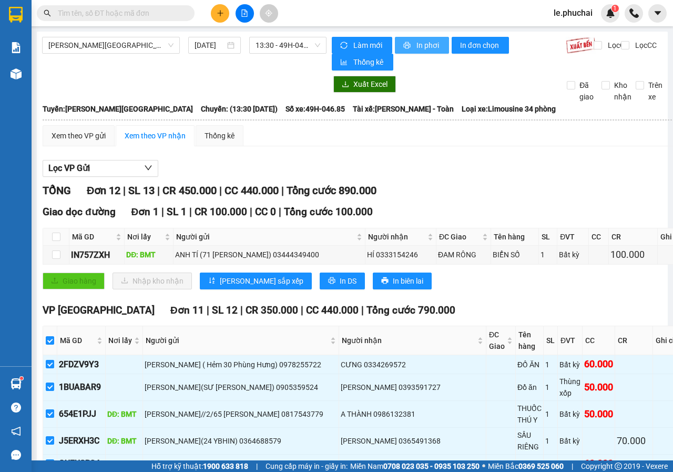
click at [416, 46] on span "In phơi" at bounding box center [428, 45] width 24 height 12
click at [128, 14] on input "text" at bounding box center [120, 13] width 124 height 12
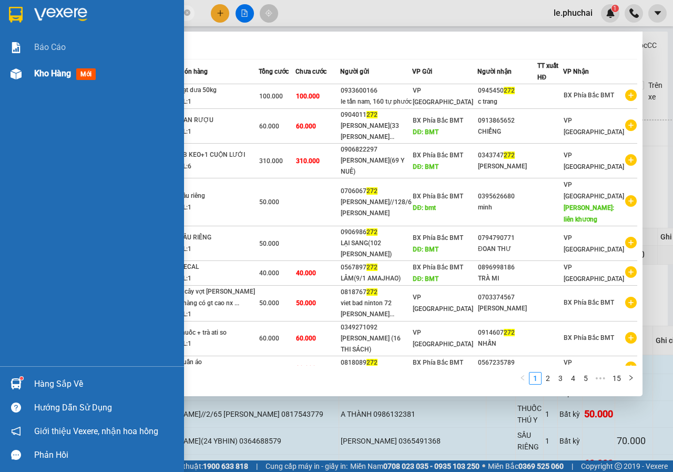
click at [45, 76] on span "Kho hàng" at bounding box center [52, 73] width 37 height 10
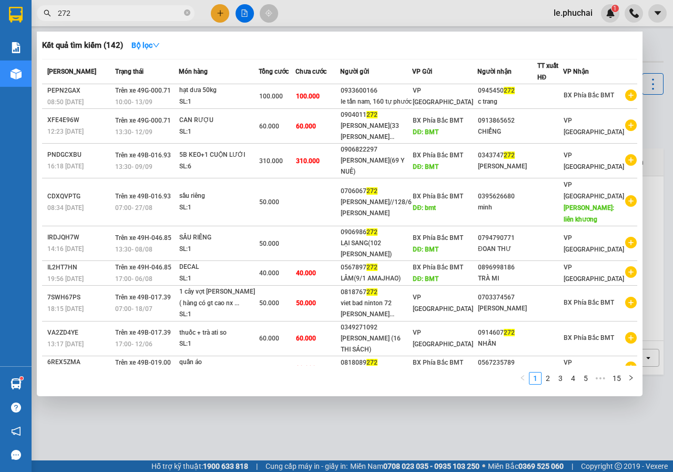
click at [218, 14] on div at bounding box center [336, 236] width 673 height 472
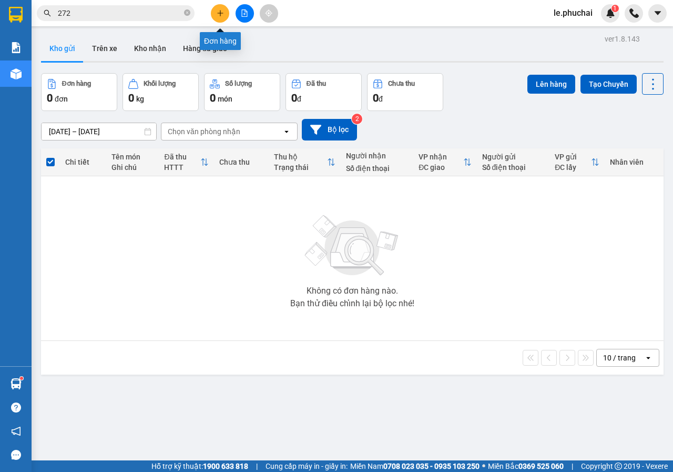
click at [226, 13] on button at bounding box center [220, 13] width 18 height 18
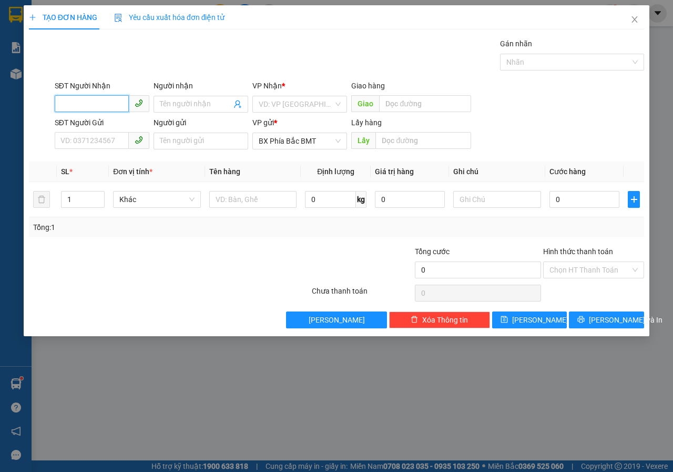
click at [82, 112] on span at bounding box center [102, 104] width 95 height 17
click at [221, 105] on input "Người nhận" at bounding box center [195, 104] width 71 height 12
click at [323, 107] on input "search" at bounding box center [296, 104] width 75 height 16
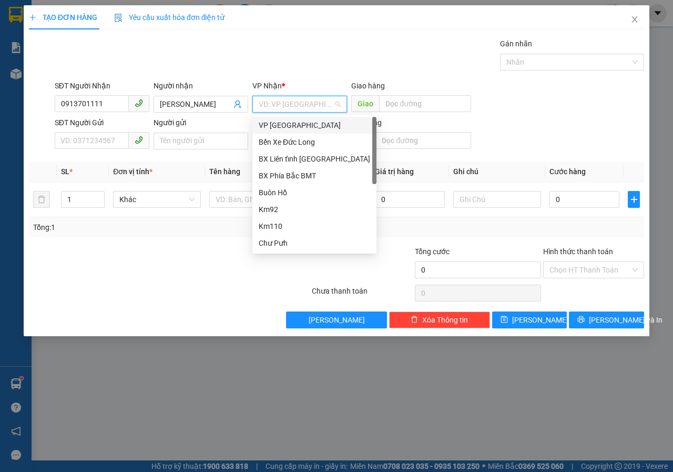
click at [278, 126] on div "VP [GEOGRAPHIC_DATA]" at bounding box center [314, 125] width 111 height 12
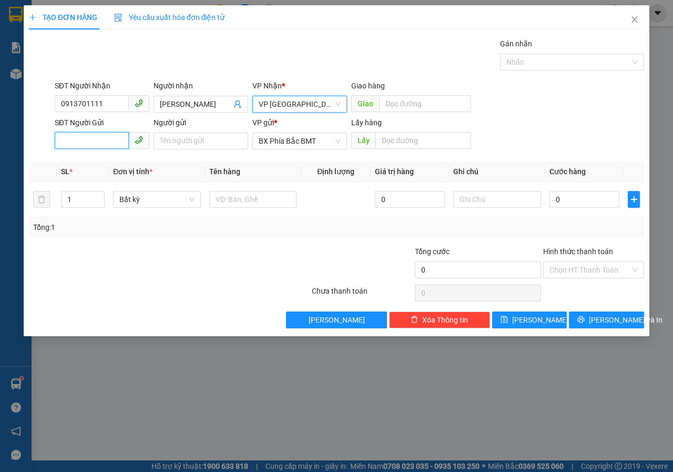
click at [94, 142] on input "SĐT Người Gửi" at bounding box center [92, 140] width 74 height 17
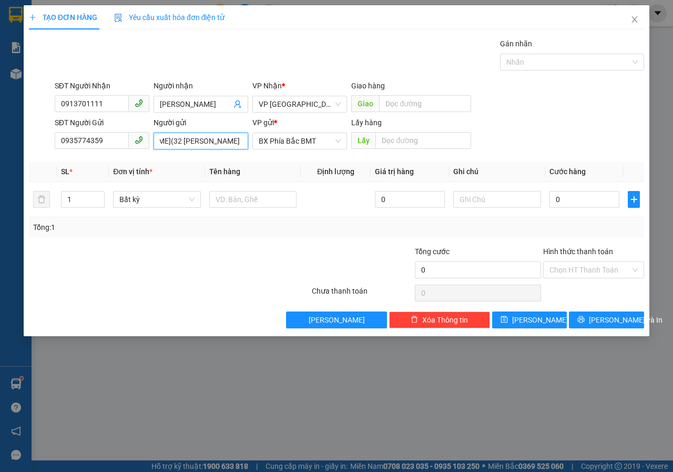
scroll to position [0, 59]
click at [425, 138] on input "text" at bounding box center [422, 140] width 95 height 17
click at [244, 198] on input "text" at bounding box center [253, 199] width 88 height 17
click at [564, 201] on input "0" at bounding box center [584, 199] width 70 height 17
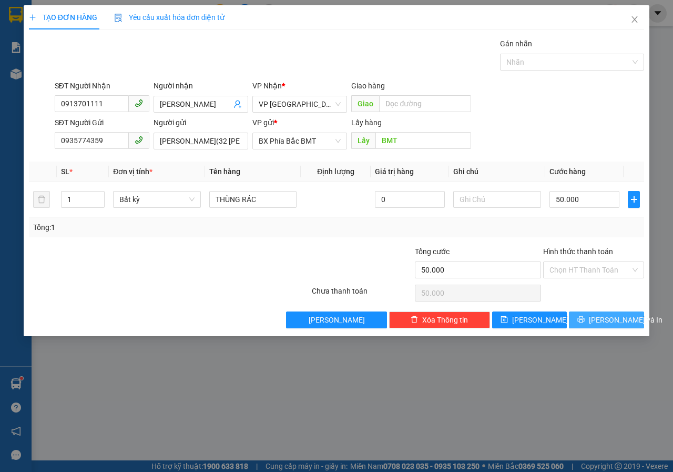
click at [629, 324] on button "[PERSON_NAME] và In" at bounding box center [606, 319] width 75 height 17
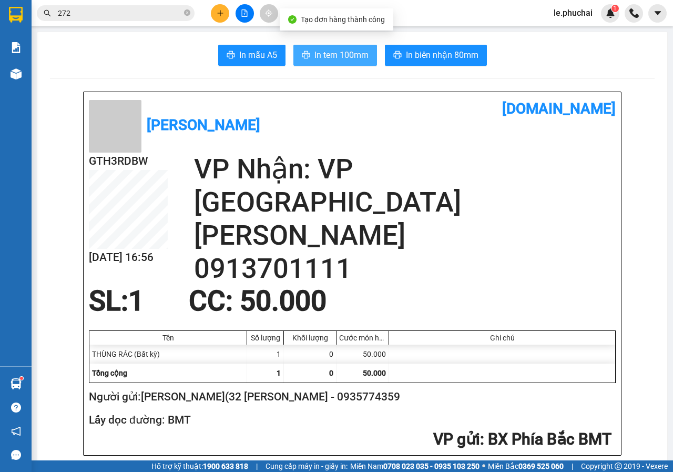
click at [305, 49] on button "In tem 100mm" at bounding box center [335, 55] width 84 height 21
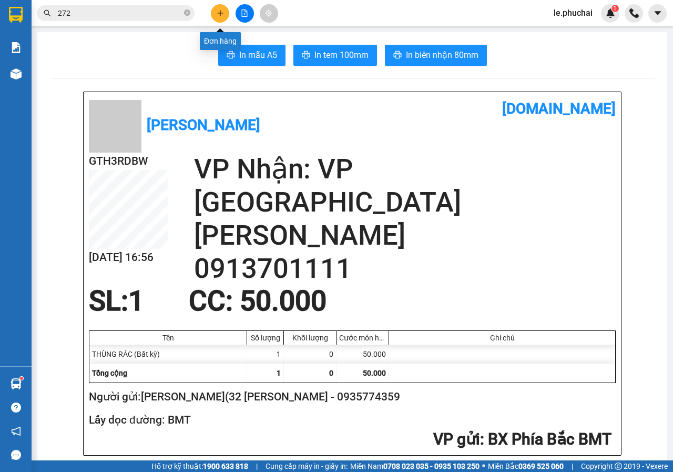
click at [220, 14] on icon "plus" at bounding box center [220, 12] width 7 height 7
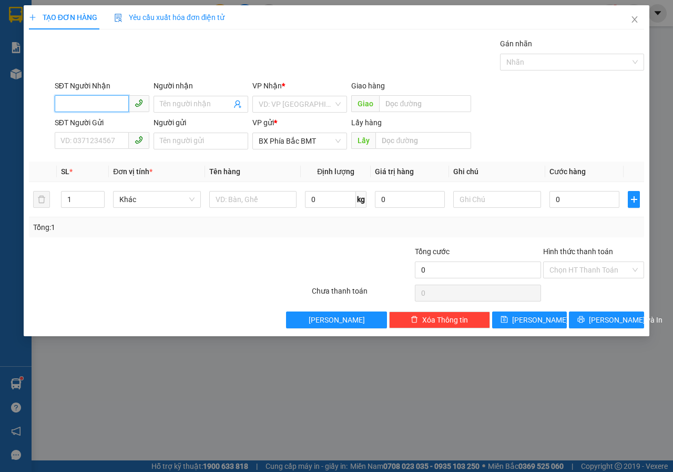
click at [105, 111] on input "SĐT Người Nhận" at bounding box center [92, 103] width 74 height 17
click at [178, 104] on input "Người nhận" at bounding box center [195, 104] width 71 height 12
click at [275, 108] on input "search" at bounding box center [296, 104] width 75 height 16
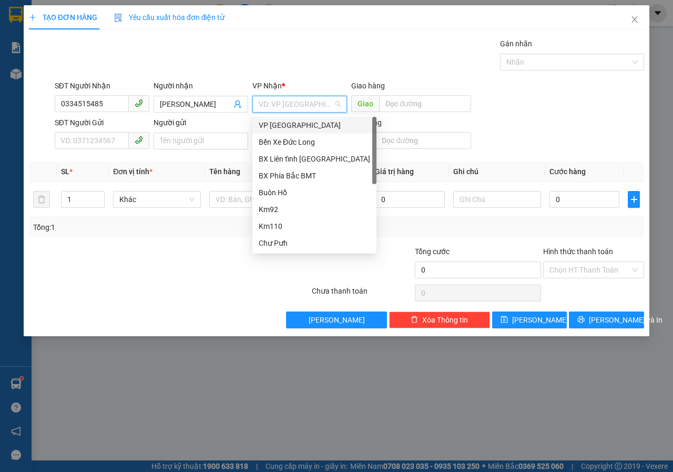
click at [284, 124] on div "VP [GEOGRAPHIC_DATA]" at bounding box center [314, 125] width 111 height 12
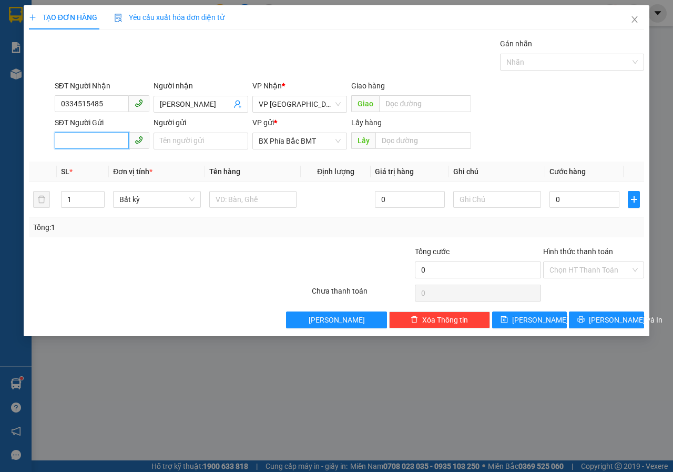
click at [112, 141] on input "SĐT Người Gửi" at bounding box center [92, 140] width 74 height 17
click at [172, 141] on input "Người gửi" at bounding box center [201, 140] width 95 height 17
click at [397, 143] on input "text" at bounding box center [422, 140] width 95 height 17
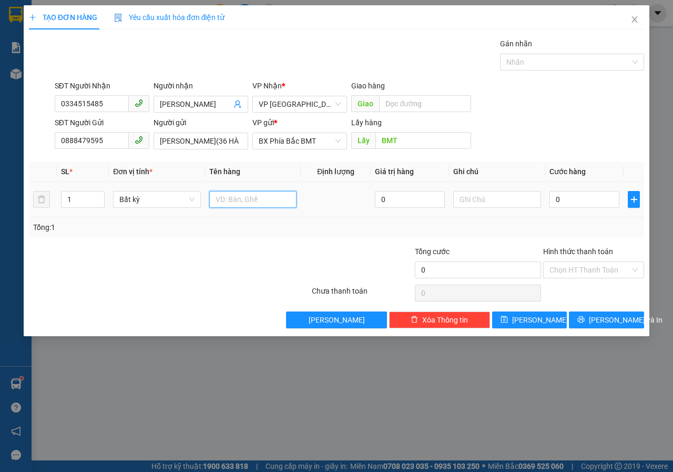
click at [236, 200] on input "text" at bounding box center [253, 199] width 88 height 17
click at [557, 202] on input "0" at bounding box center [584, 199] width 70 height 17
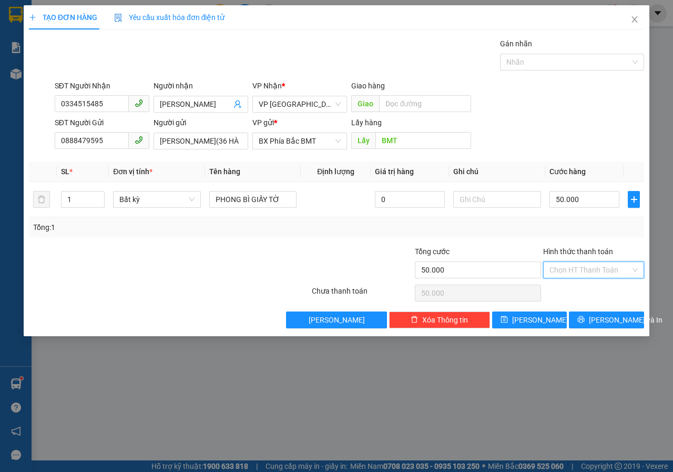
click at [581, 263] on input "Hình thức thanh toán" at bounding box center [589, 270] width 81 height 16
click at [575, 292] on div "Tại văn phòng" at bounding box center [593, 291] width 88 height 12
click at [585, 322] on icon "printer" at bounding box center [581, 319] width 7 height 7
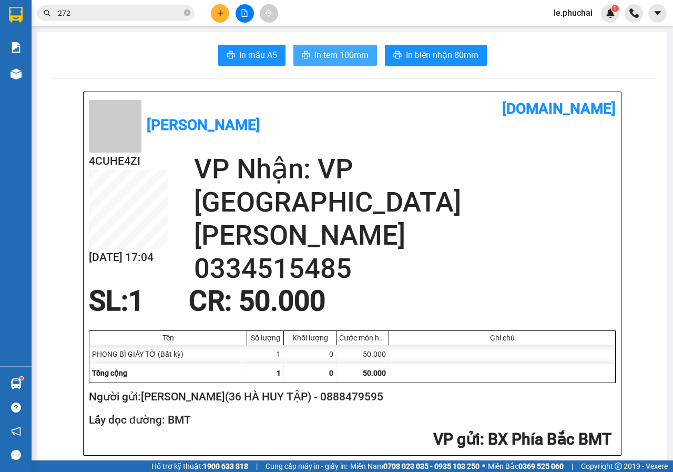
click at [338, 53] on span "In tem 100mm" at bounding box center [341, 54] width 54 height 13
